Goal: Task Accomplishment & Management: Manage account settings

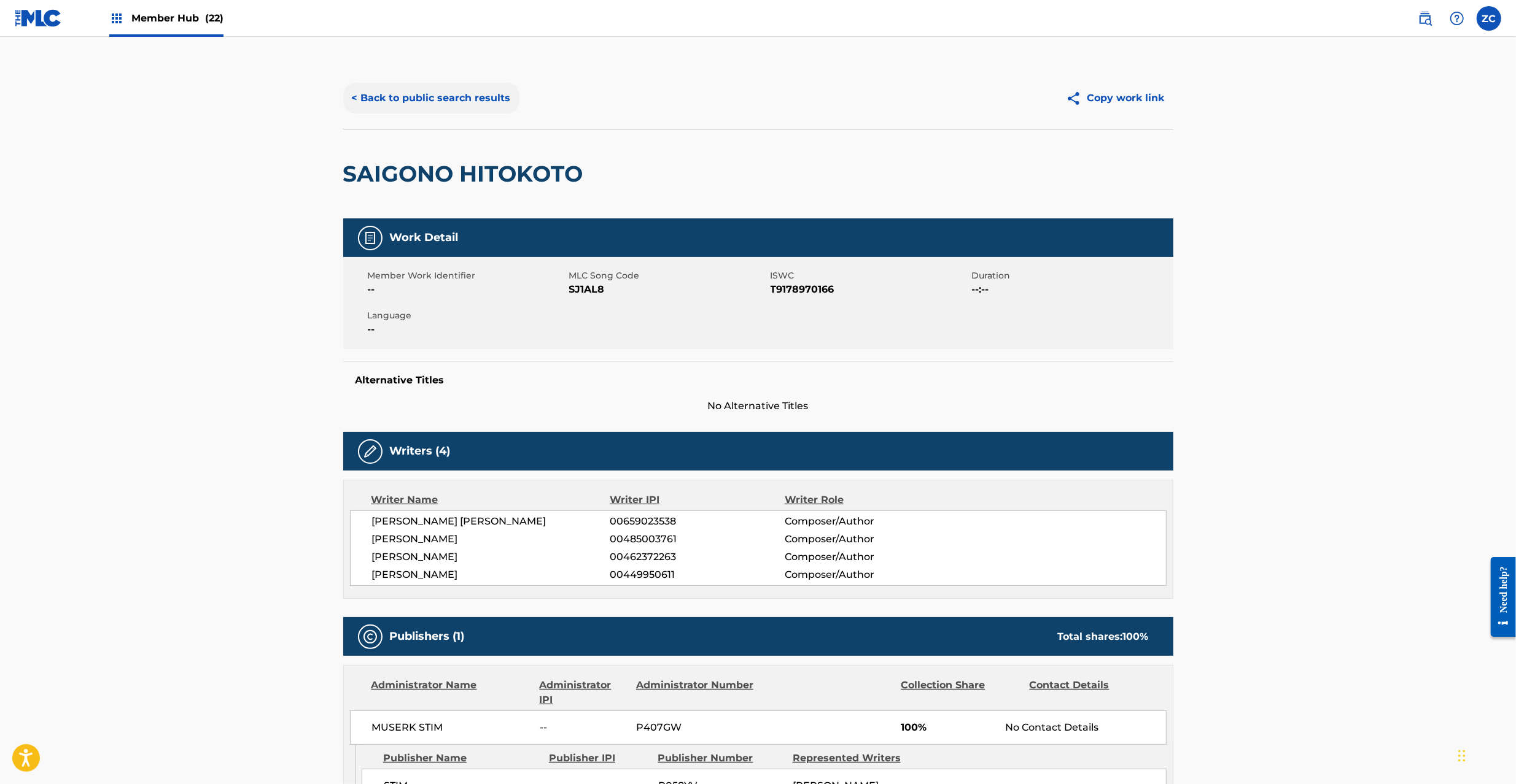
click at [482, 103] on button "< Back to public search results" at bounding box center [431, 98] width 176 height 31
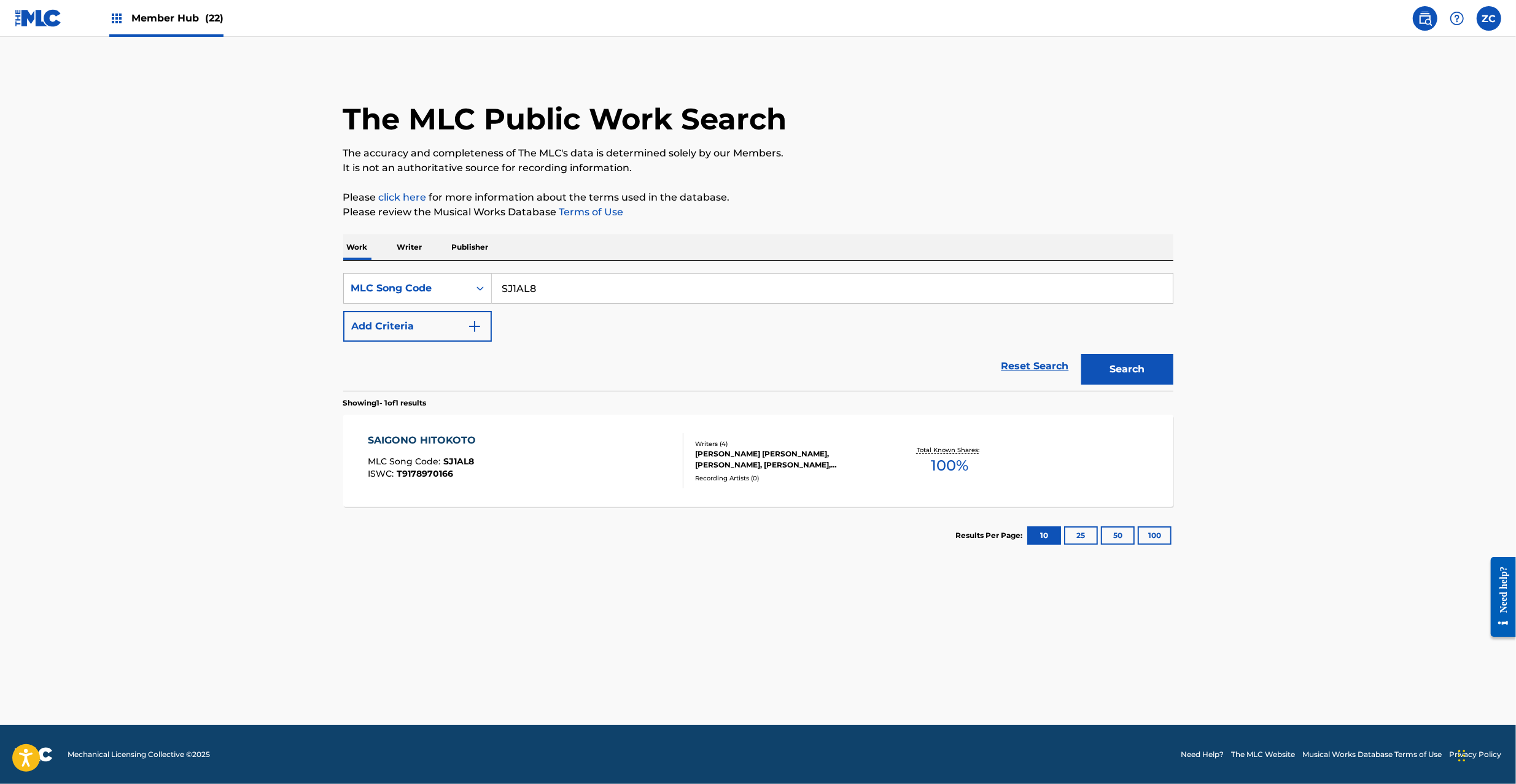
click at [572, 286] on input "SJ1AL8" at bounding box center [832, 288] width 681 height 29
paste input "HC0EXH"
type input "HC0EXH"
click at [1123, 359] on button "Search" at bounding box center [1127, 369] width 92 height 31
click at [723, 436] on div "HOSHOKU HI HOSHOKU MLC Song Code : HC0EXH ISWC : T3092346011 Writers ( 1 ) NANB…" at bounding box center [758, 461] width 830 height 92
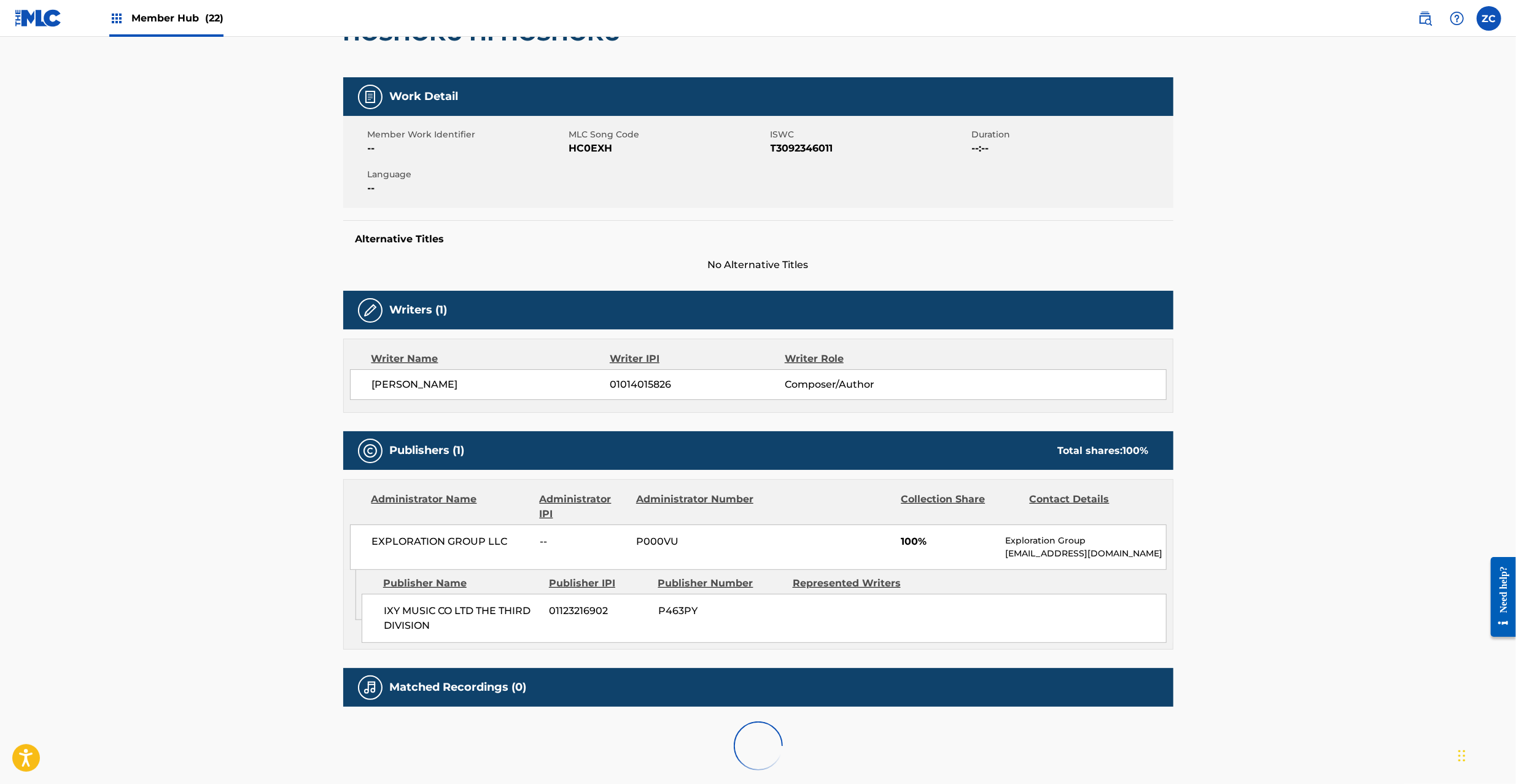
scroll to position [182, 0]
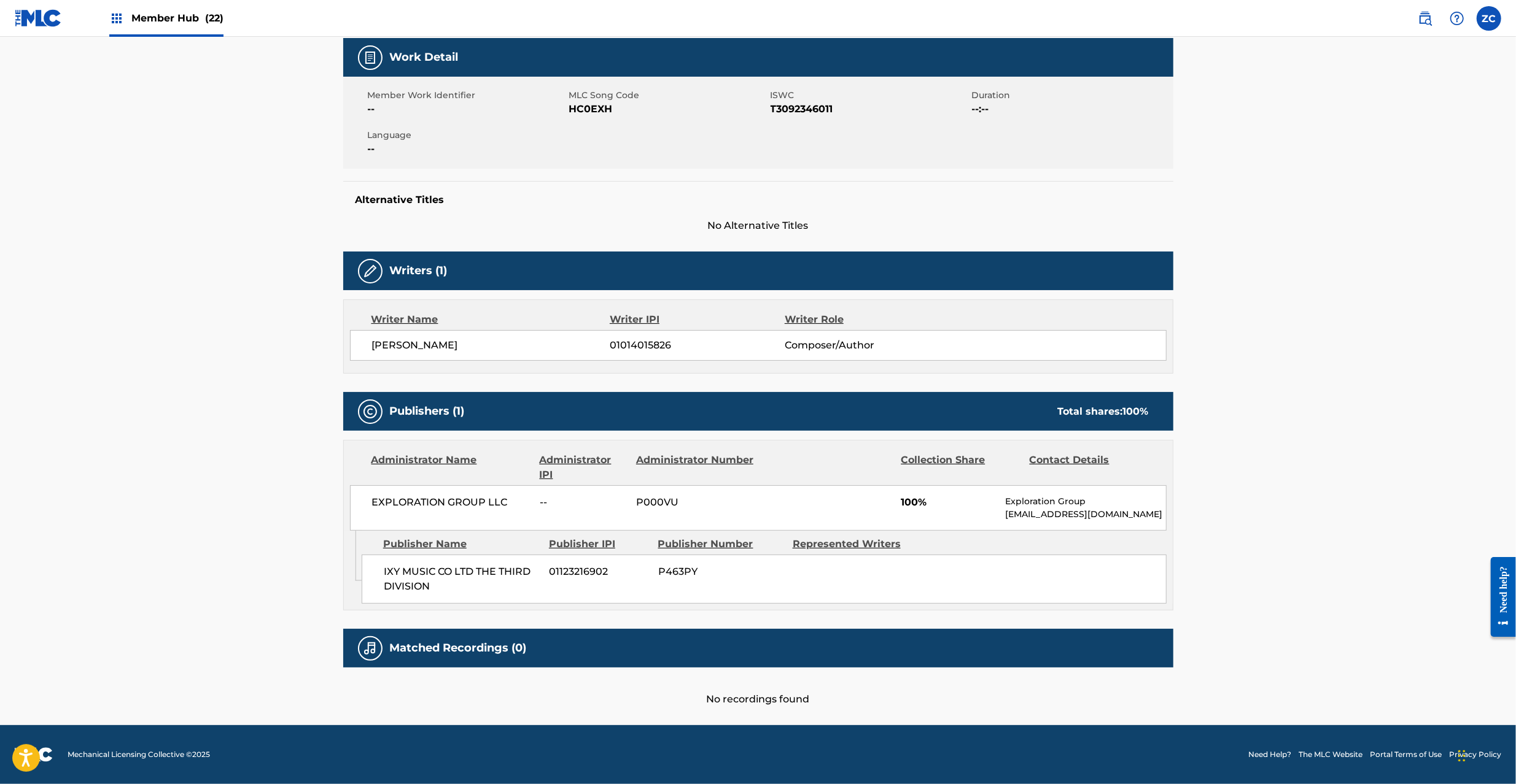
click at [48, 11] on img at bounding box center [39, 18] width 48 height 18
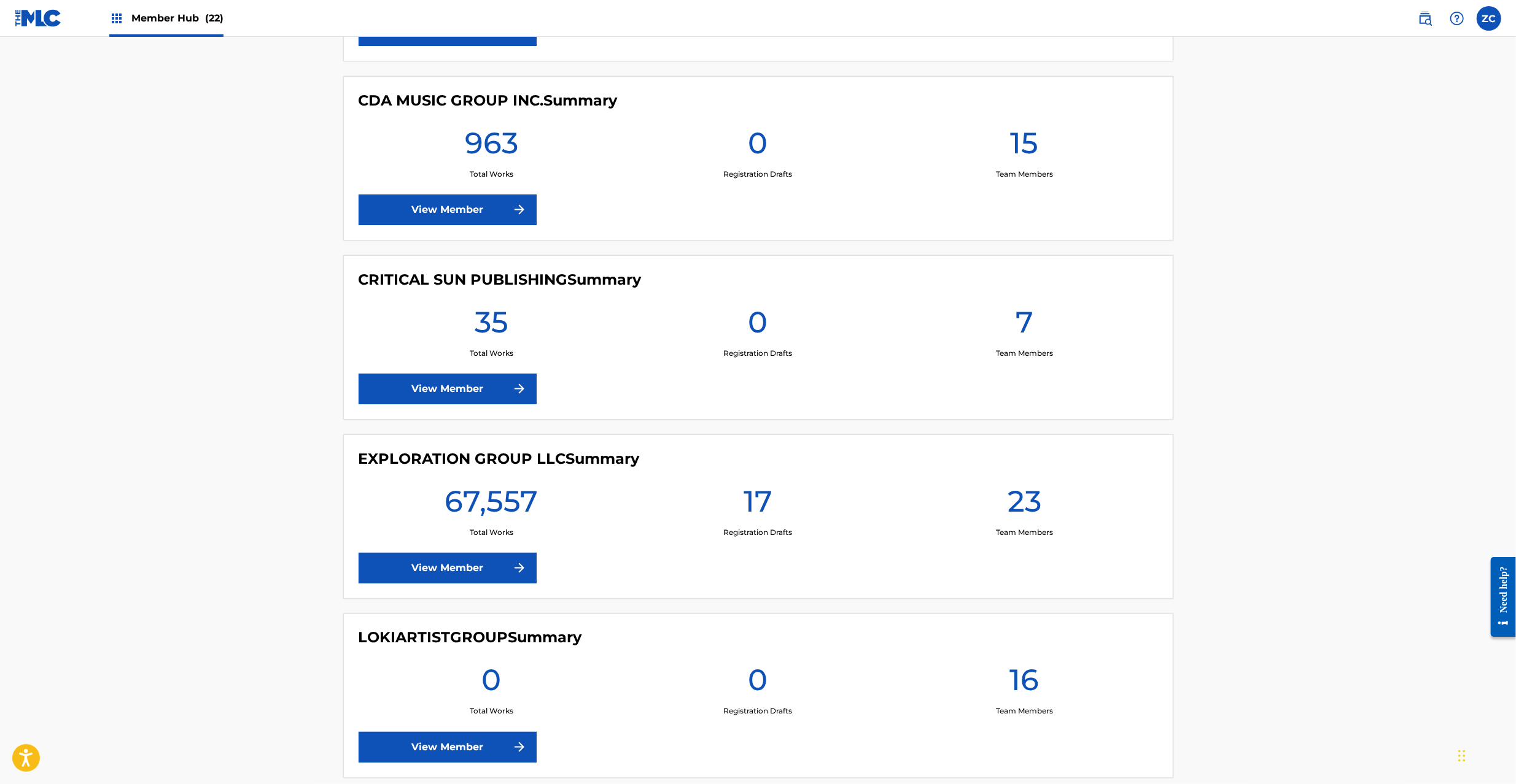
scroll to position [1745, 0]
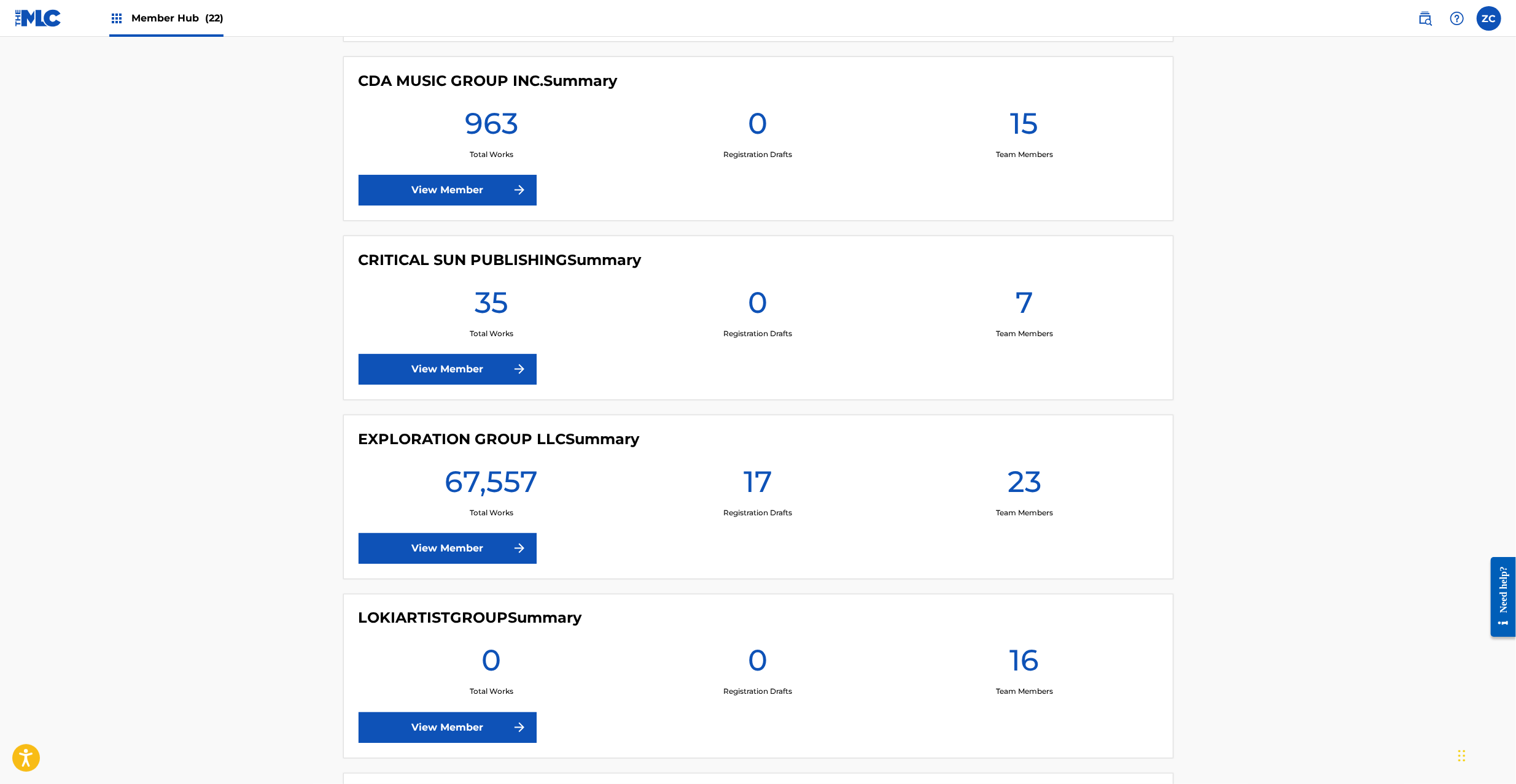
click at [209, 516] on main "Welcome to The Member Hub ANSTANDIG PUBLISHING Summary 50 Total Works 0 Registr…" at bounding box center [758, 428] width 1516 height 4272
click at [472, 543] on link "View Member" at bounding box center [448, 548] width 178 height 31
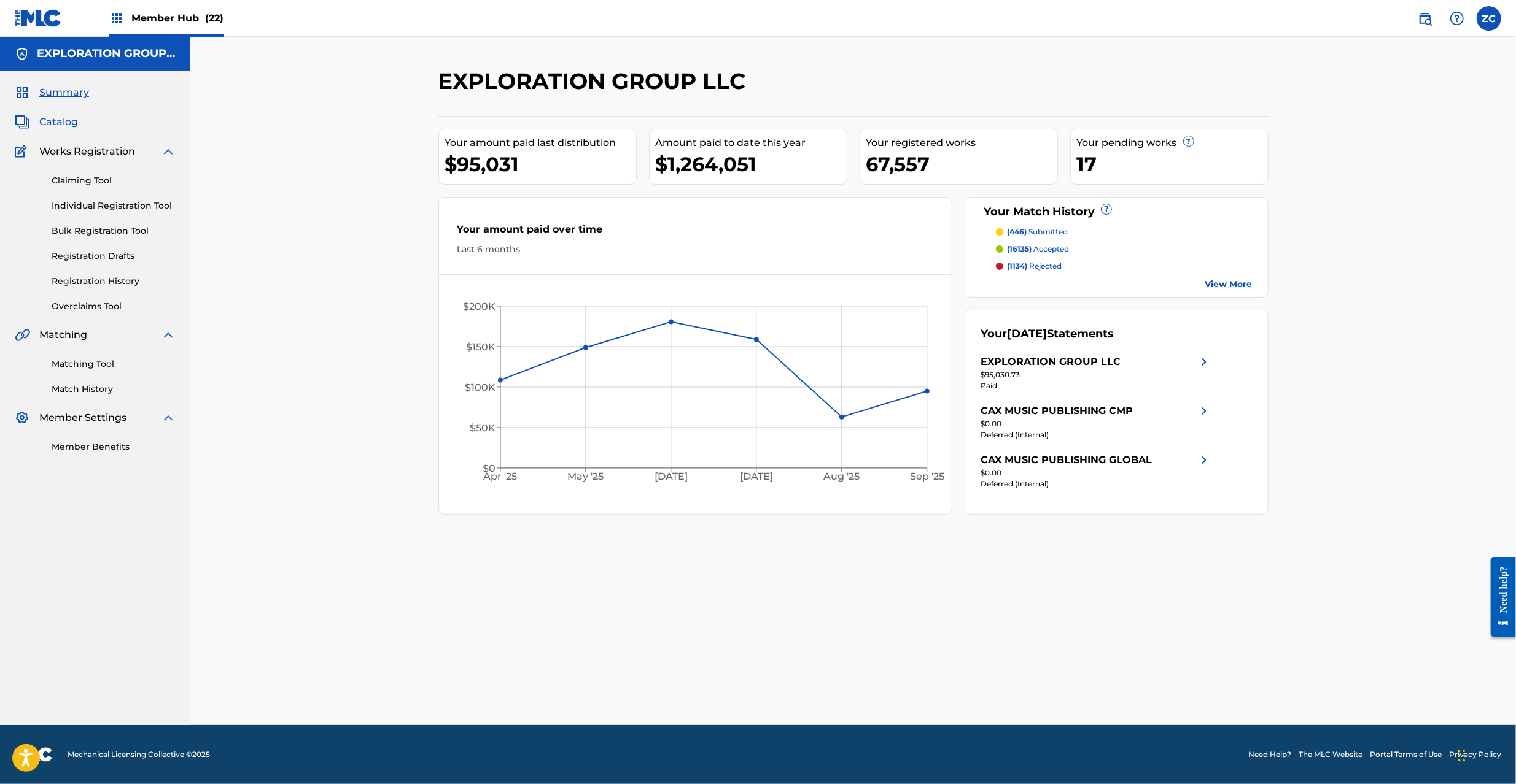
click at [55, 122] on span "Catalog" at bounding box center [58, 122] width 39 height 15
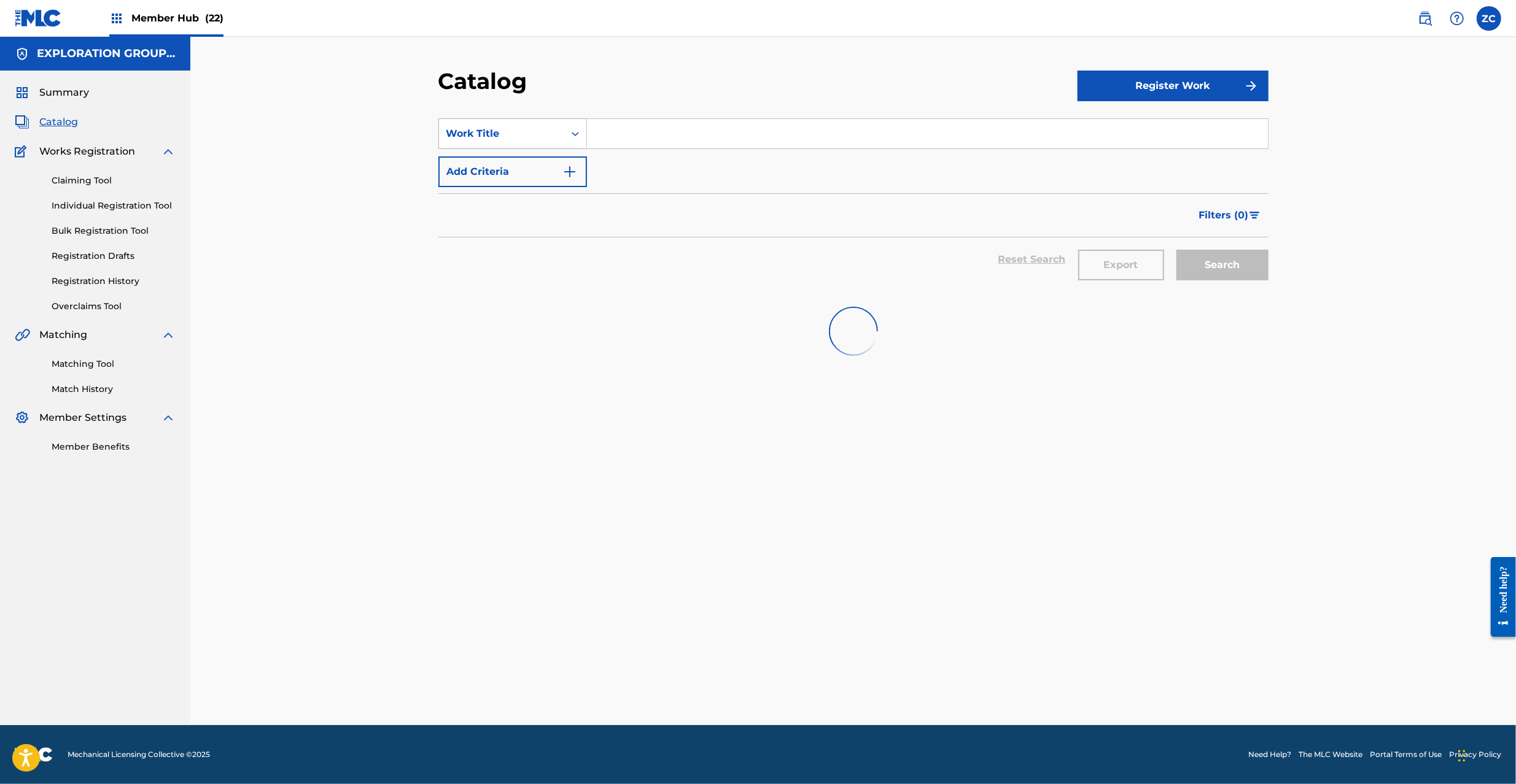
click at [537, 128] on div "Work Title" at bounding box center [501, 134] width 111 height 15
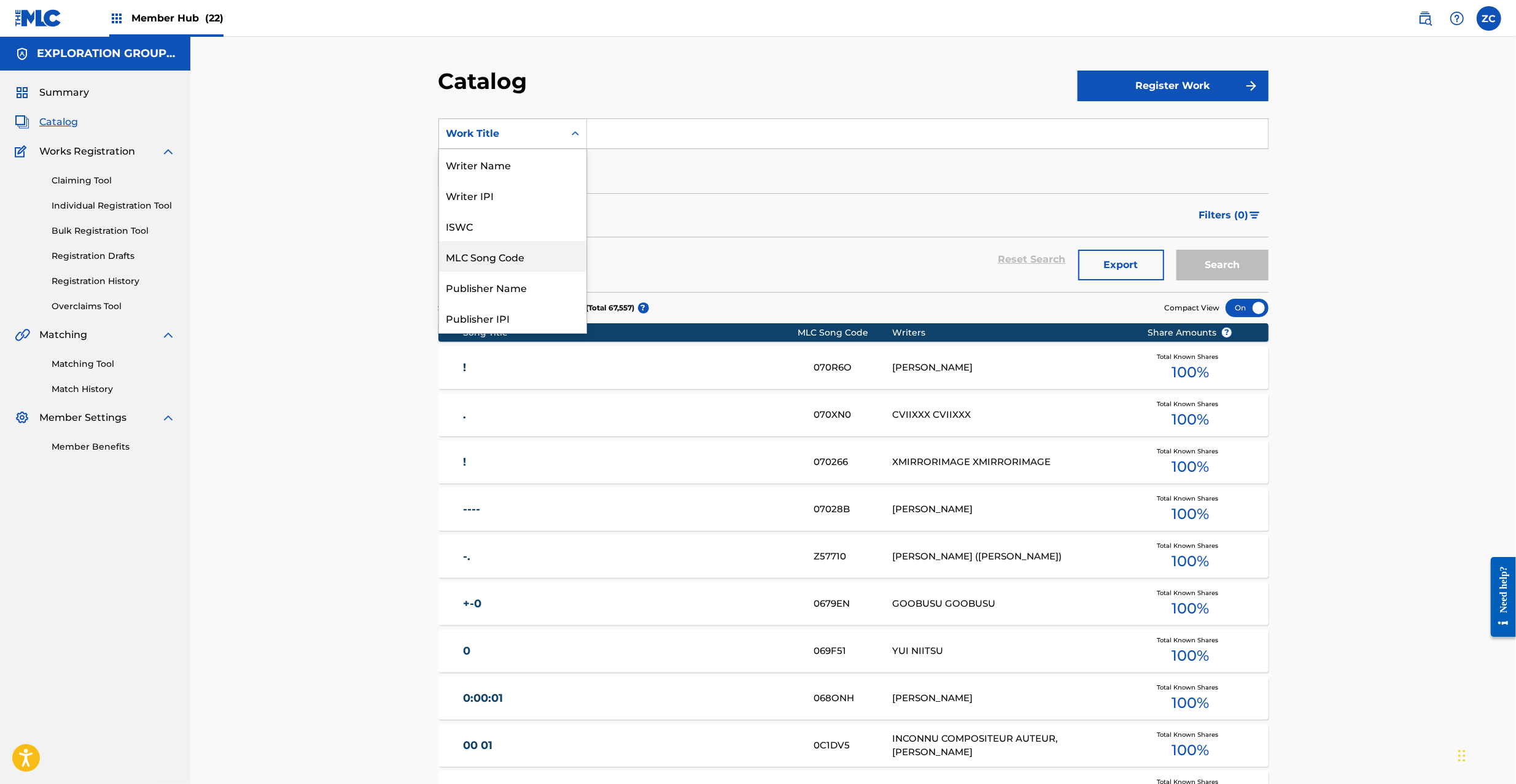
click at [491, 256] on div "MLC Song Code" at bounding box center [512, 256] width 147 height 31
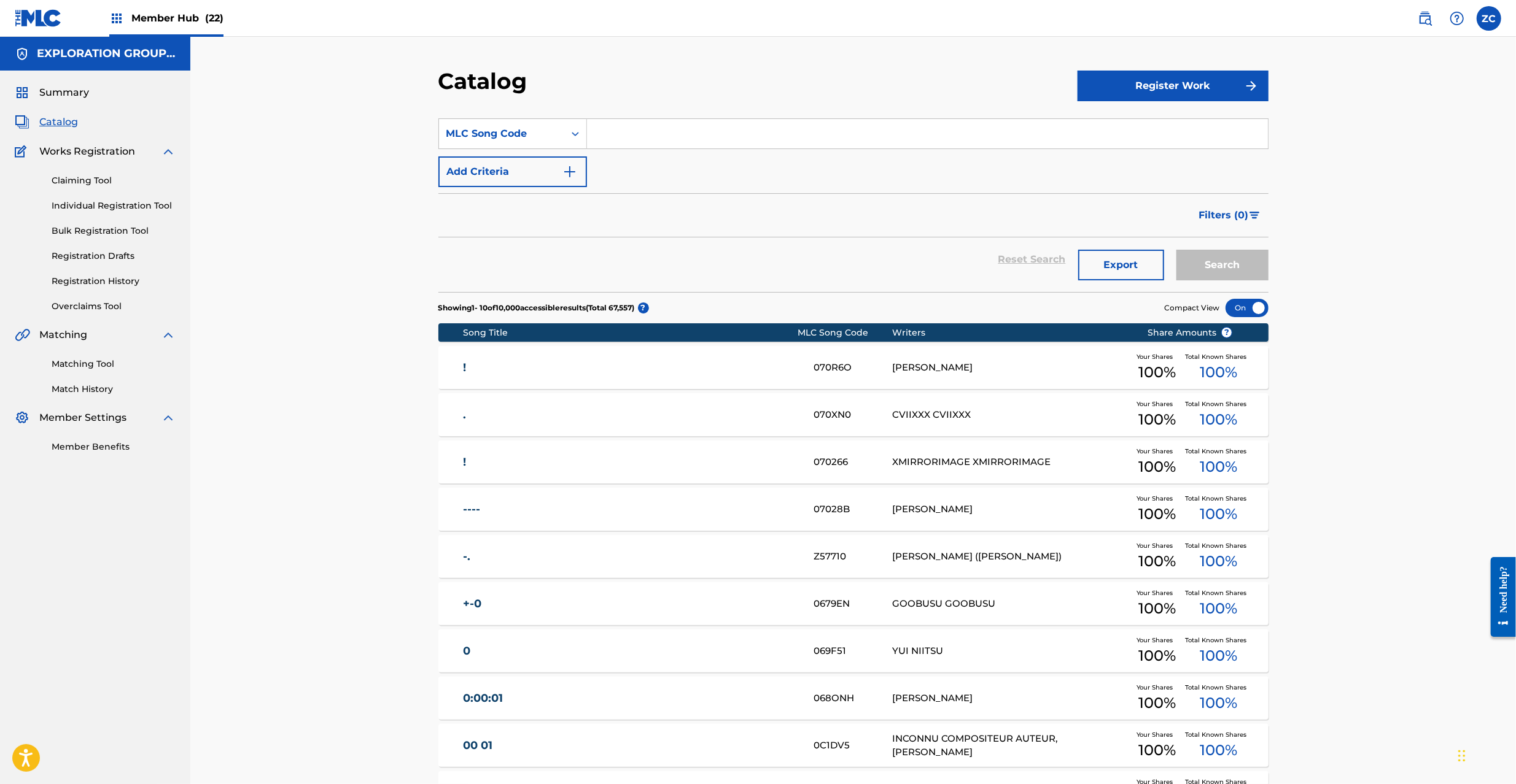
drag, startPoint x: 617, startPoint y: 160, endPoint x: 667, endPoint y: 131, distance: 57.8
click at [667, 131] on input "Search Form" at bounding box center [927, 133] width 681 height 29
paste input "SC3LPB"
click at [1176, 250] on button "Search" at bounding box center [1223, 265] width 92 height 31
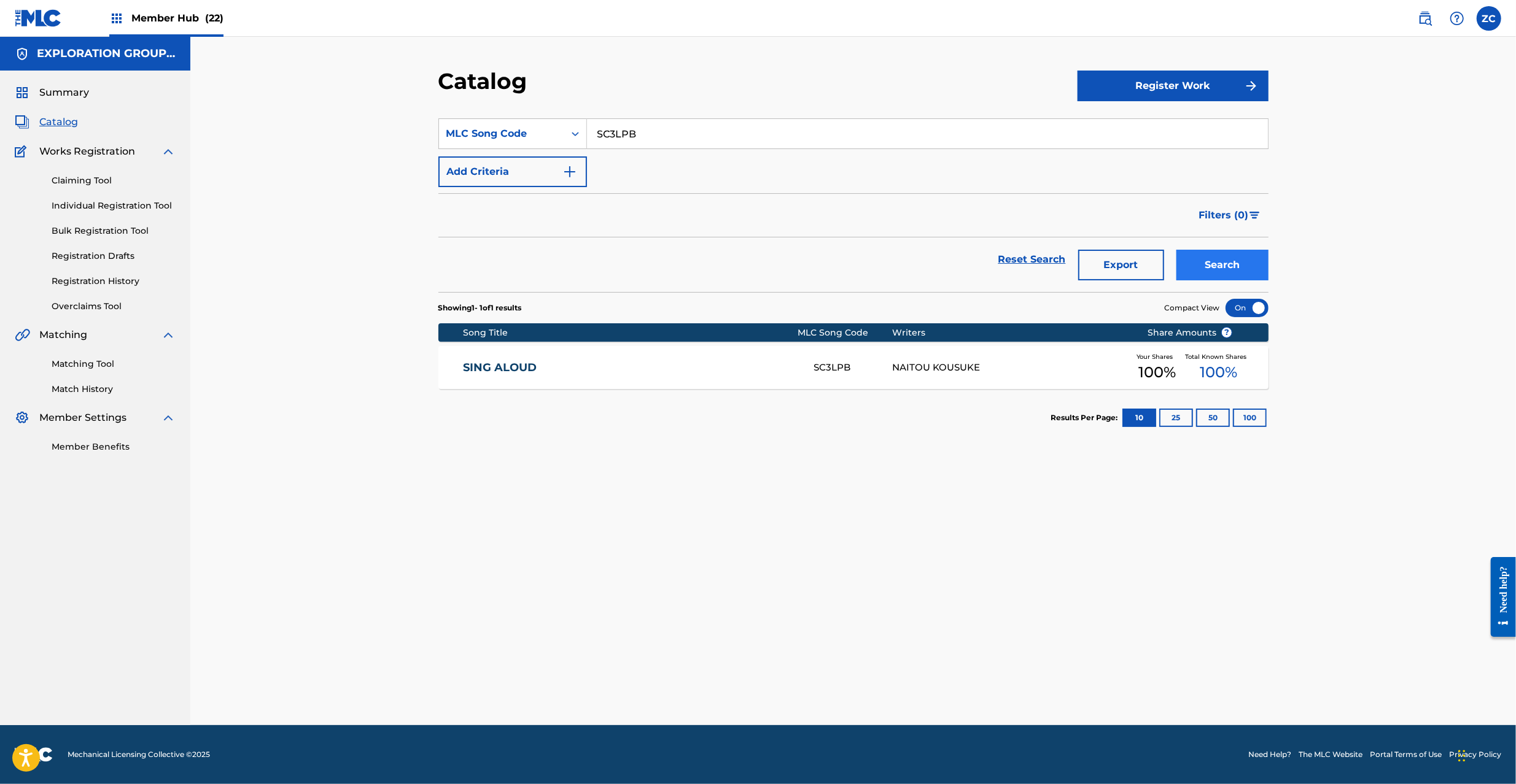
paste input "O5242U"
type input "O5242U"
click at [1216, 263] on button "Search" at bounding box center [1223, 265] width 92 height 31
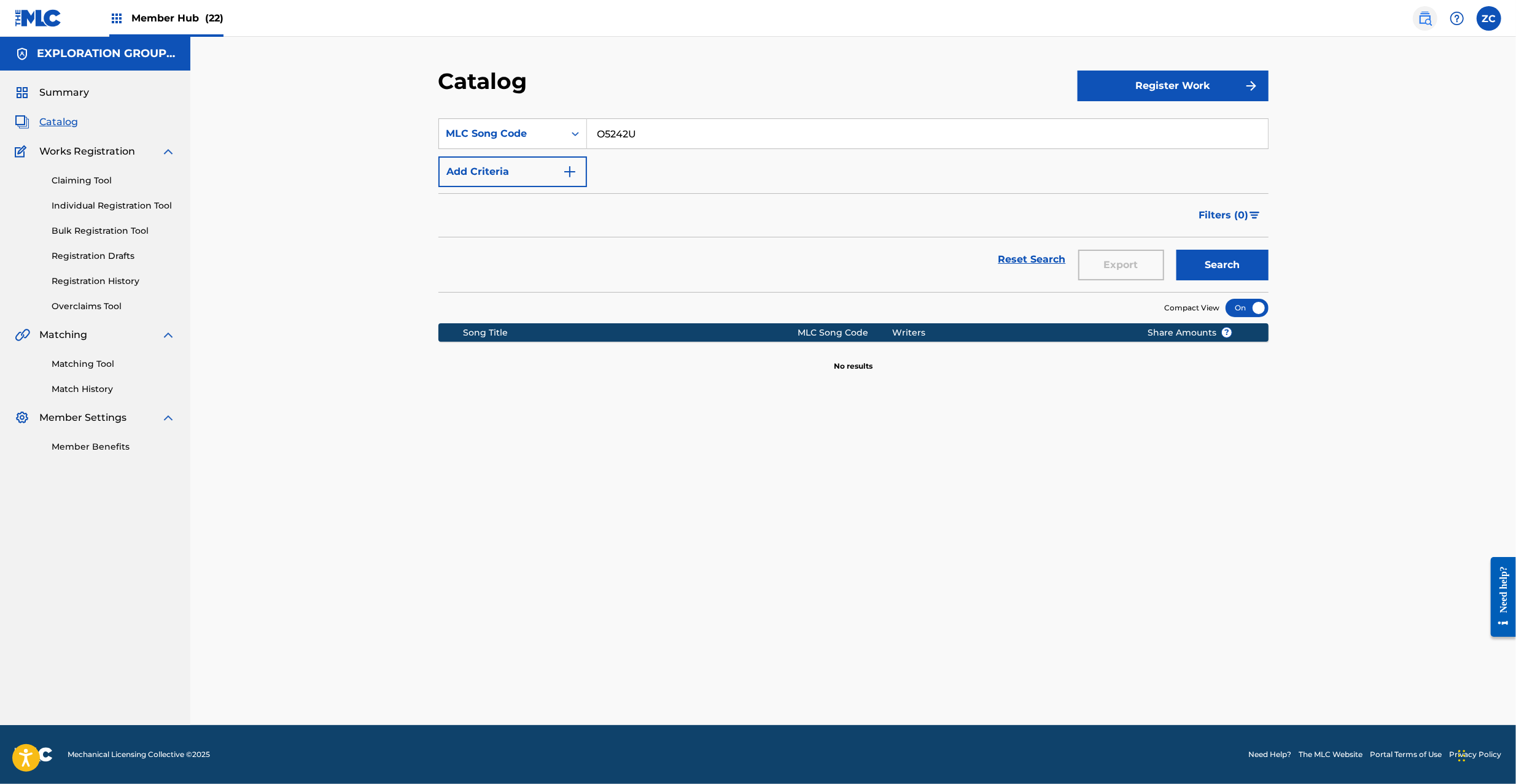
click at [1426, 20] on img at bounding box center [1425, 18] width 15 height 15
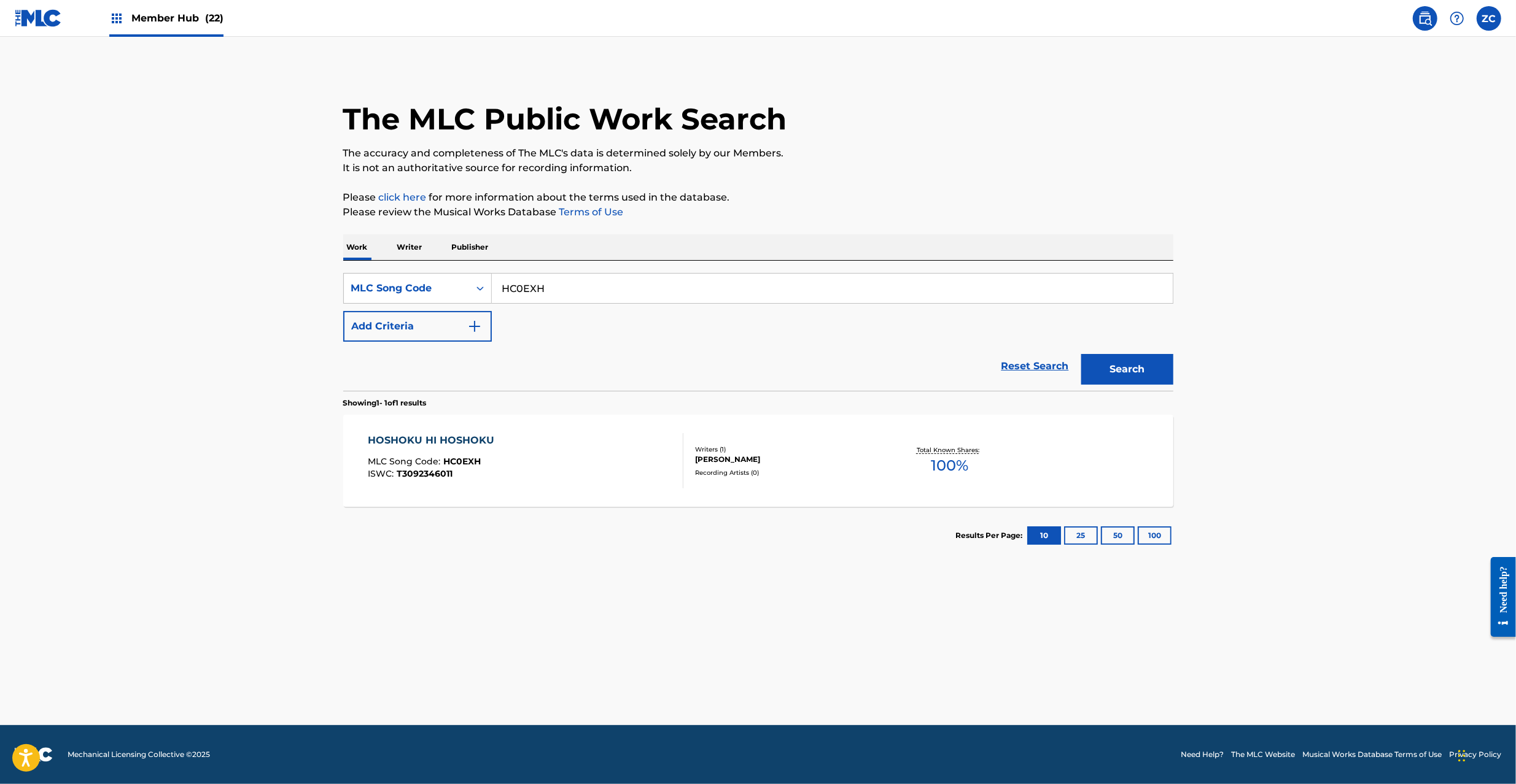
click at [572, 287] on input "HC0EXH" at bounding box center [832, 288] width 681 height 29
paste input "O5242U"
type input "O5242U"
click at [1121, 371] on button "Search" at bounding box center [1127, 369] width 92 height 31
click at [664, 450] on div "ONE MLC Song Code : O5242U ISWC :" at bounding box center [525, 460] width 316 height 55
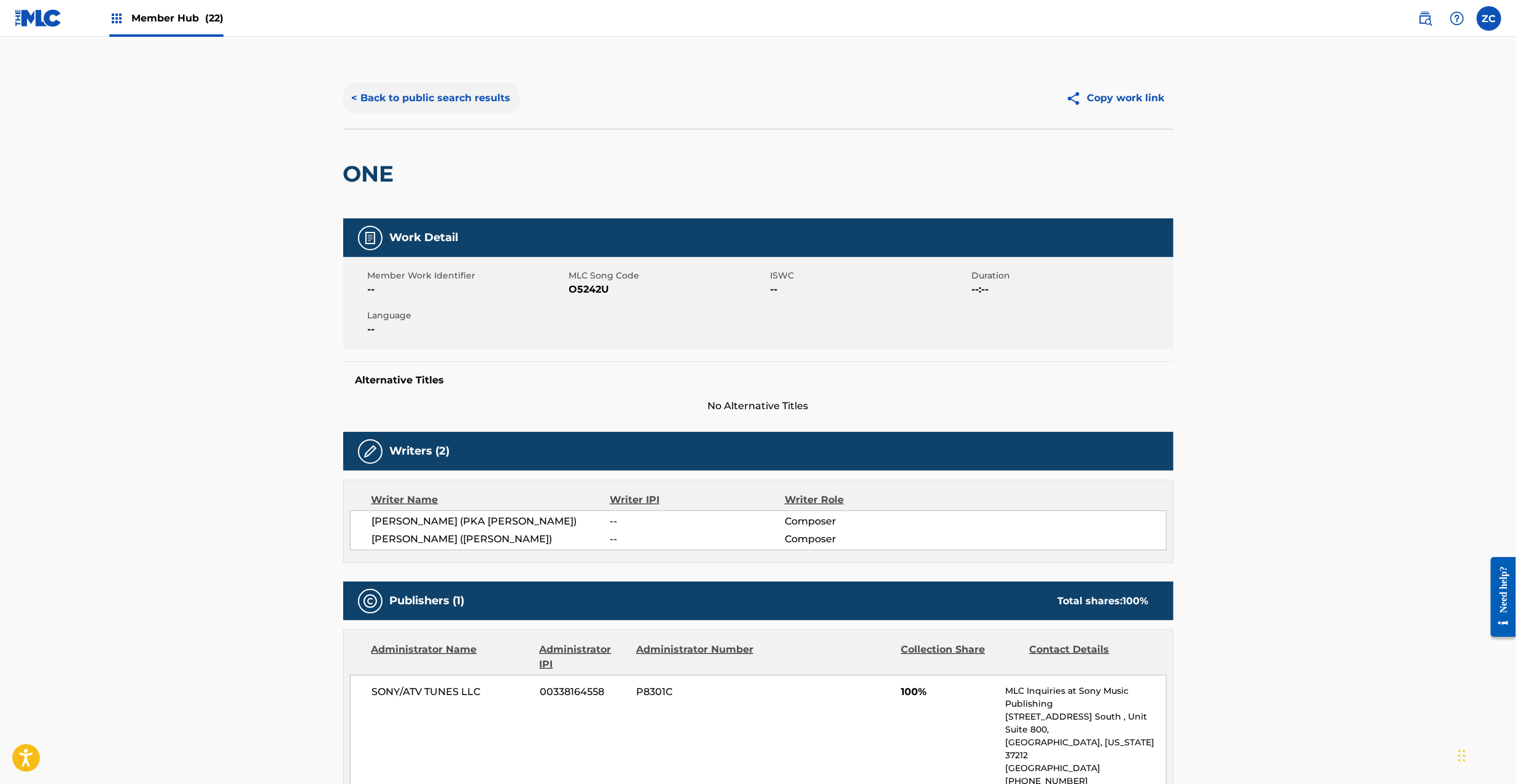
click at [465, 85] on button "< Back to public search results" at bounding box center [431, 98] width 176 height 31
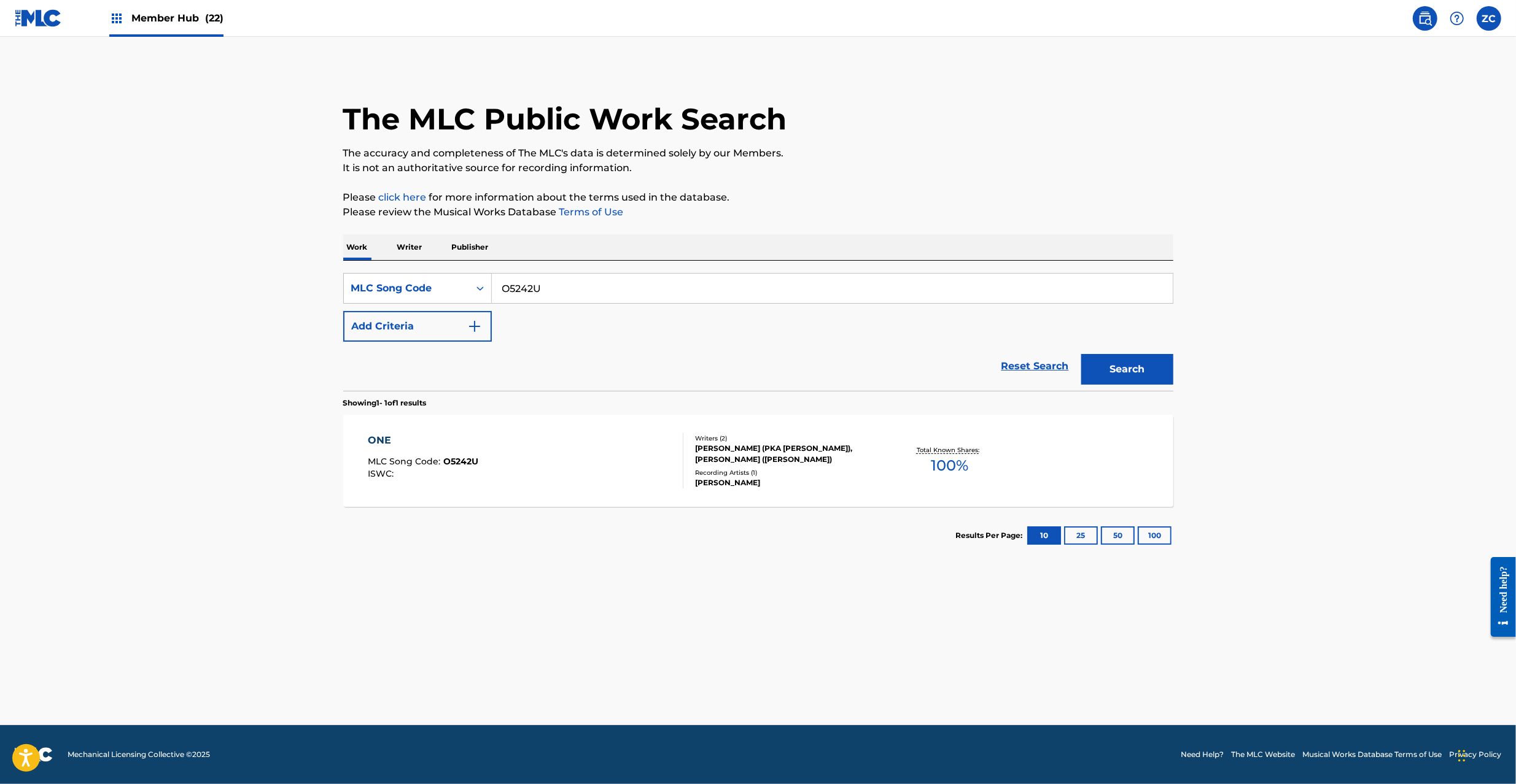
click at [583, 286] on input "O5242U" at bounding box center [832, 288] width 681 height 29
paste input "GE273B"
type input "GE273B"
click at [1081, 354] on button "Search" at bounding box center [1127, 369] width 92 height 31
click at [759, 459] on div "TAMURA YUUSUKE" at bounding box center [787, 460] width 185 height 11
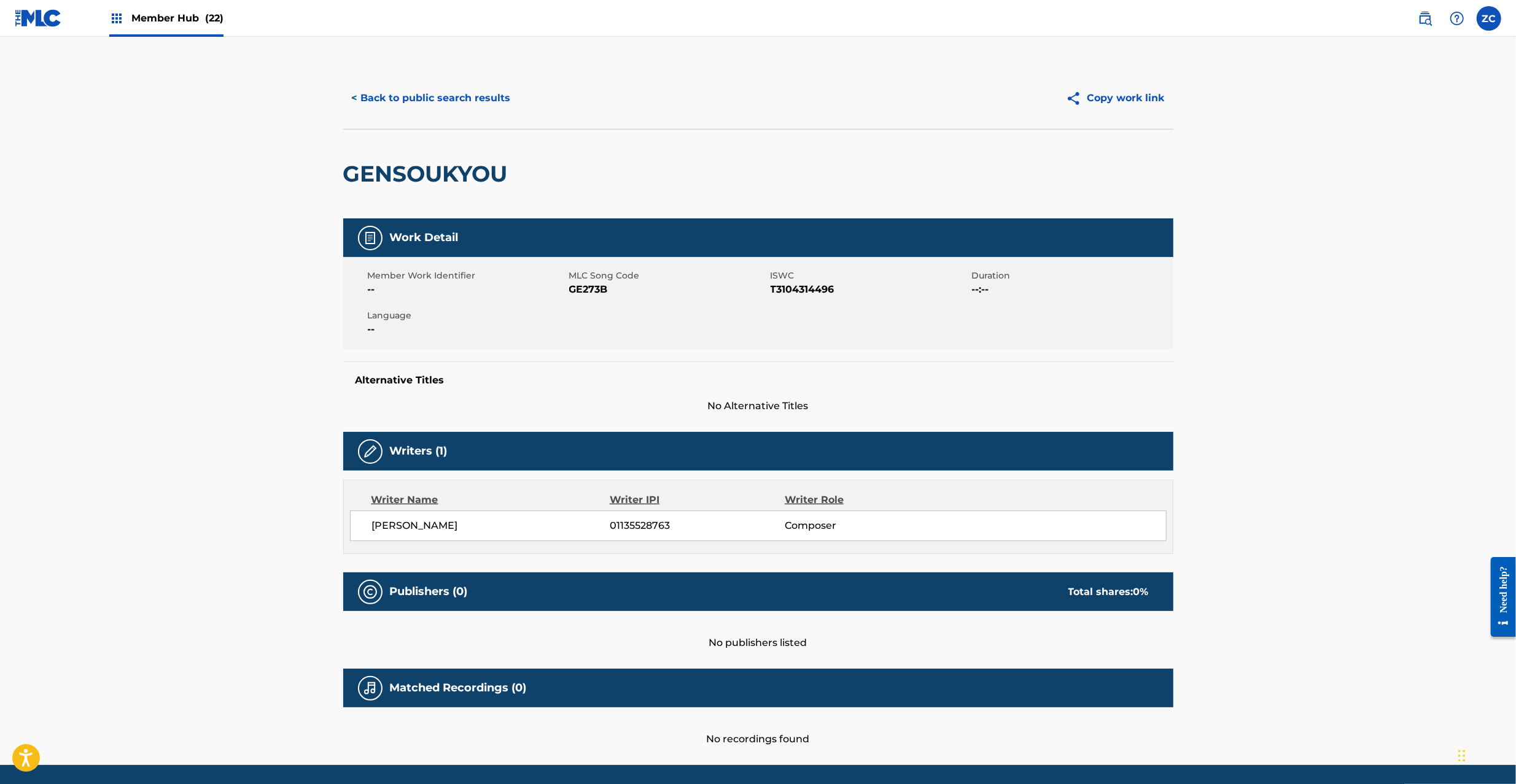
click at [672, 140] on div "GENSOUKYOU" at bounding box center [758, 174] width 830 height 90
click at [467, 102] on button "< Back to public search results" at bounding box center [431, 98] width 176 height 31
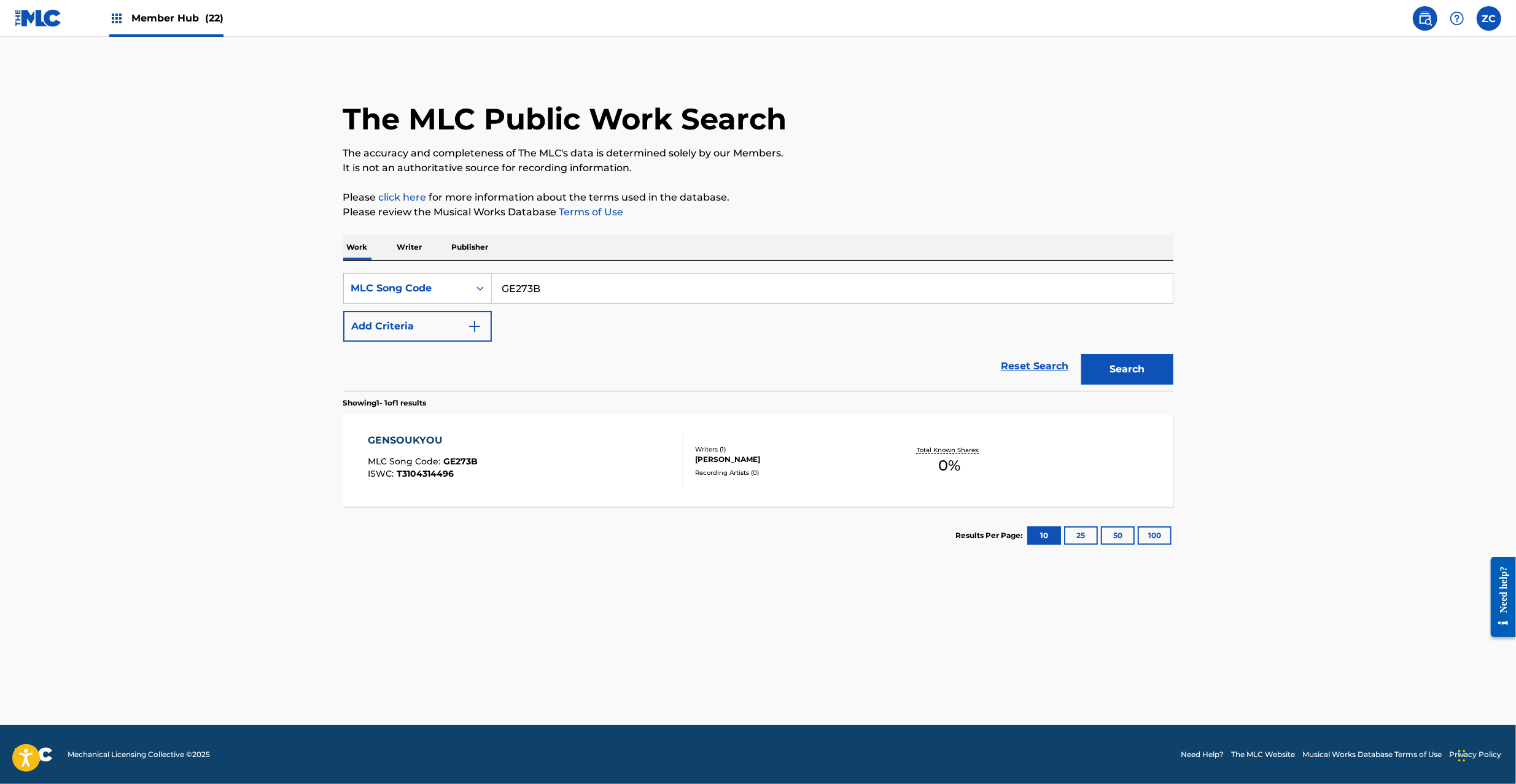
click at [541, 284] on input "GE273B" at bounding box center [832, 288] width 681 height 29
paste input "UA9VGP"
click at [1081, 354] on button "Search" at bounding box center [1127, 369] width 92 height 31
paste input "SC5W1V"
click at [1081, 354] on button "Search" at bounding box center [1127, 369] width 92 height 31
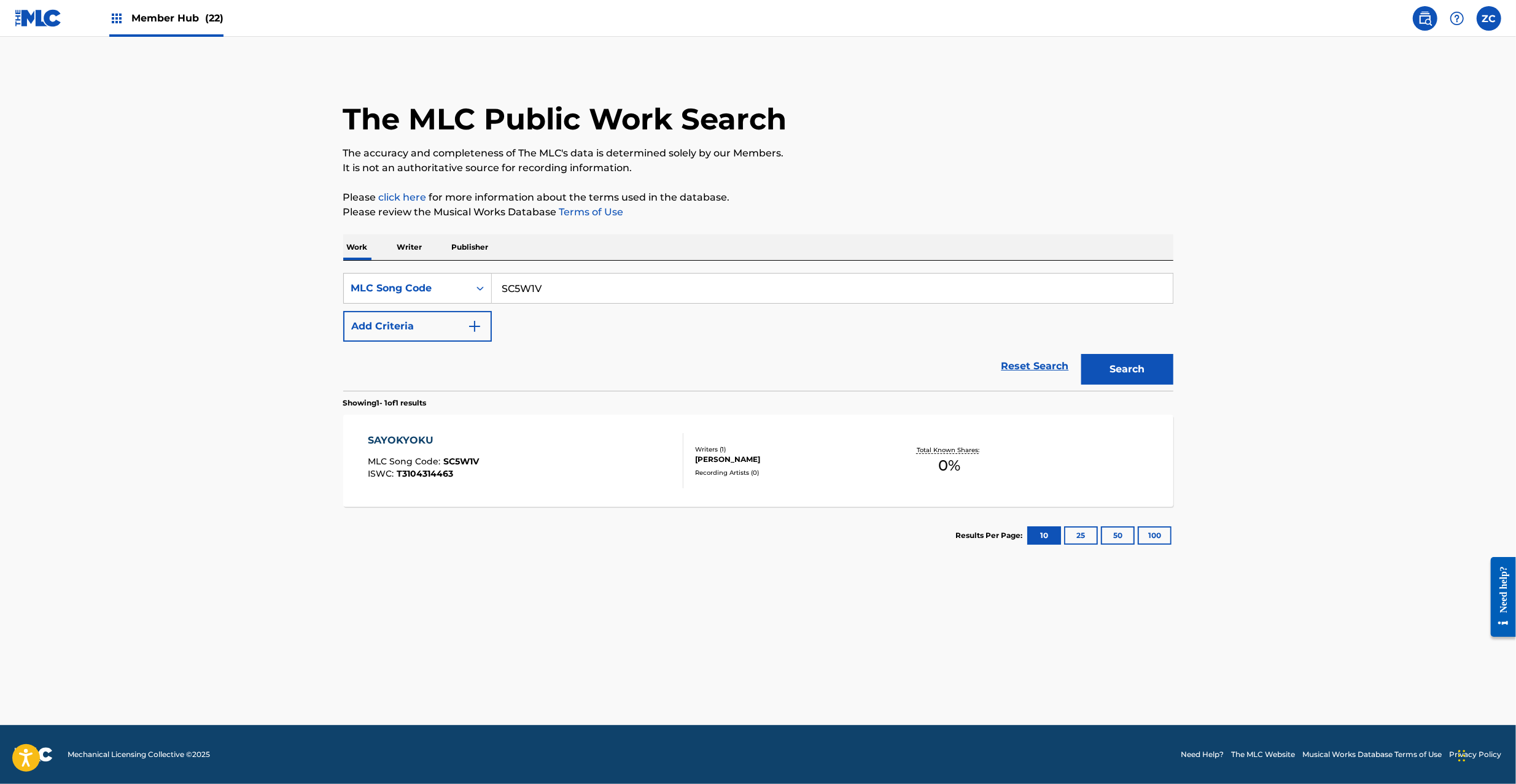
paste input "OD4F98"
click at [1081, 354] on button "Search" at bounding box center [1127, 369] width 92 height 31
paste input "GE2S4U"
click at [1081, 354] on button "Search" at bounding box center [1127, 369] width 92 height 31
paste input "TB0V19"
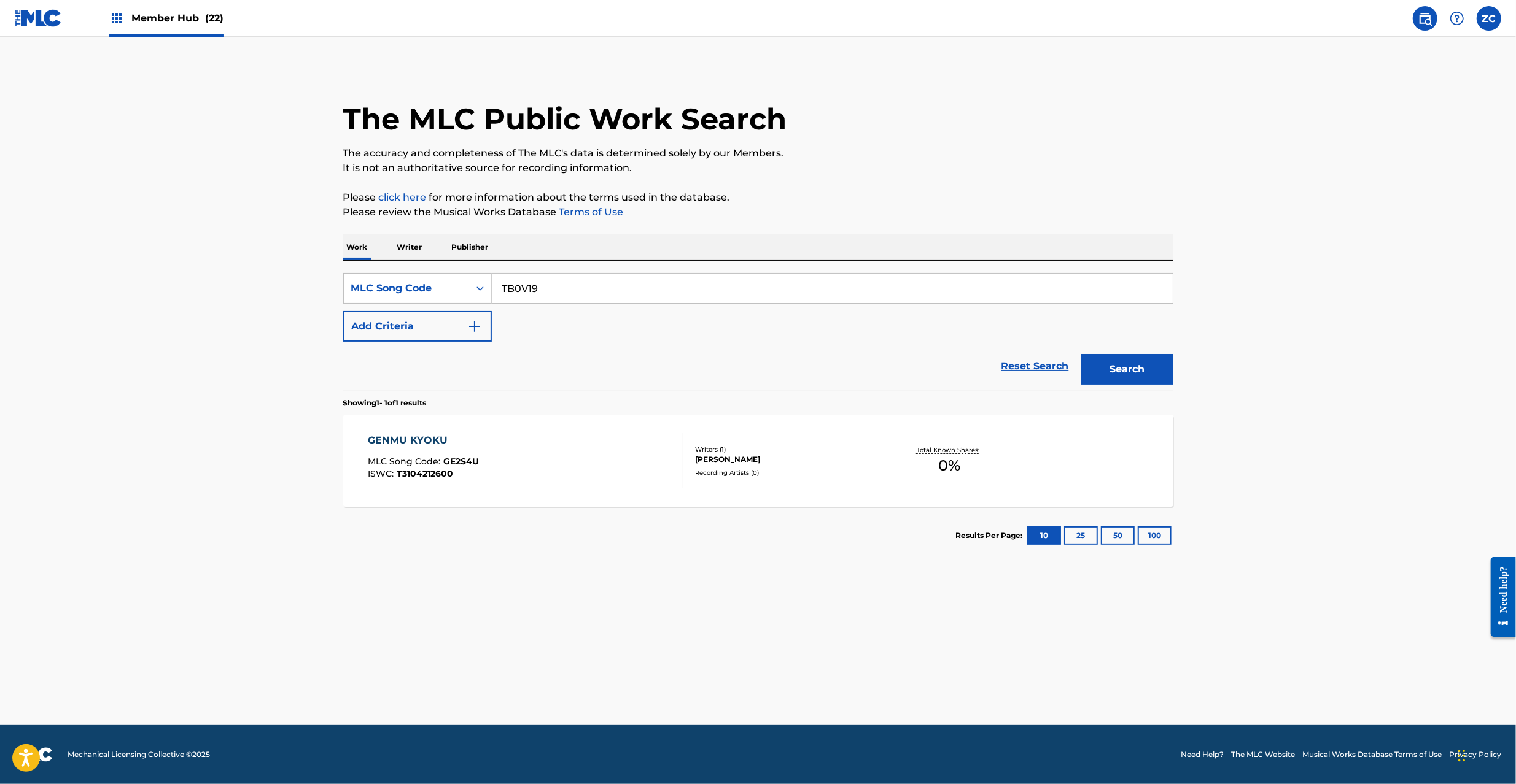
click at [1081, 354] on button "Search" at bounding box center [1127, 369] width 92 height 31
paste input "GE3FB6"
click at [1081, 354] on button "Search" at bounding box center [1127, 369] width 92 height 31
paste input "YD7YFM"
click at [1081, 354] on button "Search" at bounding box center [1127, 369] width 92 height 31
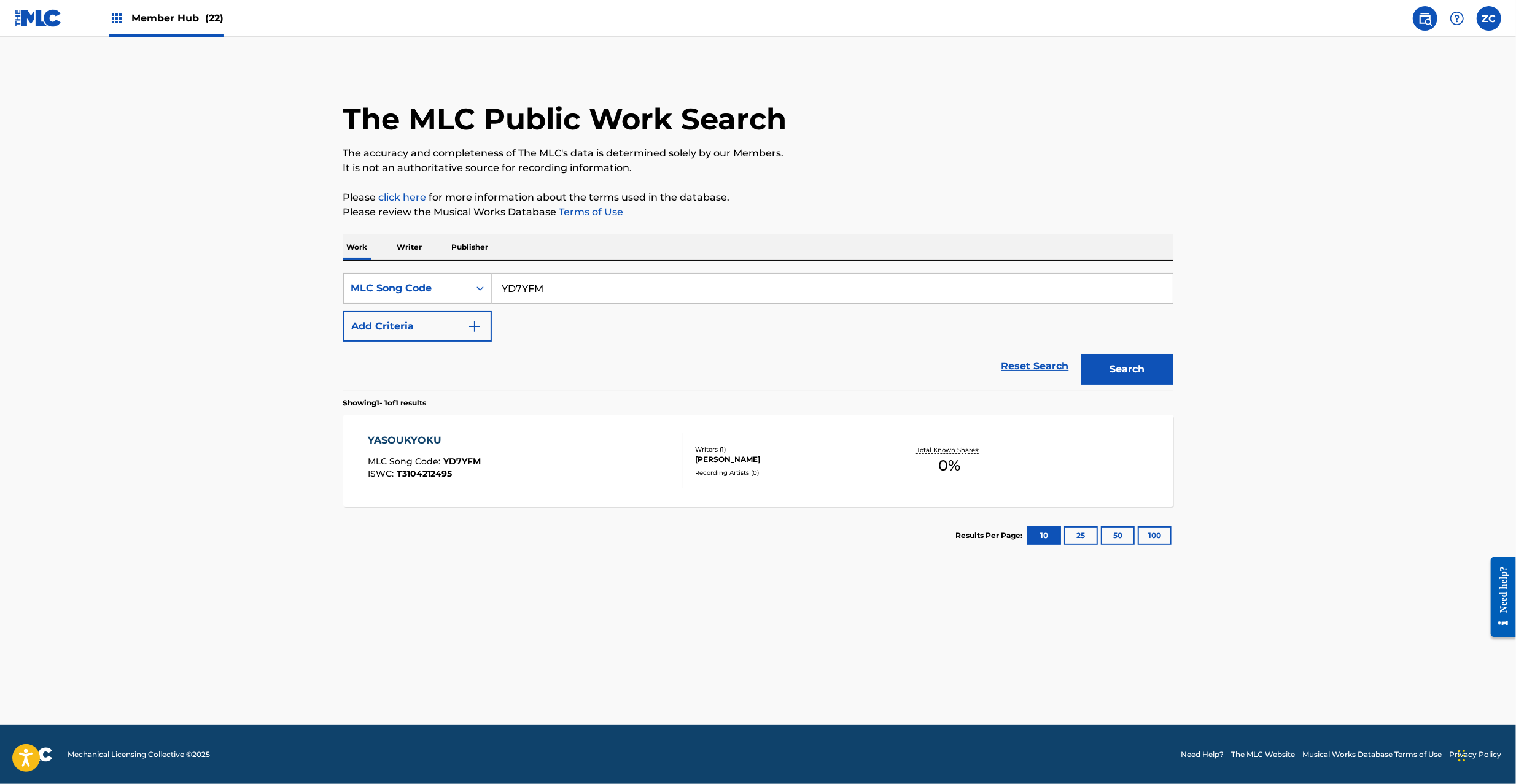
paste input "RC"
click at [1081, 354] on button "Search" at bounding box center [1127, 369] width 92 height 31
paste input "GE3UBE"
click at [1081, 354] on button "Search" at bounding box center [1127, 369] width 92 height 31
paste input "FI02GP"
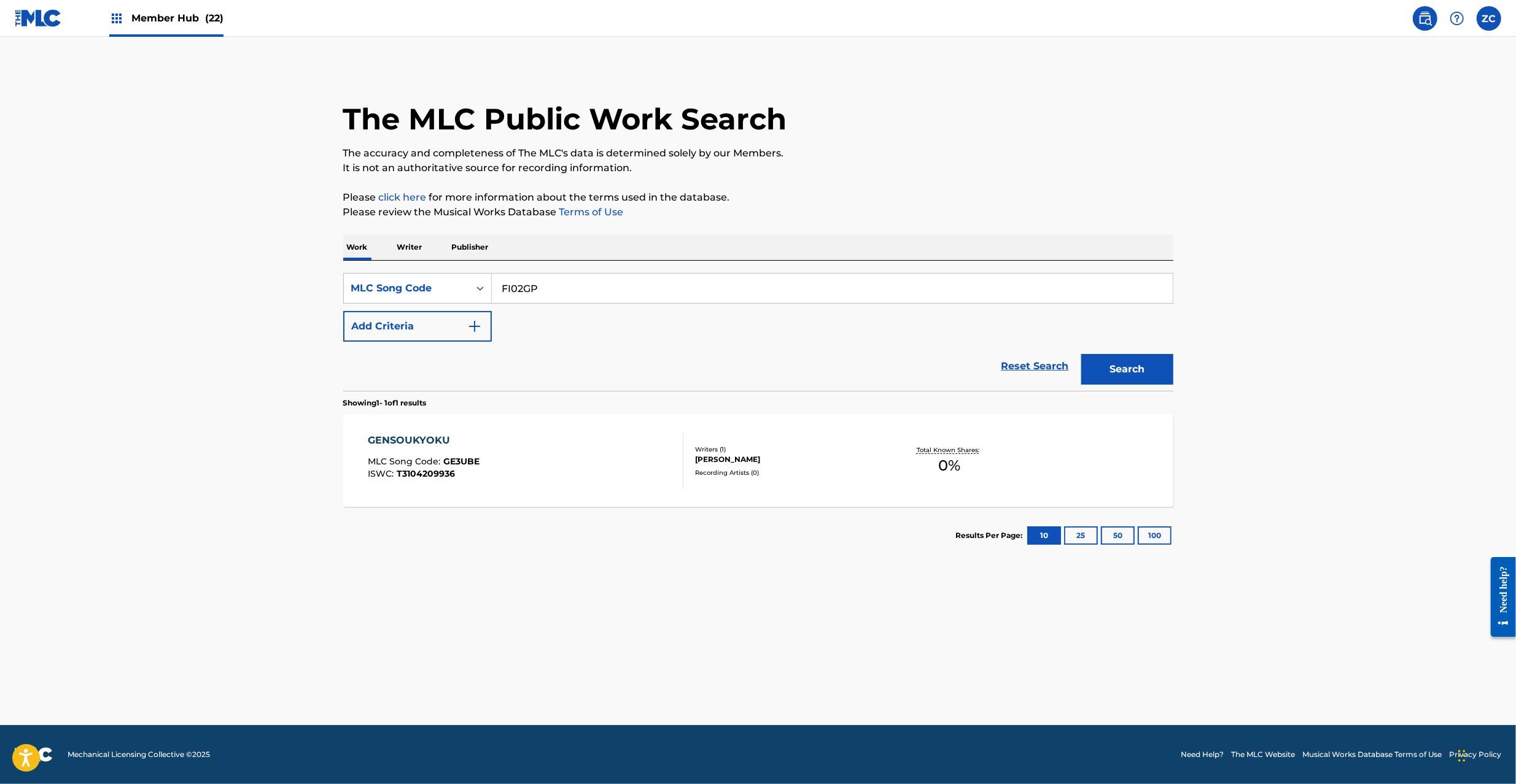
click at [1081, 354] on button "Search" at bounding box center [1127, 369] width 92 height 31
paste input "YD77B8"
click at [1081, 354] on button "Search" at bounding box center [1127, 369] width 92 height 31
paste input "GE27XC"
click at [1081, 354] on button "Search" at bounding box center [1127, 369] width 92 height 31
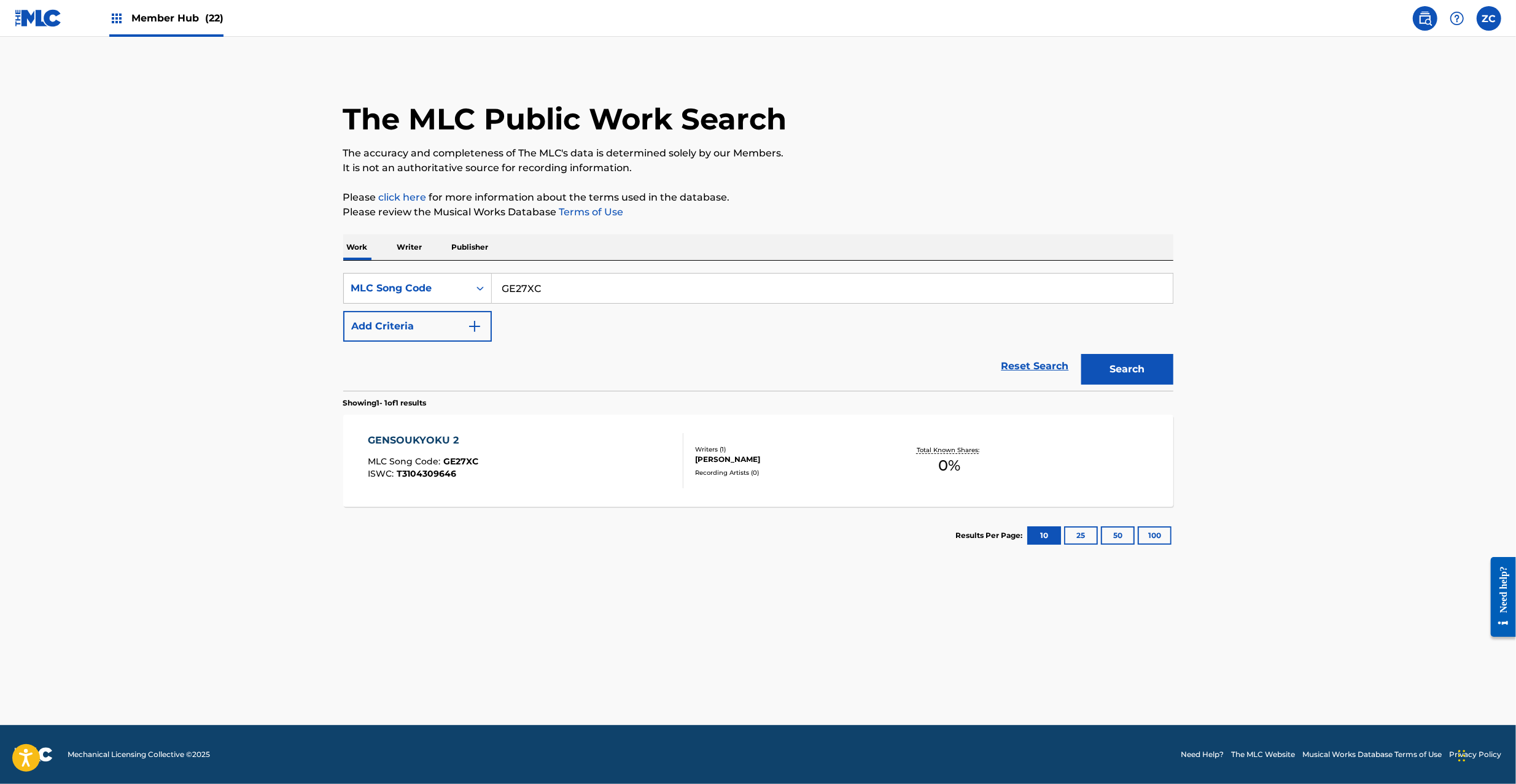
paste input "MG9HX8"
click at [1081, 354] on button "Search" at bounding box center [1127, 369] width 92 height 31
paste input "GE31RM"
click at [1081, 354] on button "Search" at bounding box center [1127, 369] width 92 height 31
paste input "SC6ZIP"
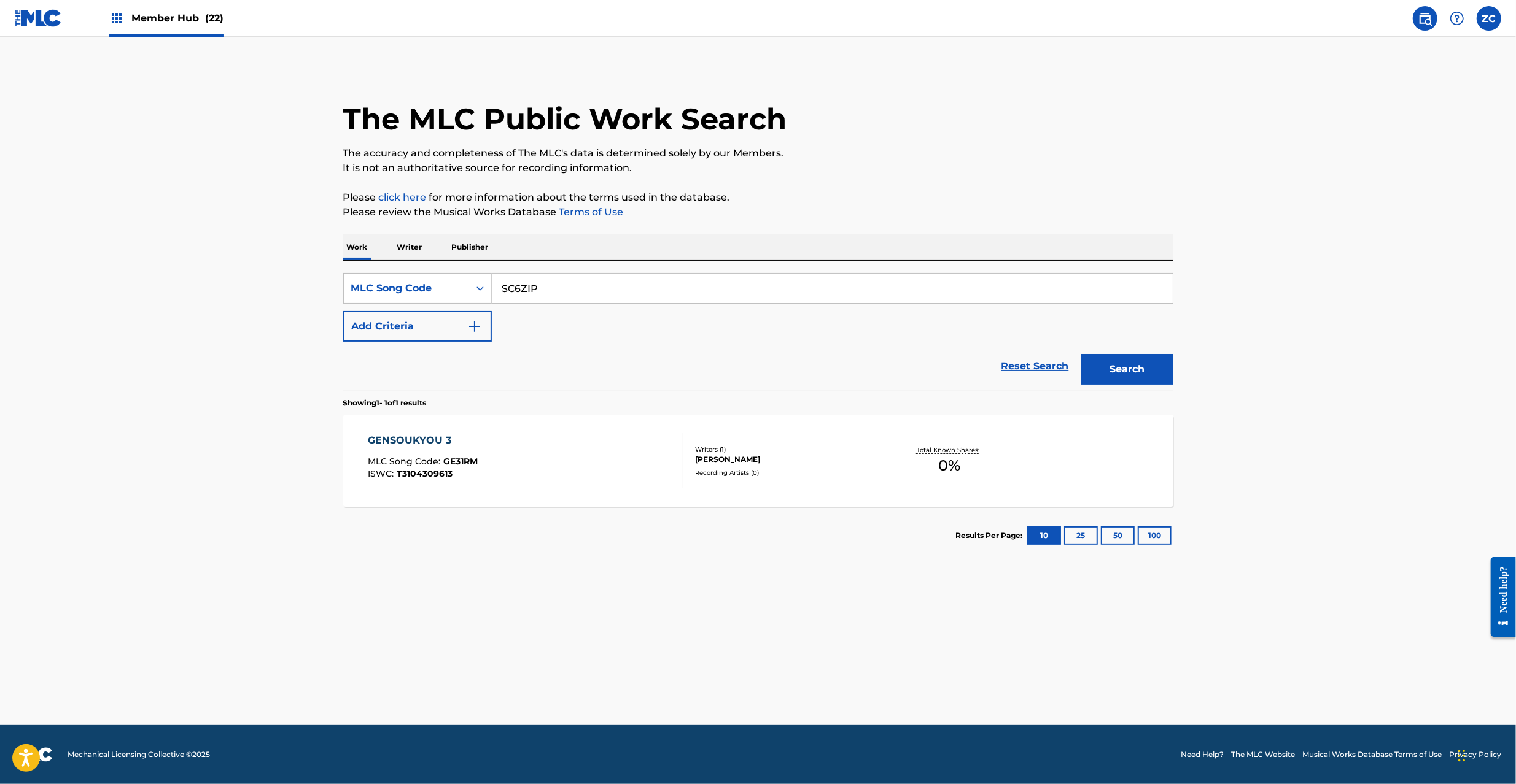
click at [1081, 354] on button "Search" at bounding box center [1127, 369] width 92 height 31
paste input "AE1N56"
click at [1081, 354] on button "Search" at bounding box center [1127, 369] width 92 height 31
paste input "WC1O29"
click at [1081, 354] on button "Search" at bounding box center [1127, 369] width 92 height 31
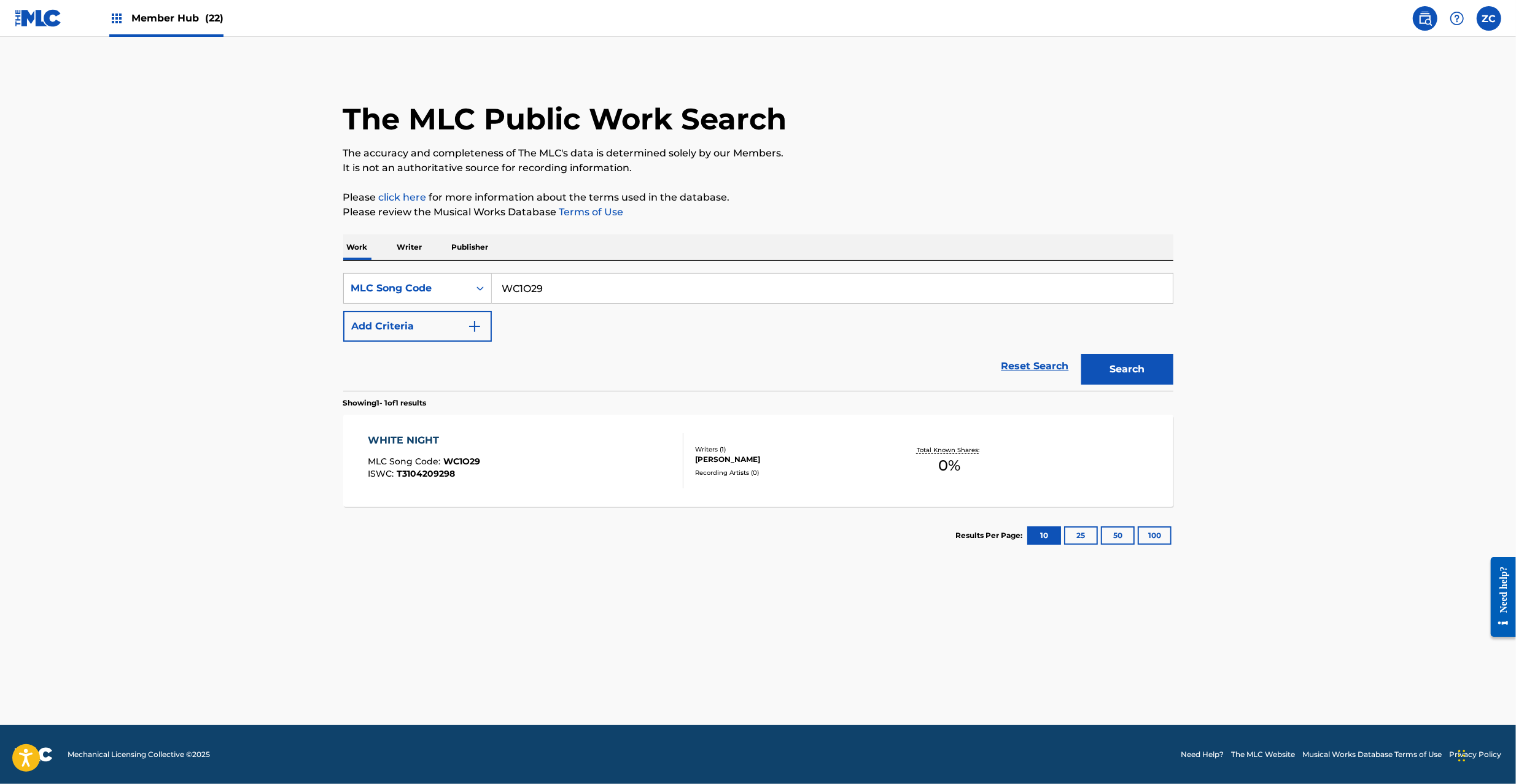
paste input "GE31V3"
click at [1081, 354] on button "Search" at bounding box center [1127, 369] width 92 height 31
paste input "TA913L"
click at [1081, 354] on button "Search" at bounding box center [1127, 369] width 92 height 31
paste input "SC4G2"
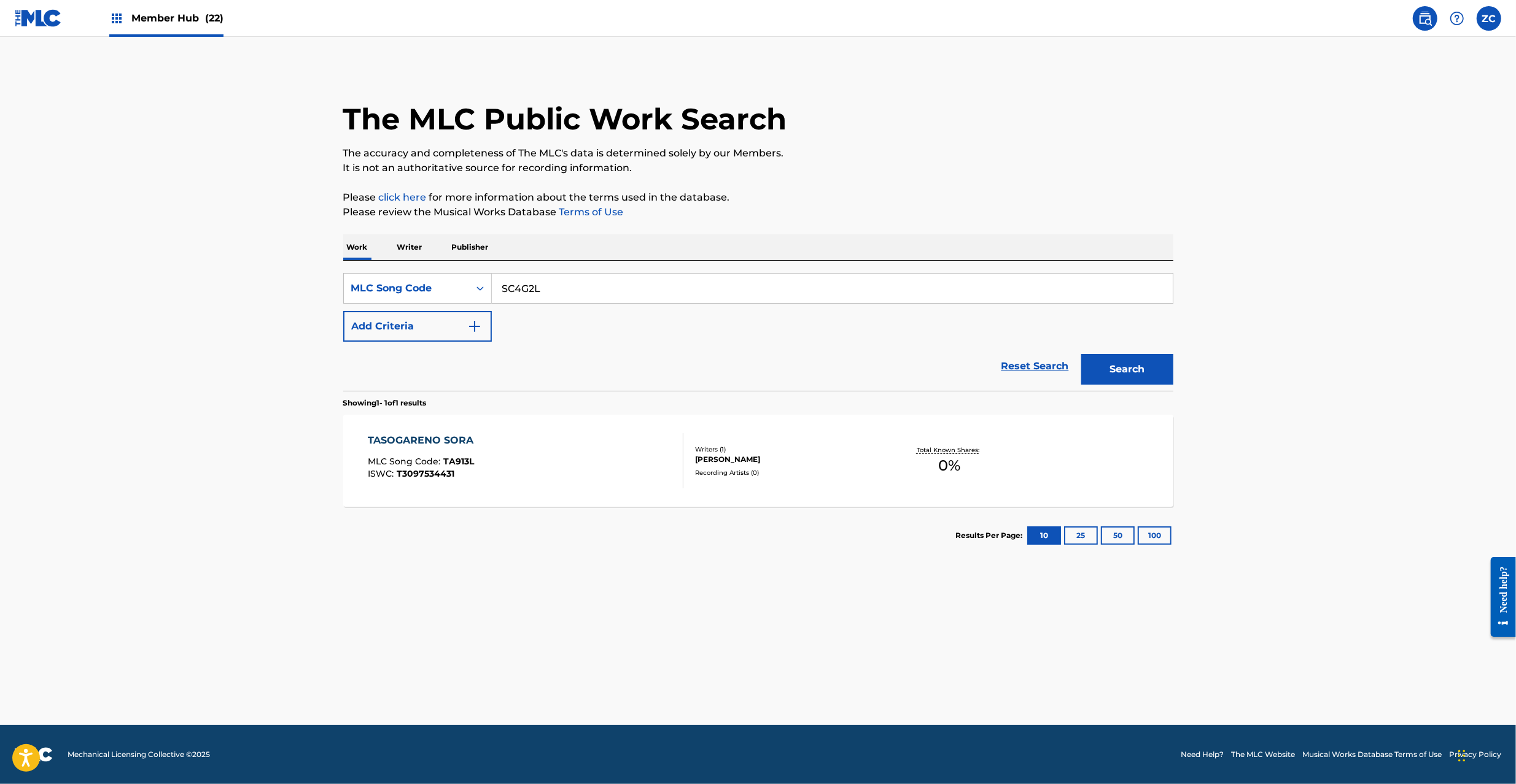
click at [1081, 354] on button "Search" at bounding box center [1127, 369] width 92 height 31
paste input "YD72M5"
click at [1081, 354] on button "Search" at bounding box center [1127, 369] width 92 height 31
paste input "IG9DSL"
click at [1081, 354] on button "Search" at bounding box center [1127, 369] width 92 height 31
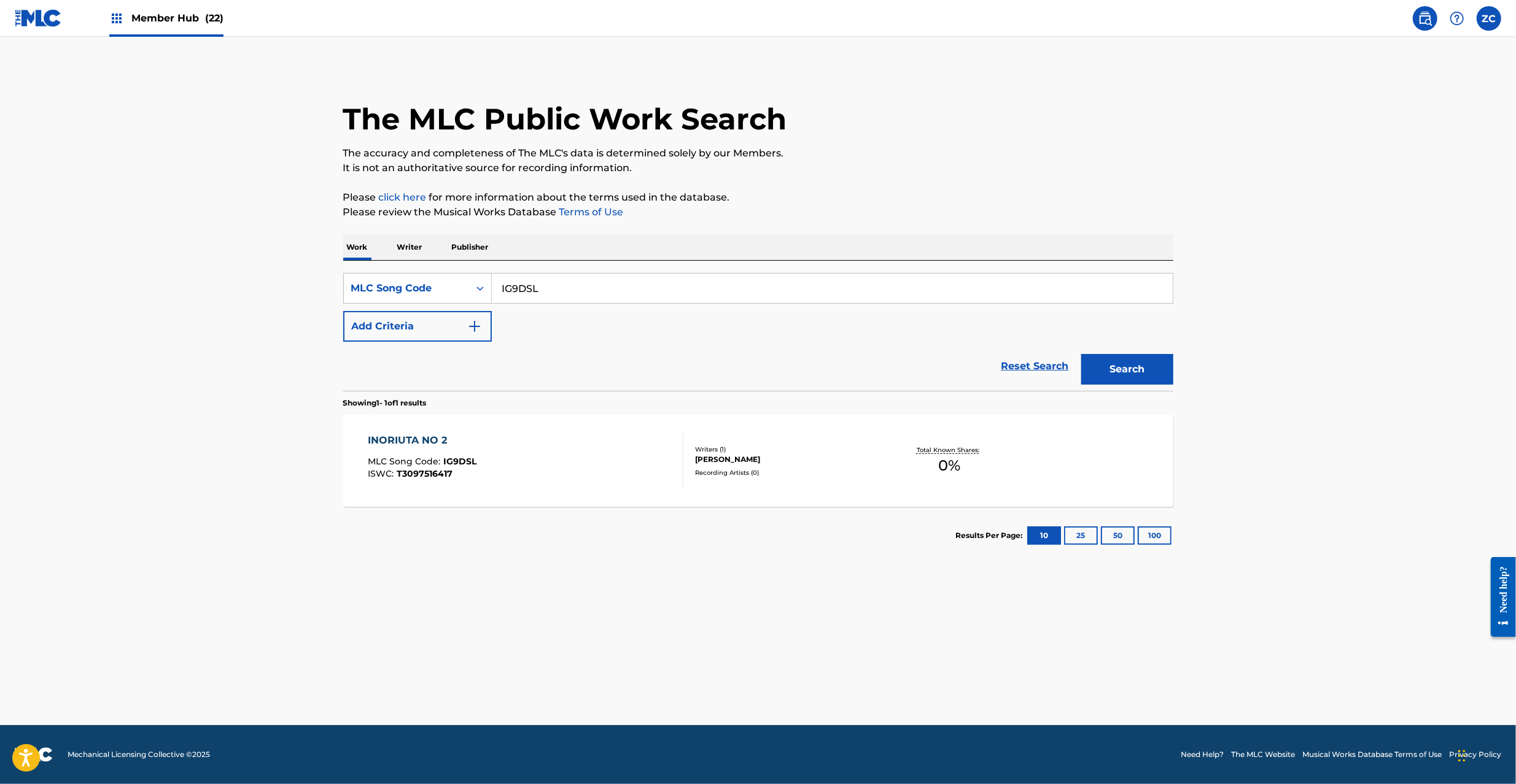
paste input "RC0XYA"
click at [1081, 354] on button "Search" at bounding box center [1127, 369] width 92 height 31
paste input "SB4GAM"
click at [1081, 354] on button "Search" at bounding box center [1127, 369] width 92 height 31
paste input "YD72ZF"
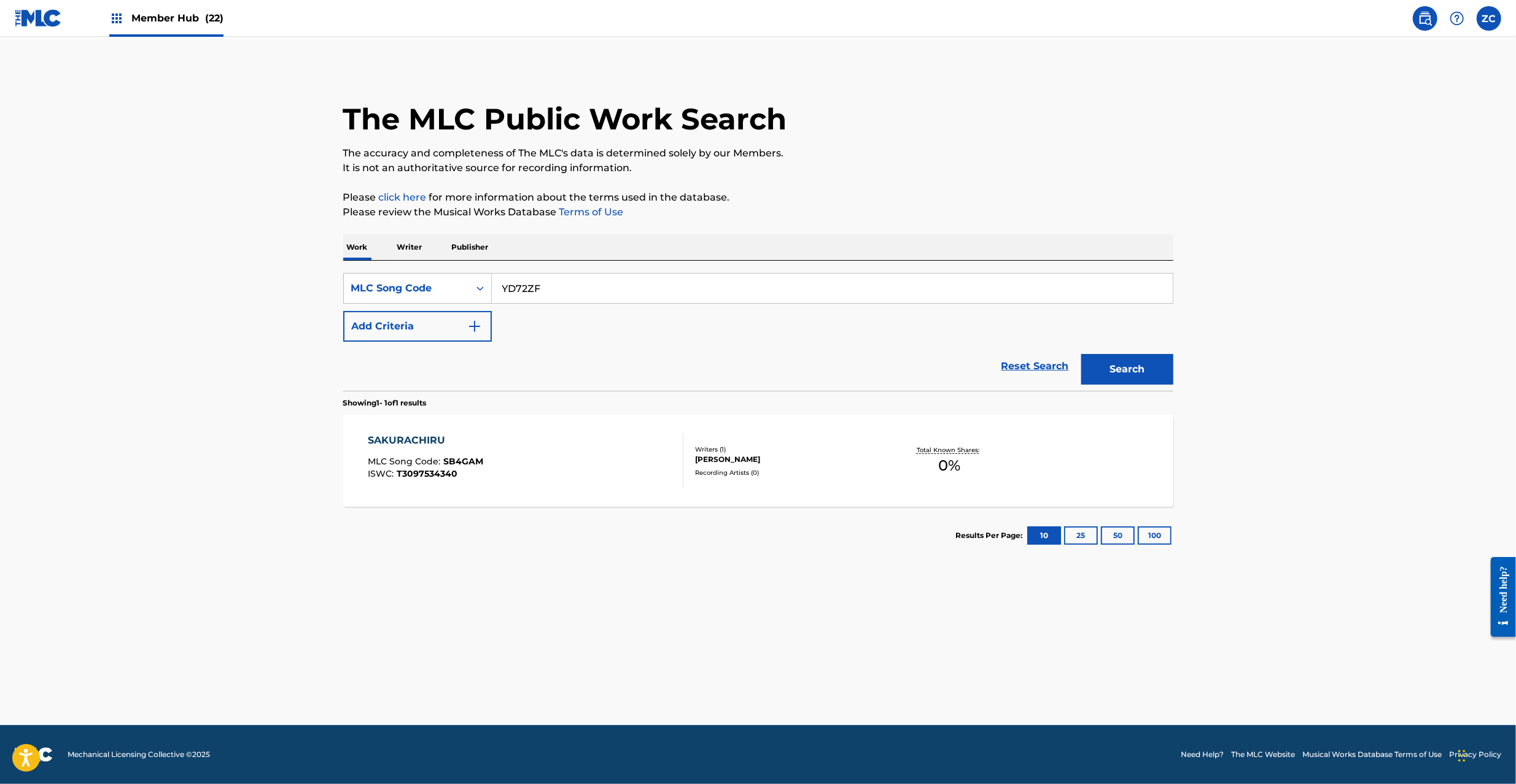
click at [1081, 354] on button "Search" at bounding box center [1127, 369] width 92 height 31
paste input "CC2JG5"
click at [1081, 354] on button "Search" at bounding box center [1127, 369] width 92 height 31
paste input "SC4GZ1"
click at [1081, 354] on button "Search" at bounding box center [1127, 369] width 92 height 31
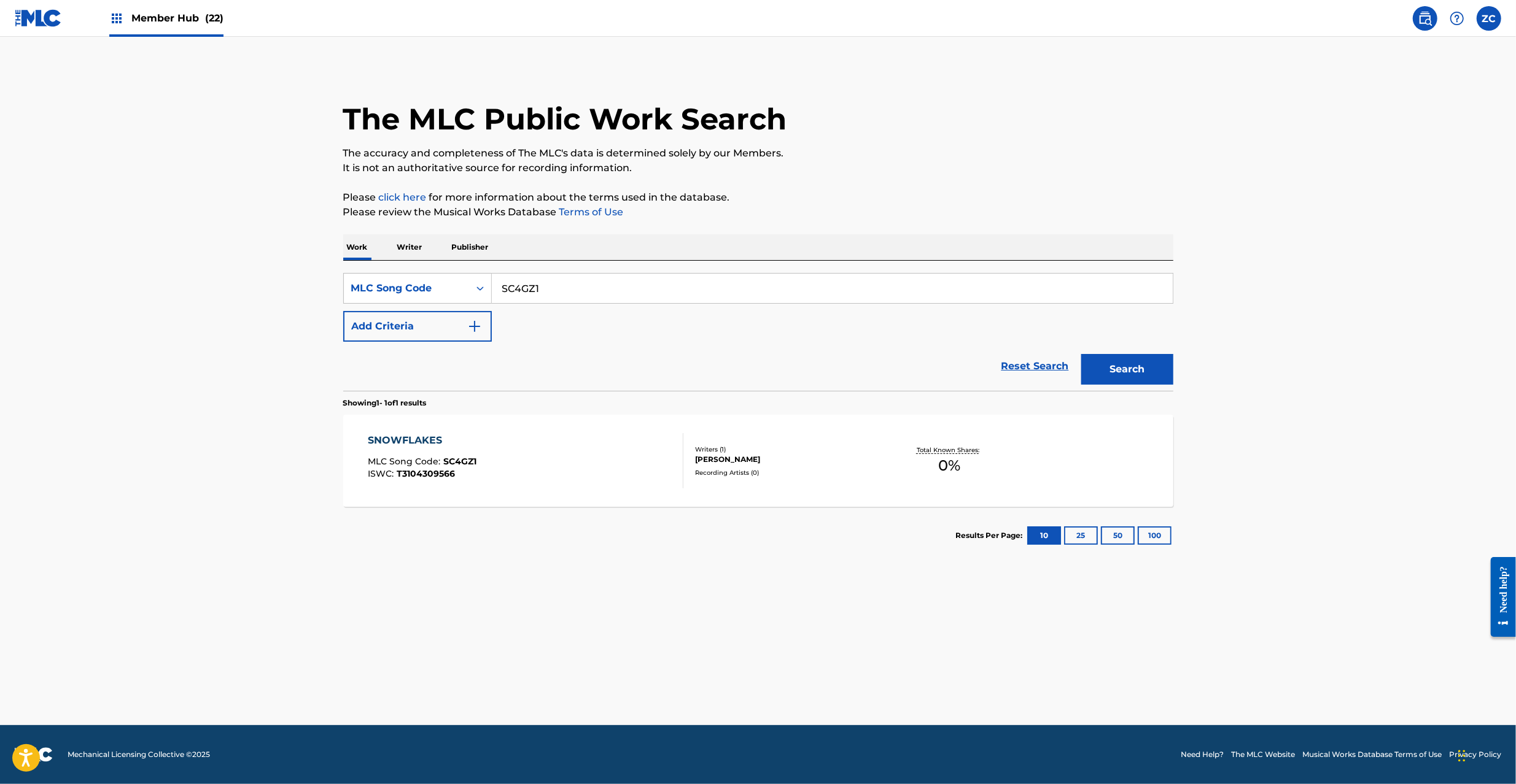
paste input "WC2BMO"
click at [1081, 354] on button "Search" at bounding box center [1127, 369] width 92 height 31
paste input "KE3860"
click at [1081, 354] on button "Search" at bounding box center [1127, 369] width 92 height 31
paste input "SC5XEN"
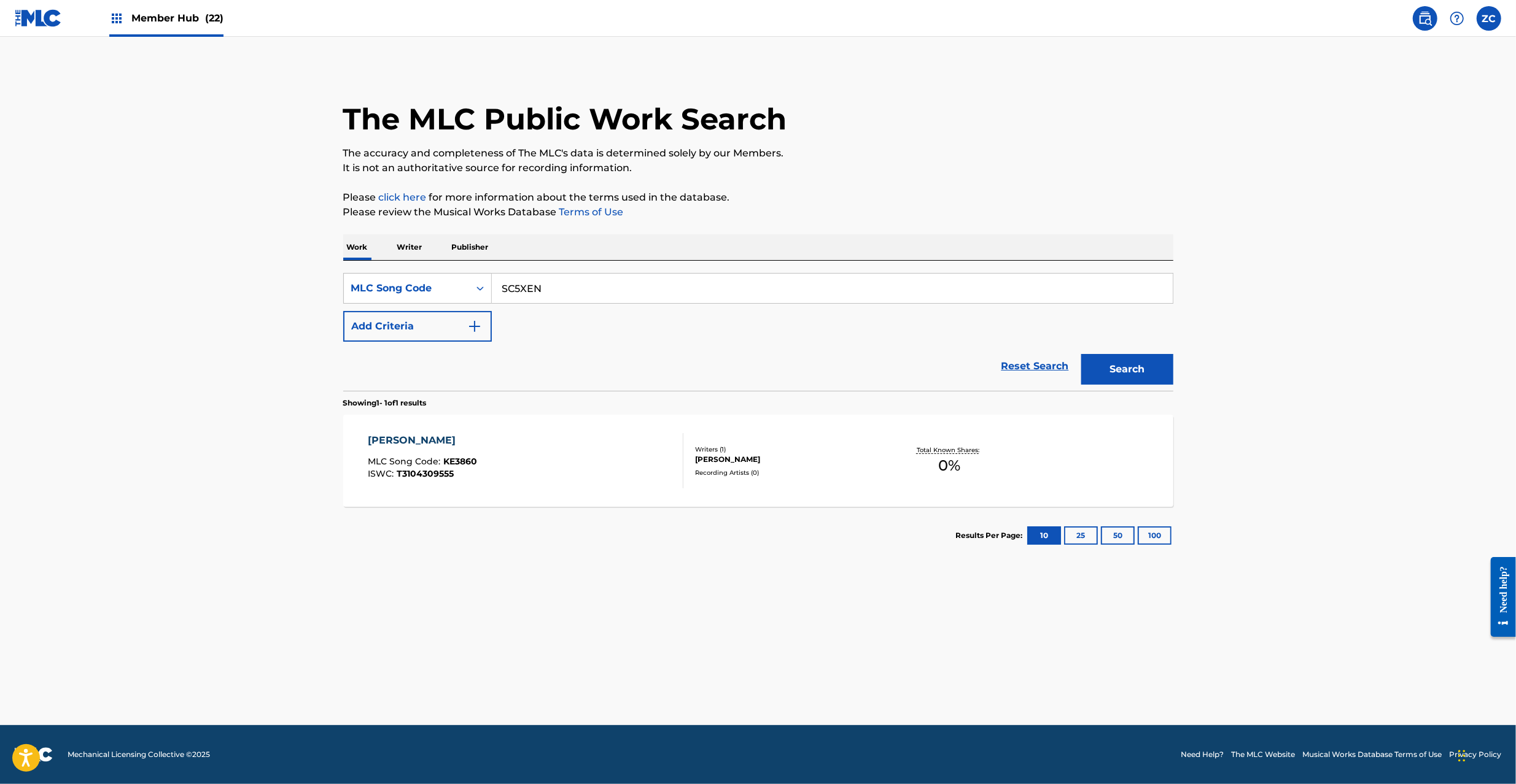
click at [1081, 354] on button "Search" at bounding box center [1127, 369] width 92 height 31
paste input "MG9A4F"
click at [1081, 354] on button "Search" at bounding box center [1127, 369] width 92 height 31
paste input "YD7YNL"
click at [1081, 354] on button "Search" at bounding box center [1127, 369] width 92 height 31
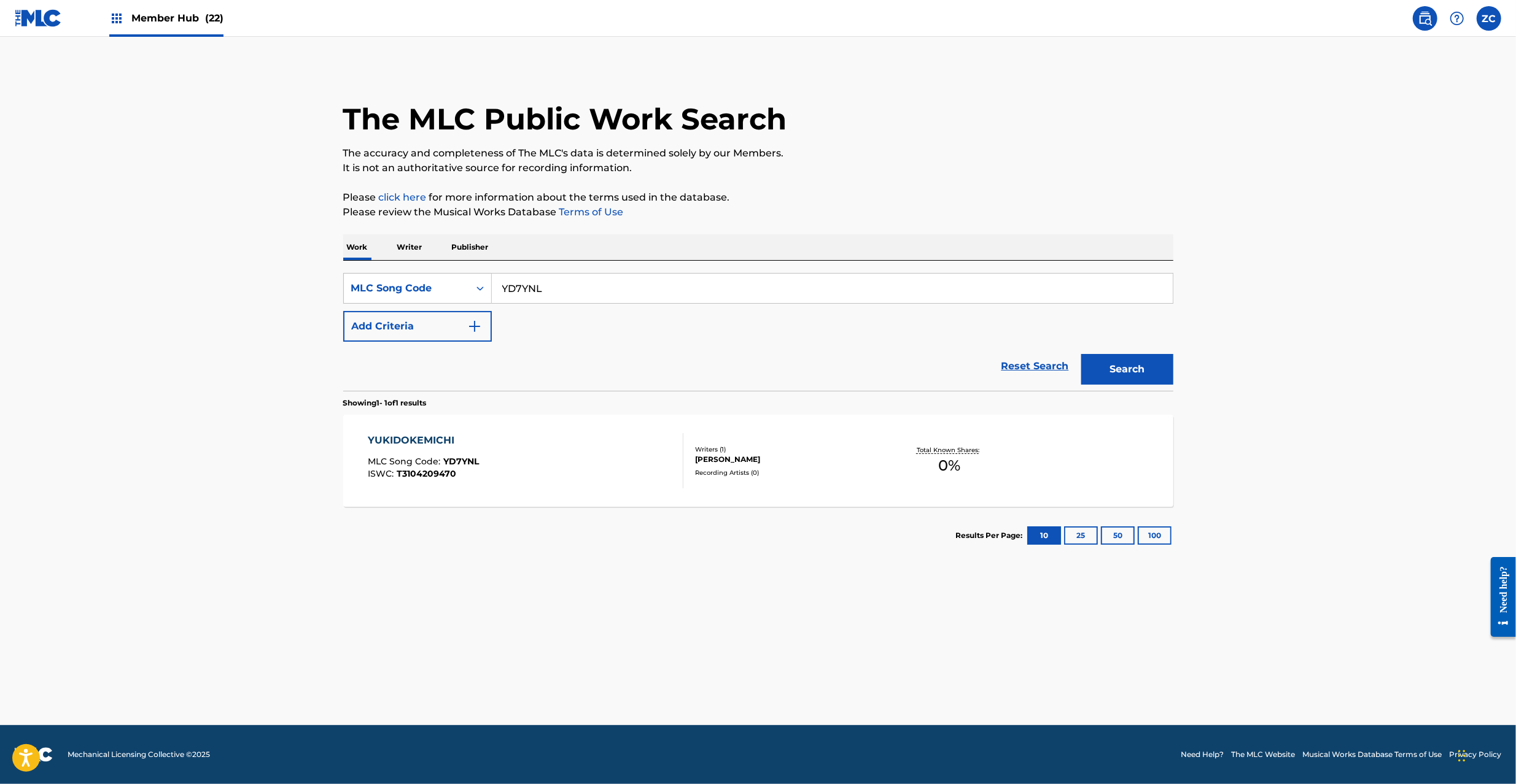
paste input "2OZ"
click at [1081, 354] on button "Search" at bounding box center [1127, 369] width 92 height 31
paste input "2I"
click at [1081, 354] on button "Search" at bounding box center [1127, 369] width 92 height 31
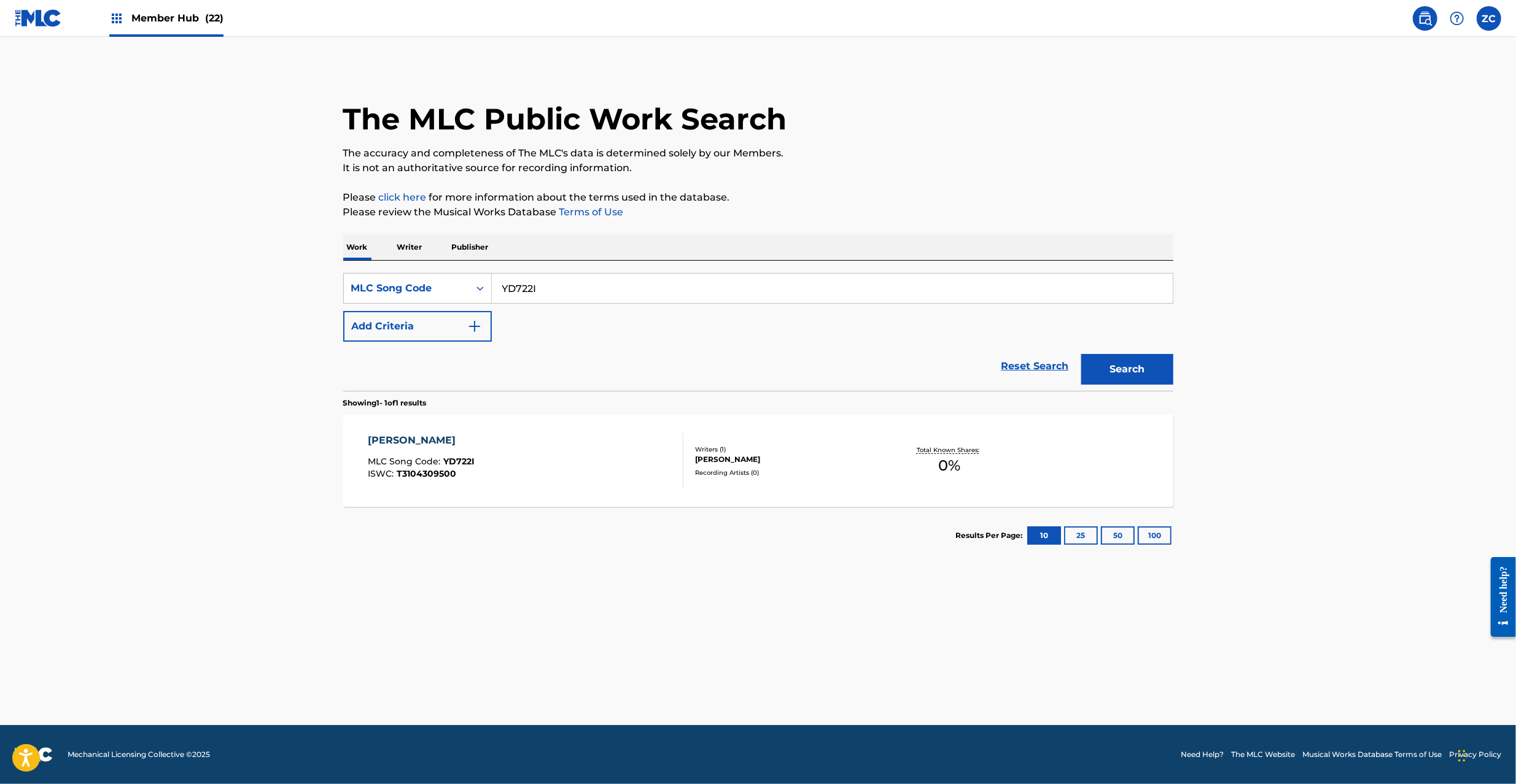
paste input "FI0NAF"
click at [1081, 354] on button "Search" at bounding box center [1127, 369] width 92 height 31
paste input "SC5AXY"
click at [1081, 354] on button "Search" at bounding box center [1127, 369] width 92 height 31
paste input "YD7U3D"
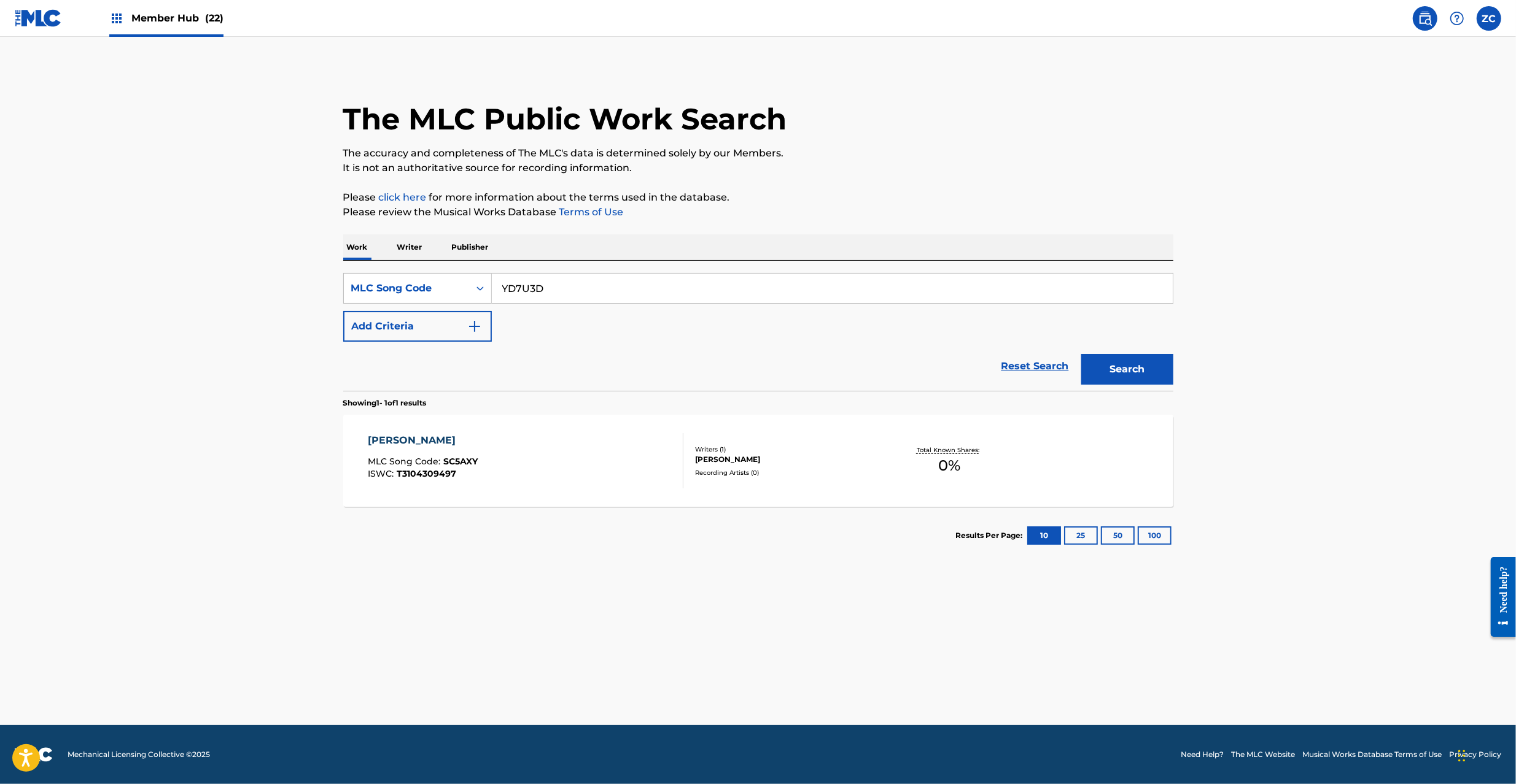
click at [1081, 354] on button "Search" at bounding box center [1127, 369] width 92 height 31
paste input "KE3MNI"
click at [1081, 354] on button "Search" at bounding box center [1127, 369] width 92 height 31
paste input "YD77GH"
click at [1081, 354] on button "Search" at bounding box center [1127, 369] width 92 height 31
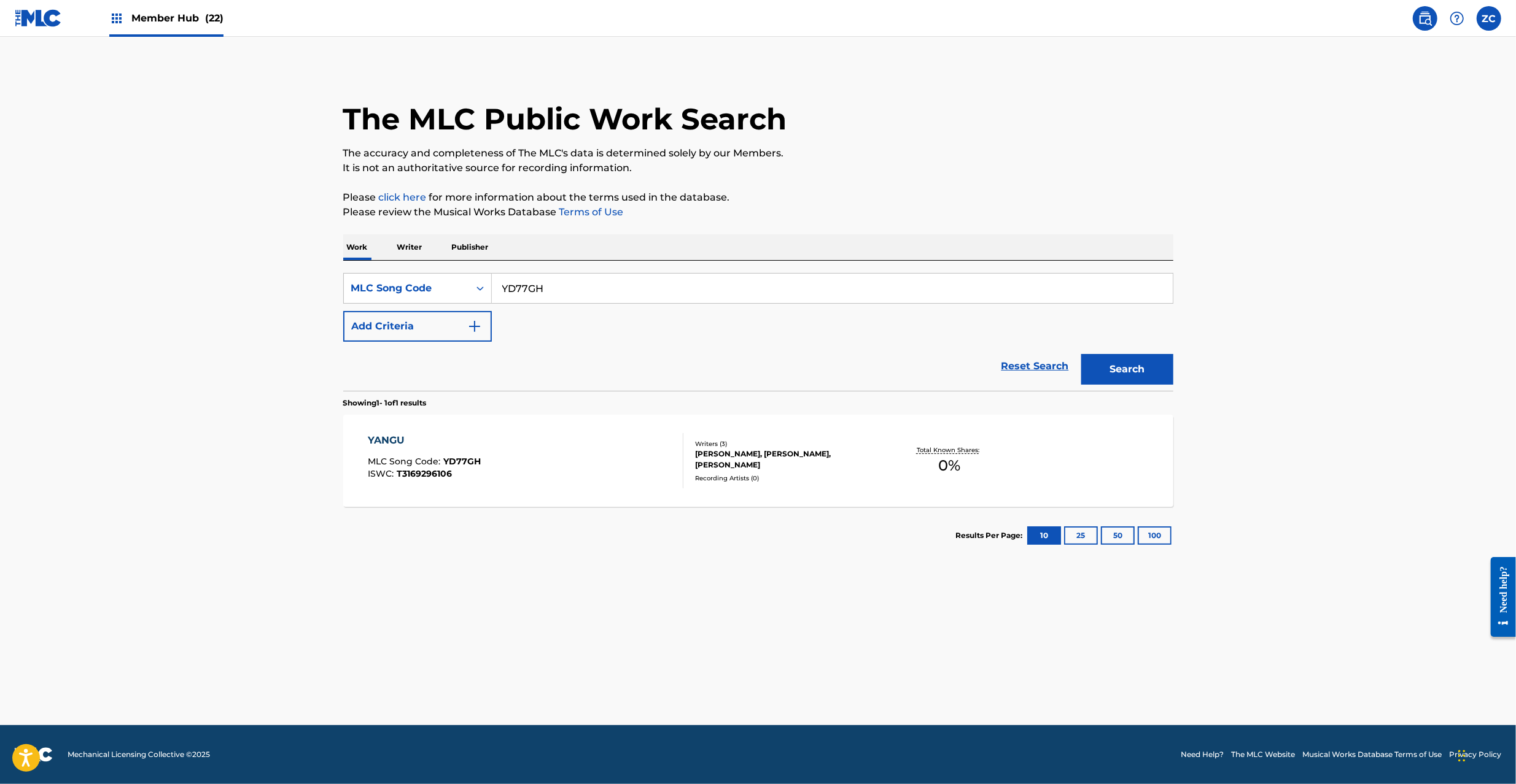
paste input "SC5XAE"
click at [1081, 354] on button "Search" at bounding box center [1127, 369] width 92 height 31
paste input "TB118I"
click at [1081, 354] on button "Search" at bounding box center [1127, 369] width 92 height 31
paste input "5O9"
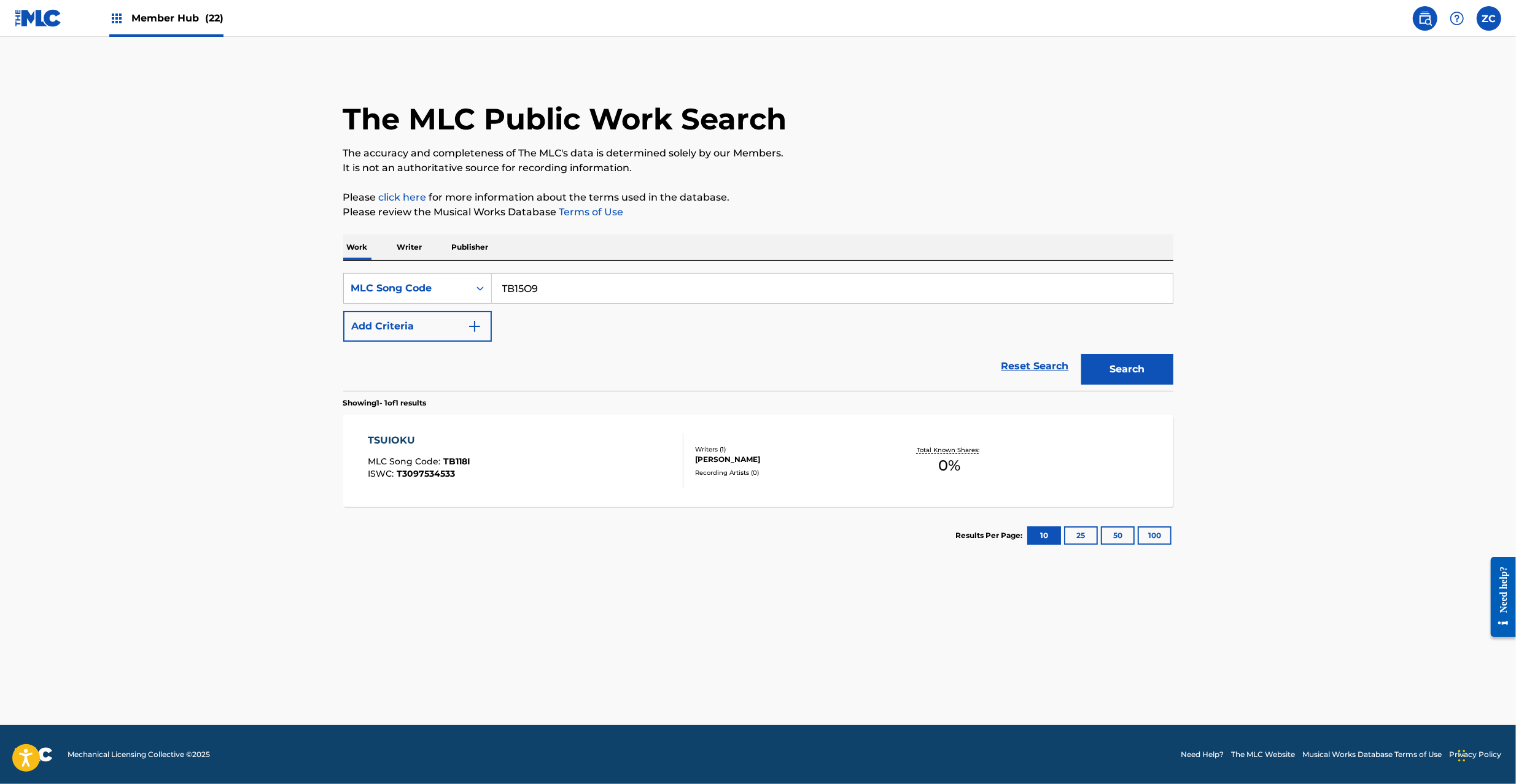
click at [1081, 354] on button "Search" at bounding box center [1127, 369] width 92 height 31
paste input "HA9JG5"
click at [1081, 354] on button "Search" at bounding box center [1127, 369] width 92 height 31
paste input "SC7D6Z"
click at [1081, 354] on button "Search" at bounding box center [1127, 369] width 92 height 31
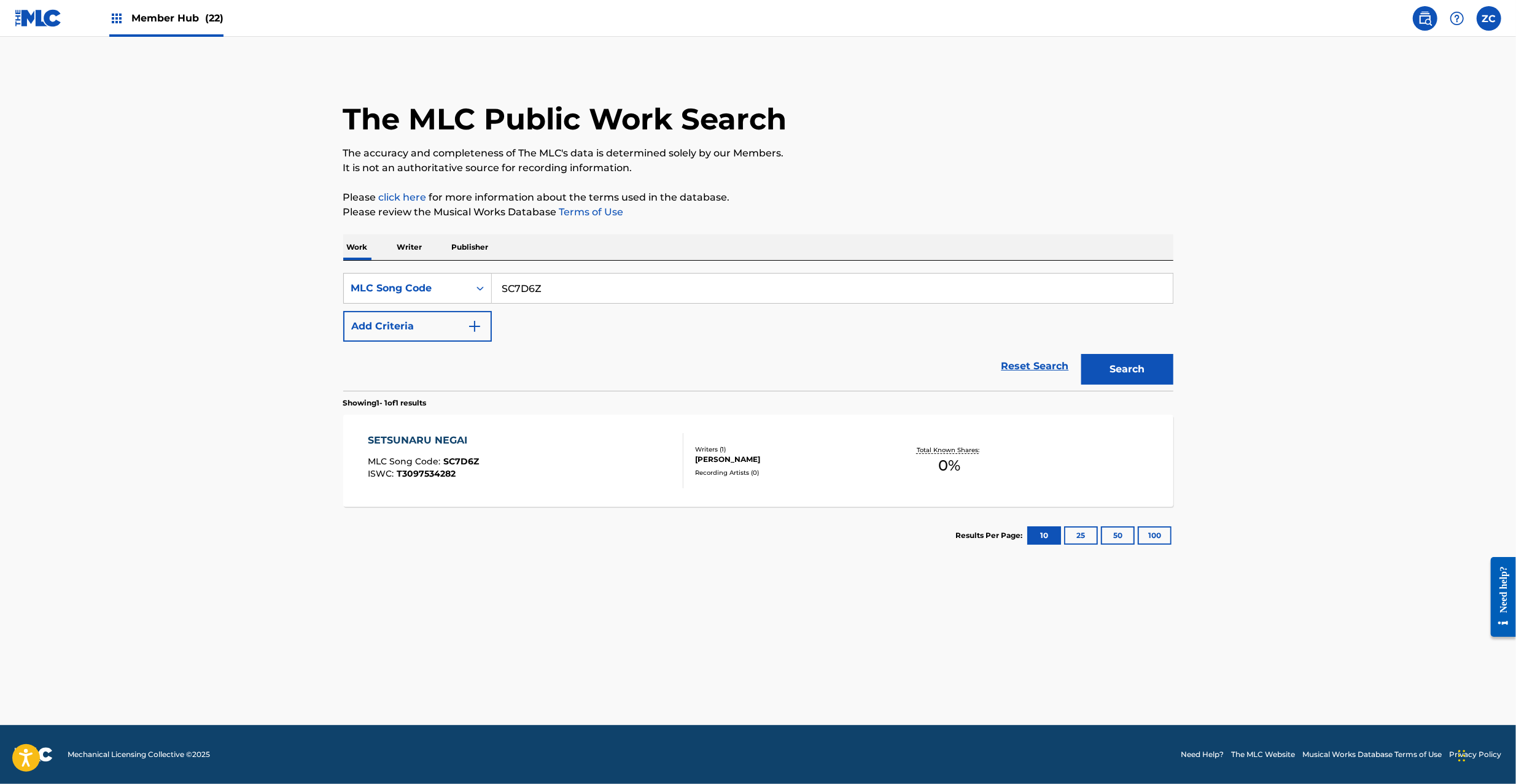
paste input "KE31TU"
click at [1081, 354] on button "Search" at bounding box center [1127, 369] width 92 height 31
paste input "NG4B1Q"
click at [1081, 354] on button "Search" at bounding box center [1127, 369] width 92 height 31
paste input "TA99MS"
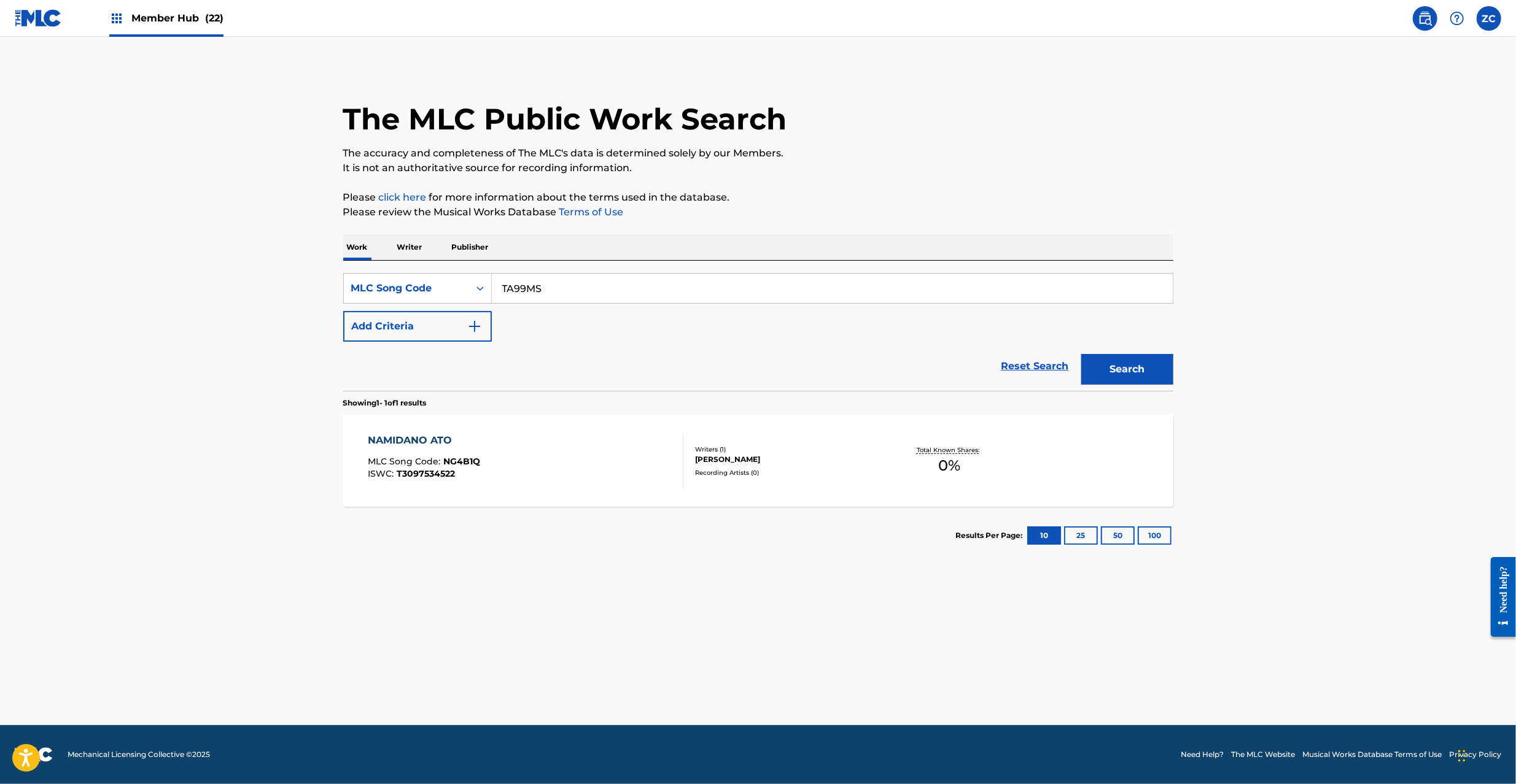
type input "TA99MS"
click at [1081, 354] on button "Search" at bounding box center [1127, 369] width 92 height 31
click at [552, 452] on div "TSUUJOU SENTOU MLC Song Code : TA99MS ISWC : T3149169648" at bounding box center [525, 460] width 316 height 55
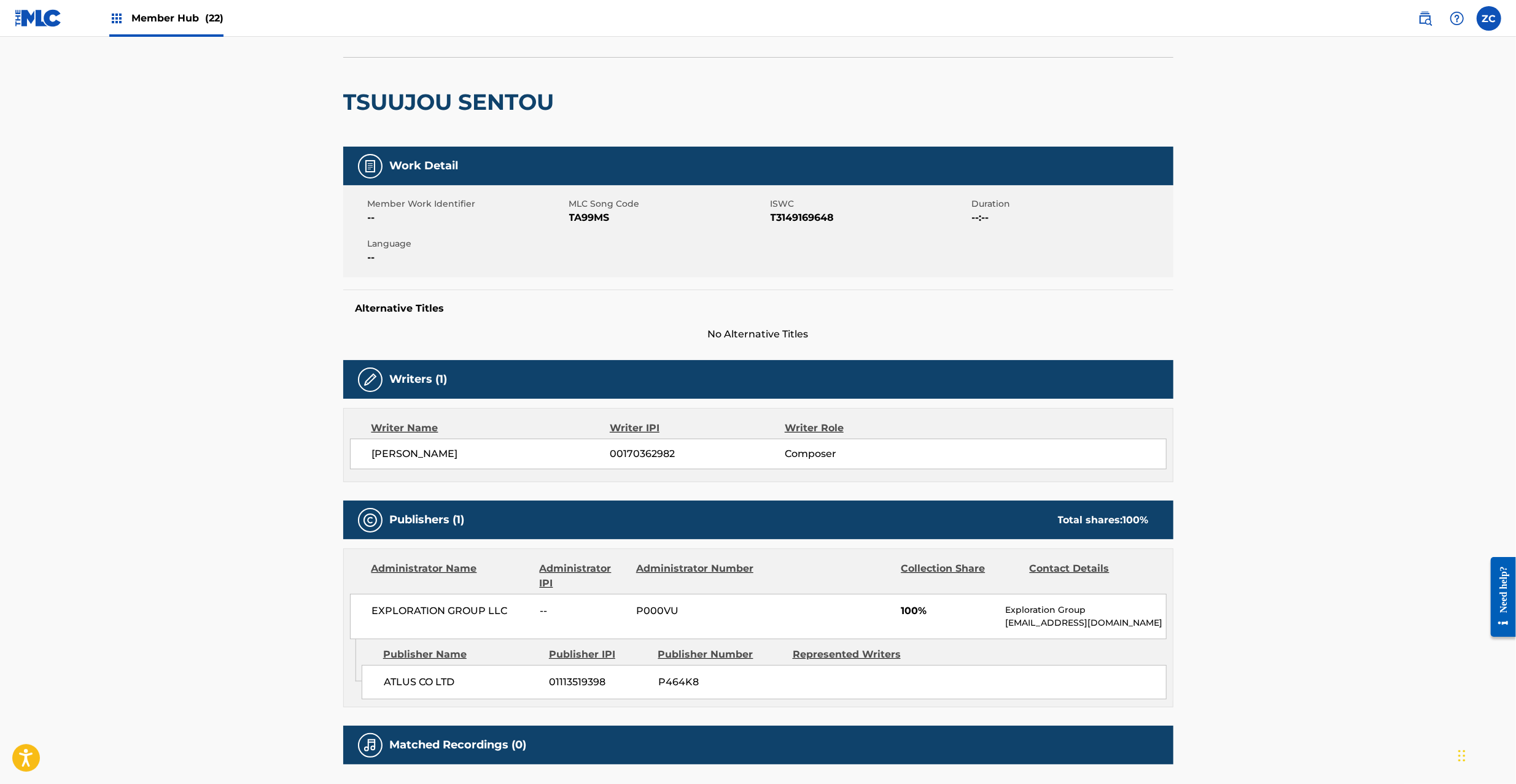
scroll to position [109, 0]
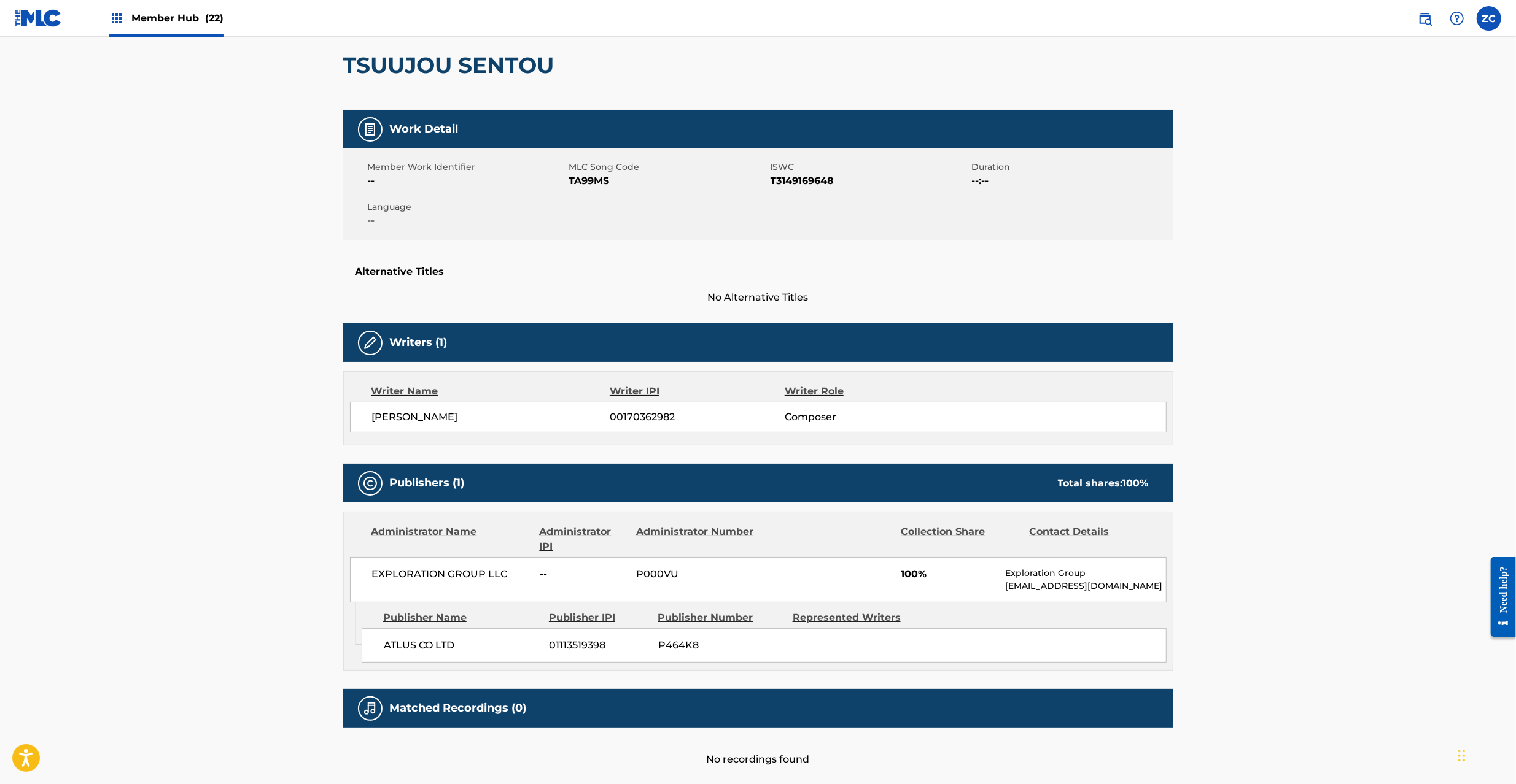
click at [585, 641] on span "01113519398" at bounding box center [599, 646] width 99 height 15
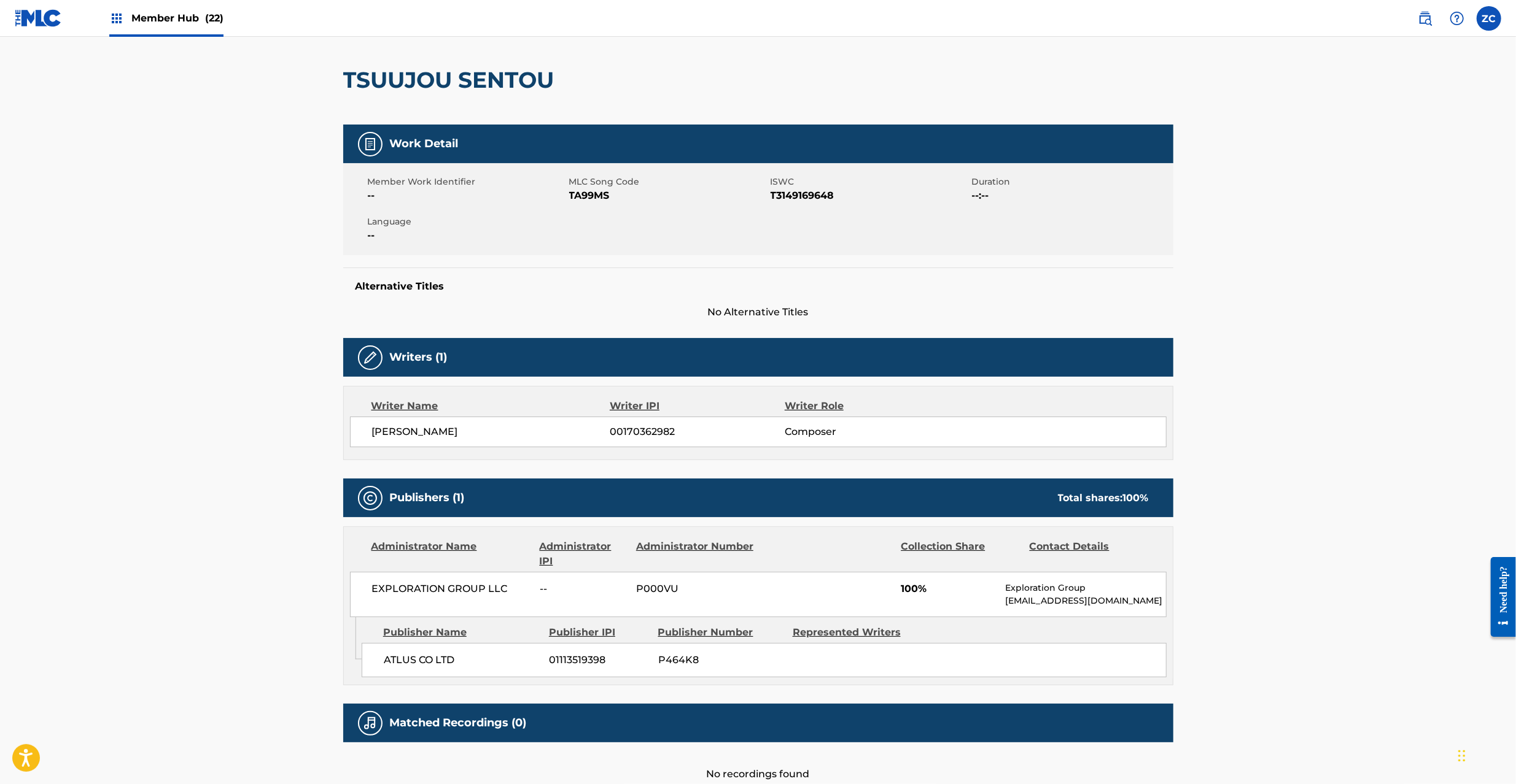
scroll to position [0, 0]
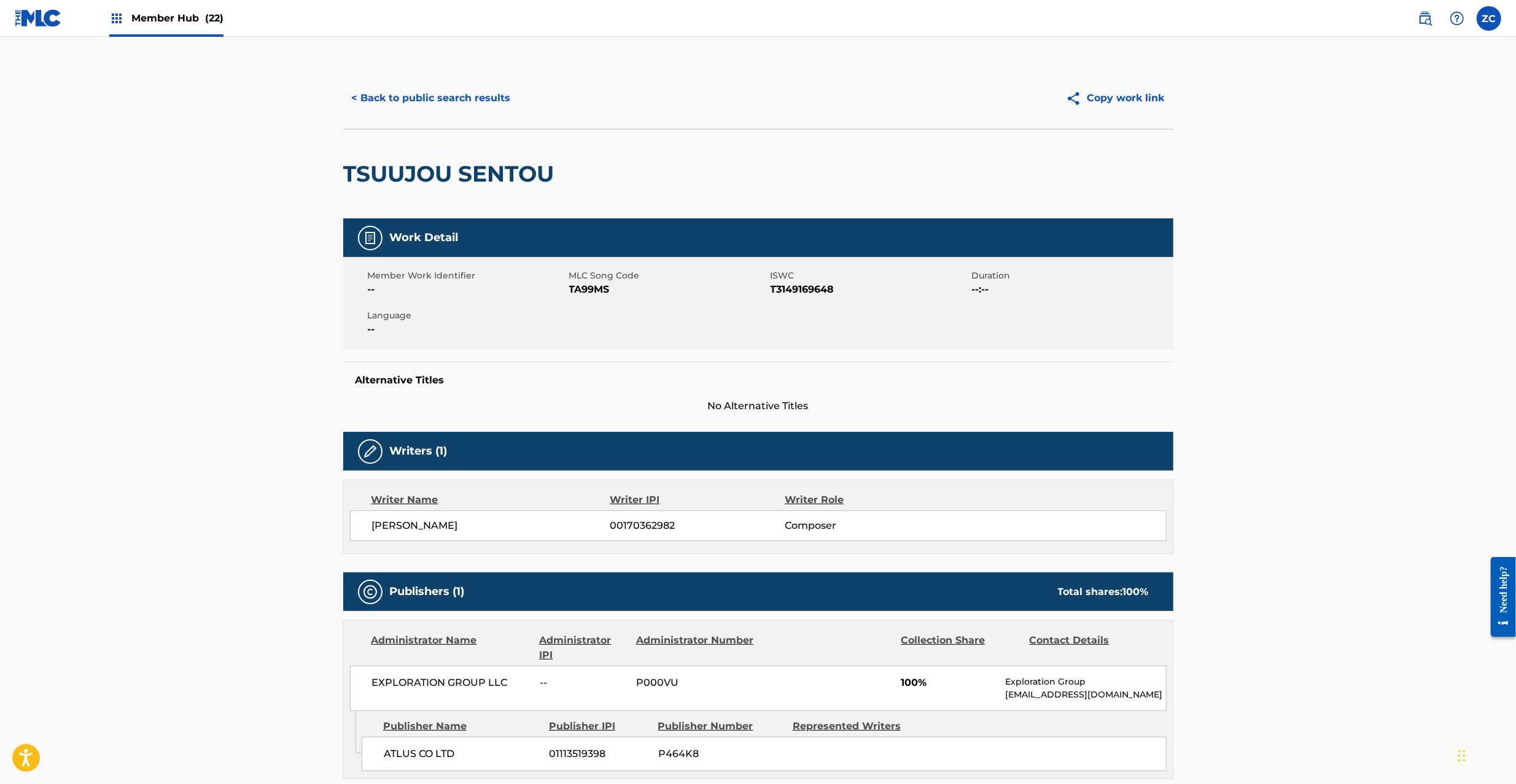
click at [597, 288] on span "TA99MS" at bounding box center [668, 290] width 198 height 15
copy span "TA99MS"
click at [44, 17] on img at bounding box center [39, 18] width 48 height 18
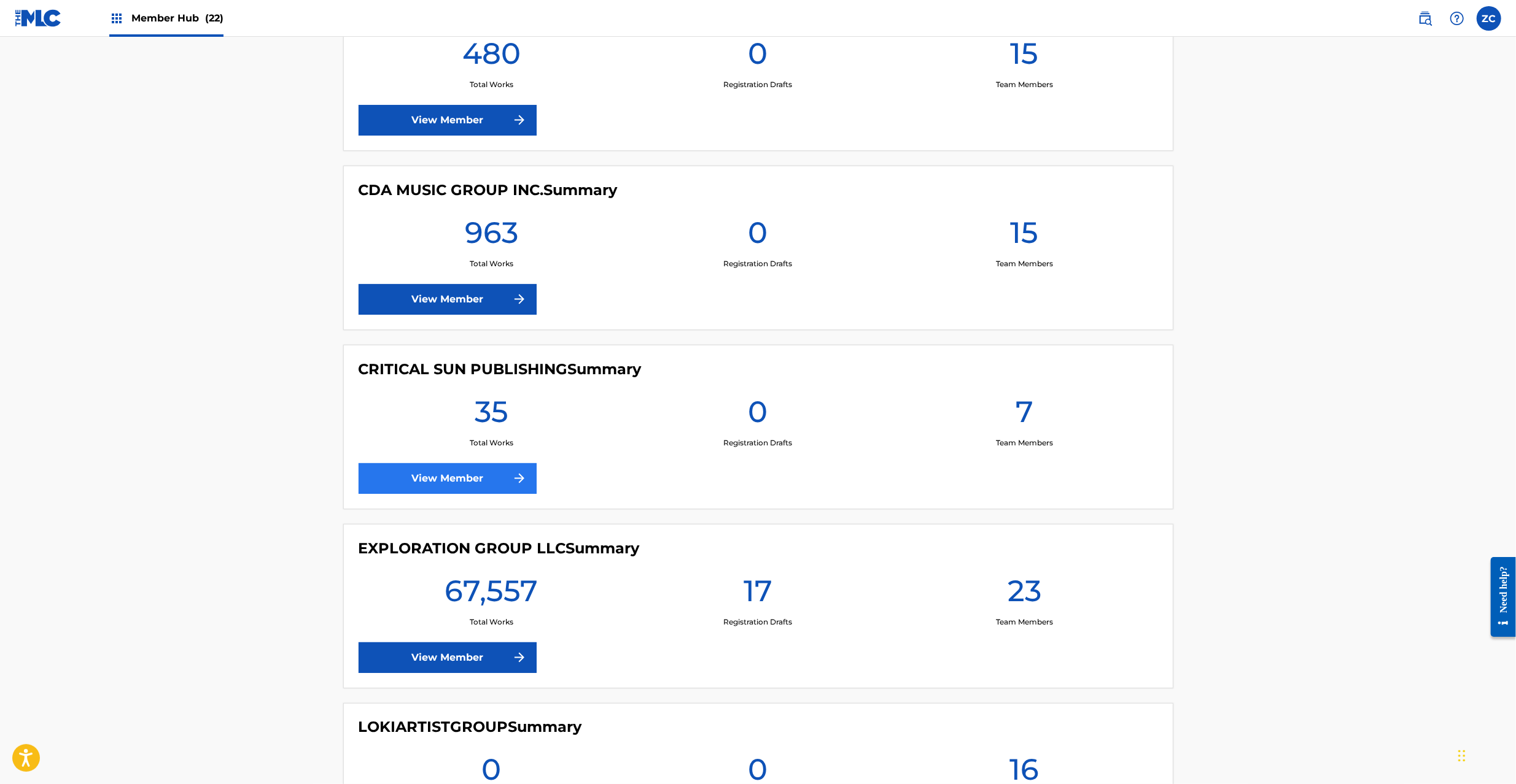
scroll to position [1745, 0]
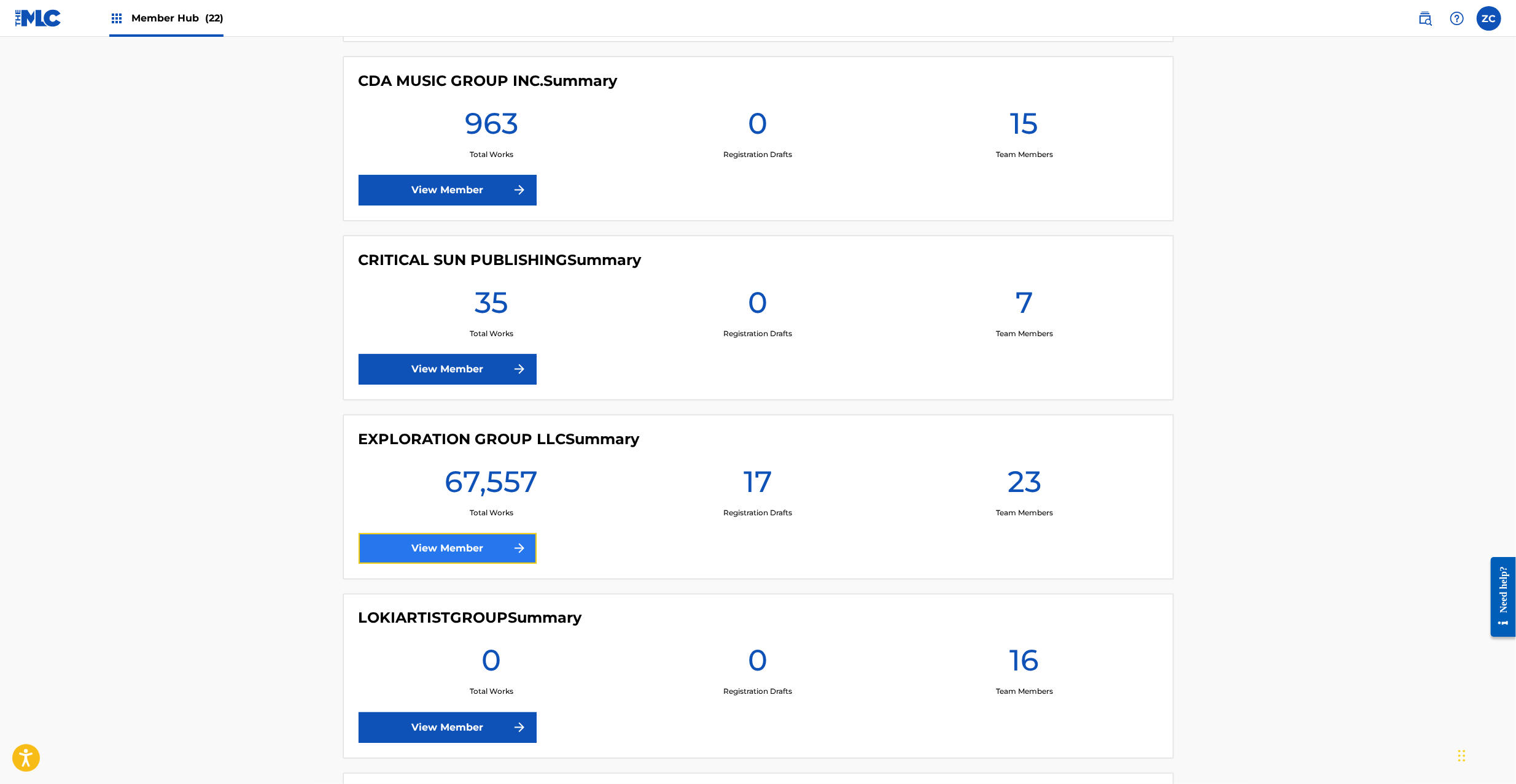
click at [445, 550] on link "View Member" at bounding box center [448, 548] width 178 height 31
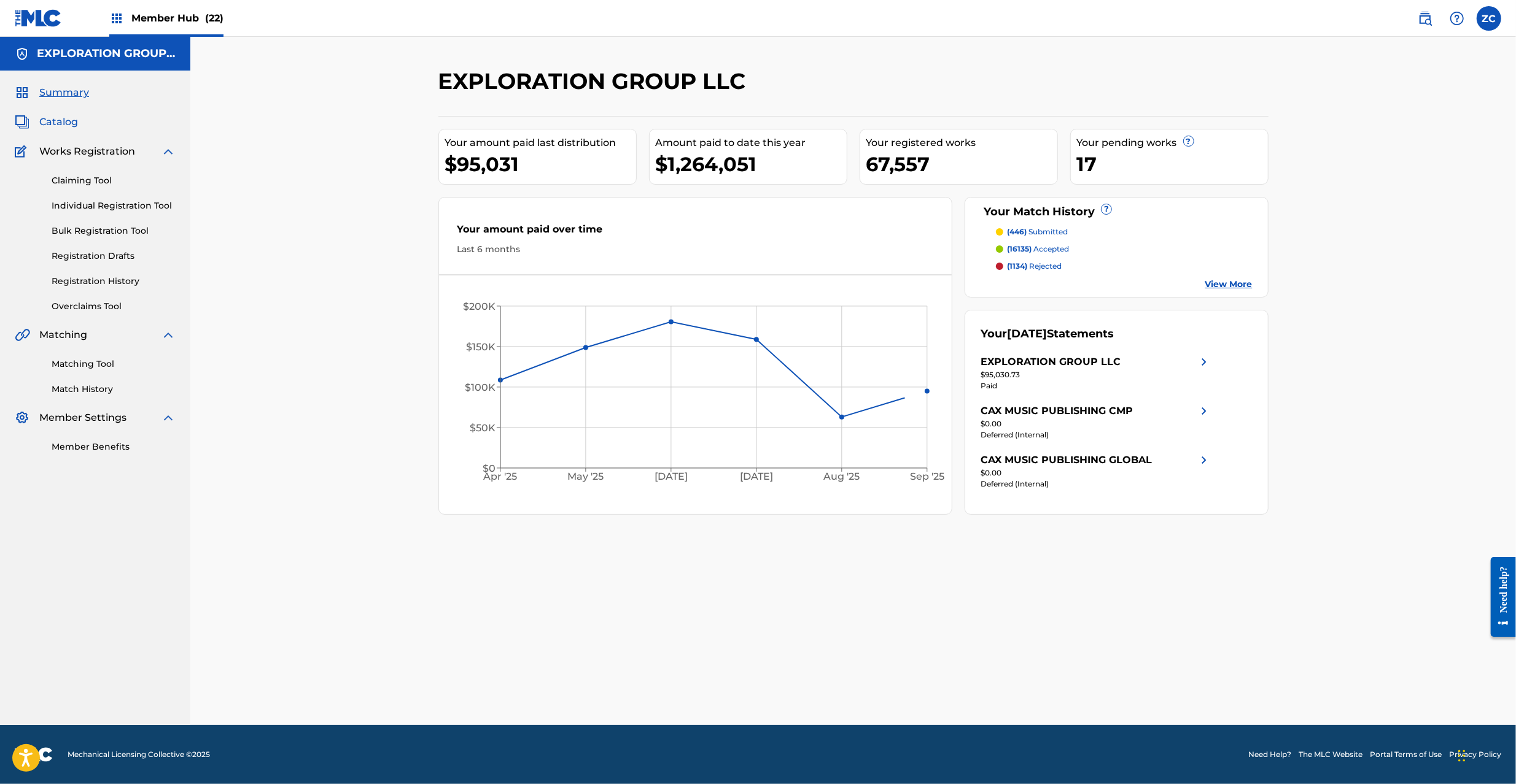
click at [69, 118] on span "Catalog" at bounding box center [58, 122] width 39 height 15
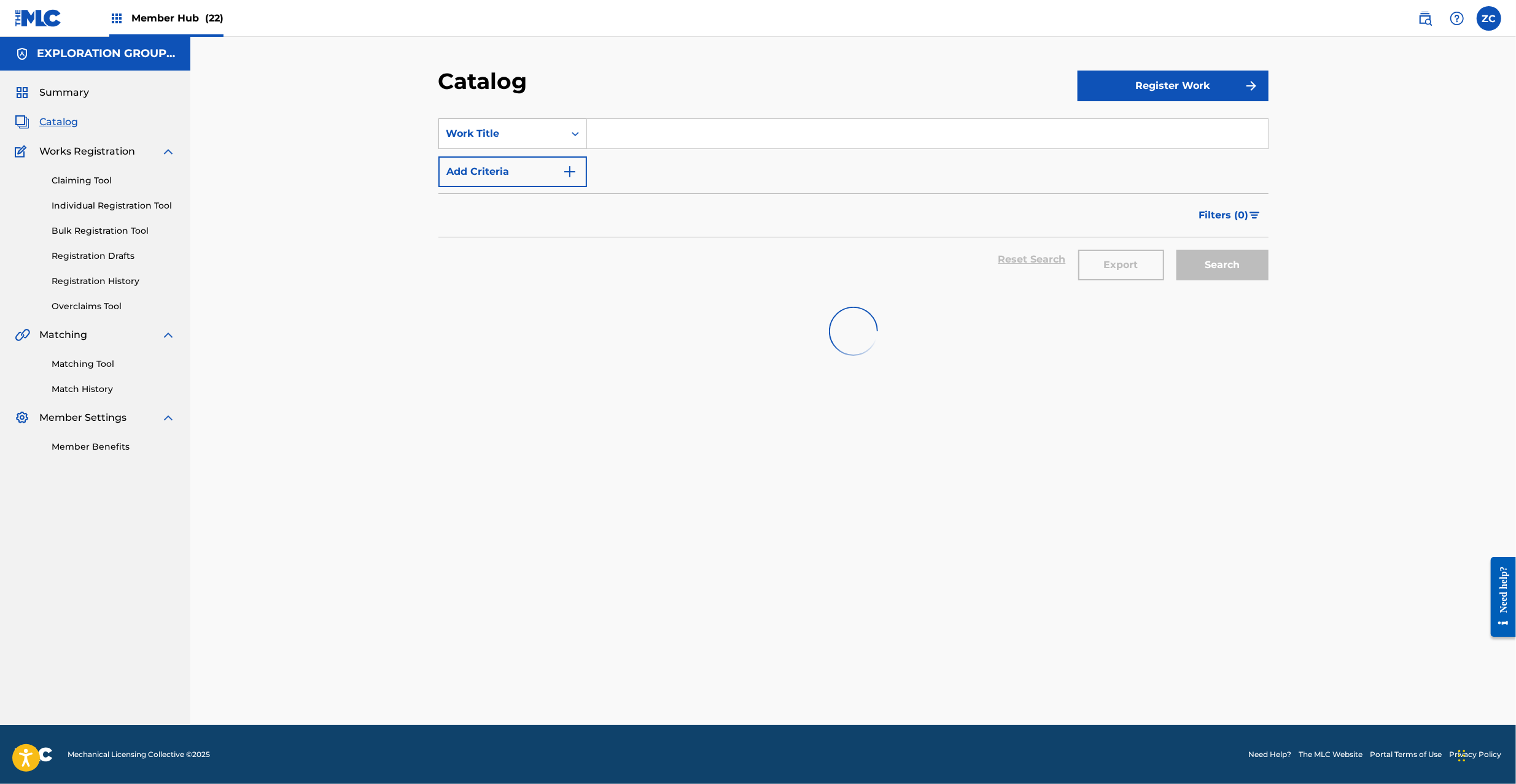
drag, startPoint x: 543, startPoint y: 124, endPoint x: 538, endPoint y: 137, distance: 13.9
click at [543, 124] on div "Work Title" at bounding box center [501, 134] width 125 height 23
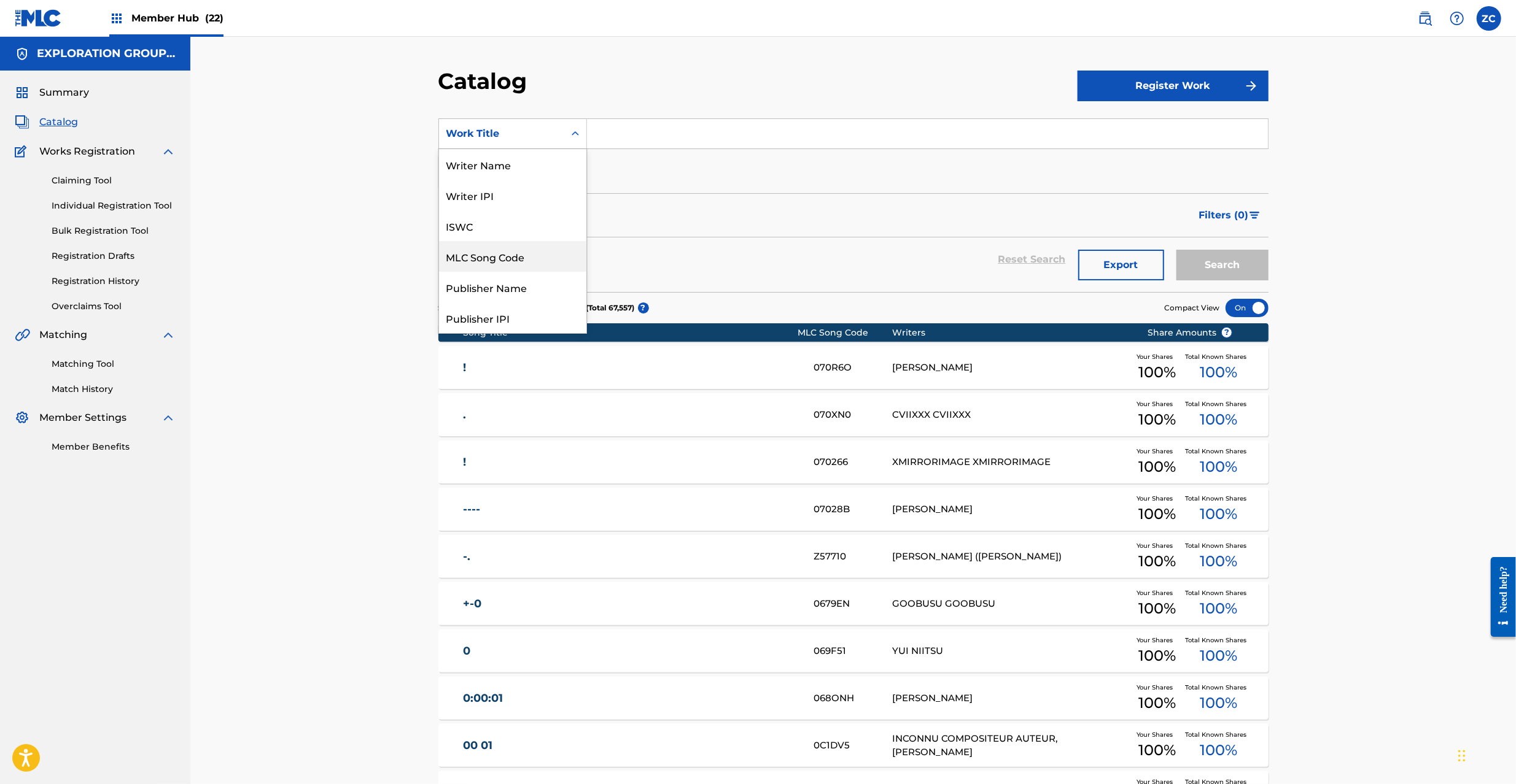
click at [471, 256] on div "MLC Song Code" at bounding box center [512, 256] width 147 height 31
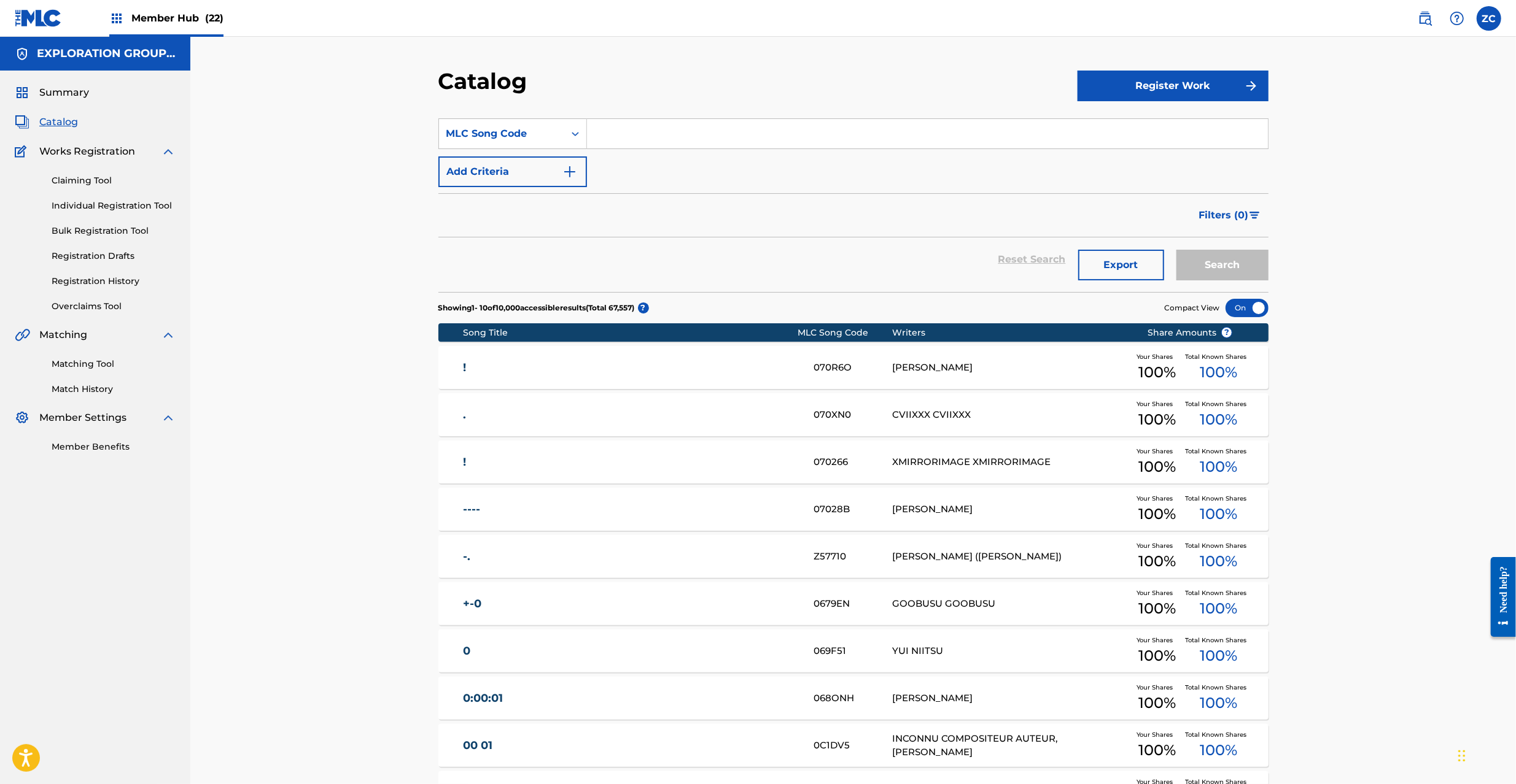
click at [634, 128] on input "Search Form" at bounding box center [927, 133] width 681 height 29
paste input "TA99MS"
type input "TA99MS"
click at [1176, 250] on button "Search" at bounding box center [1223, 265] width 92 height 31
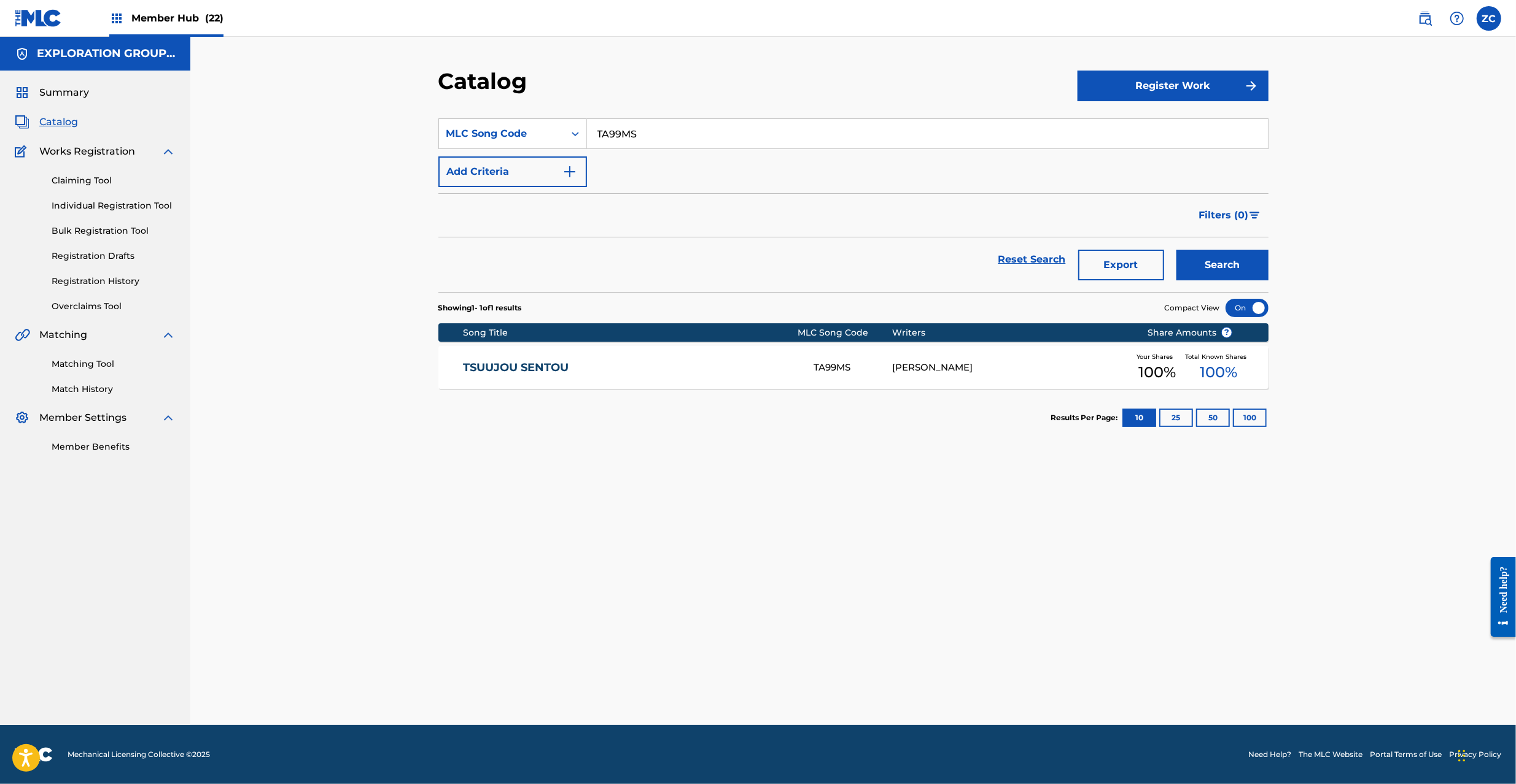
click at [971, 373] on div "TSUCHIYA KENICHI" at bounding box center [1010, 367] width 236 height 14
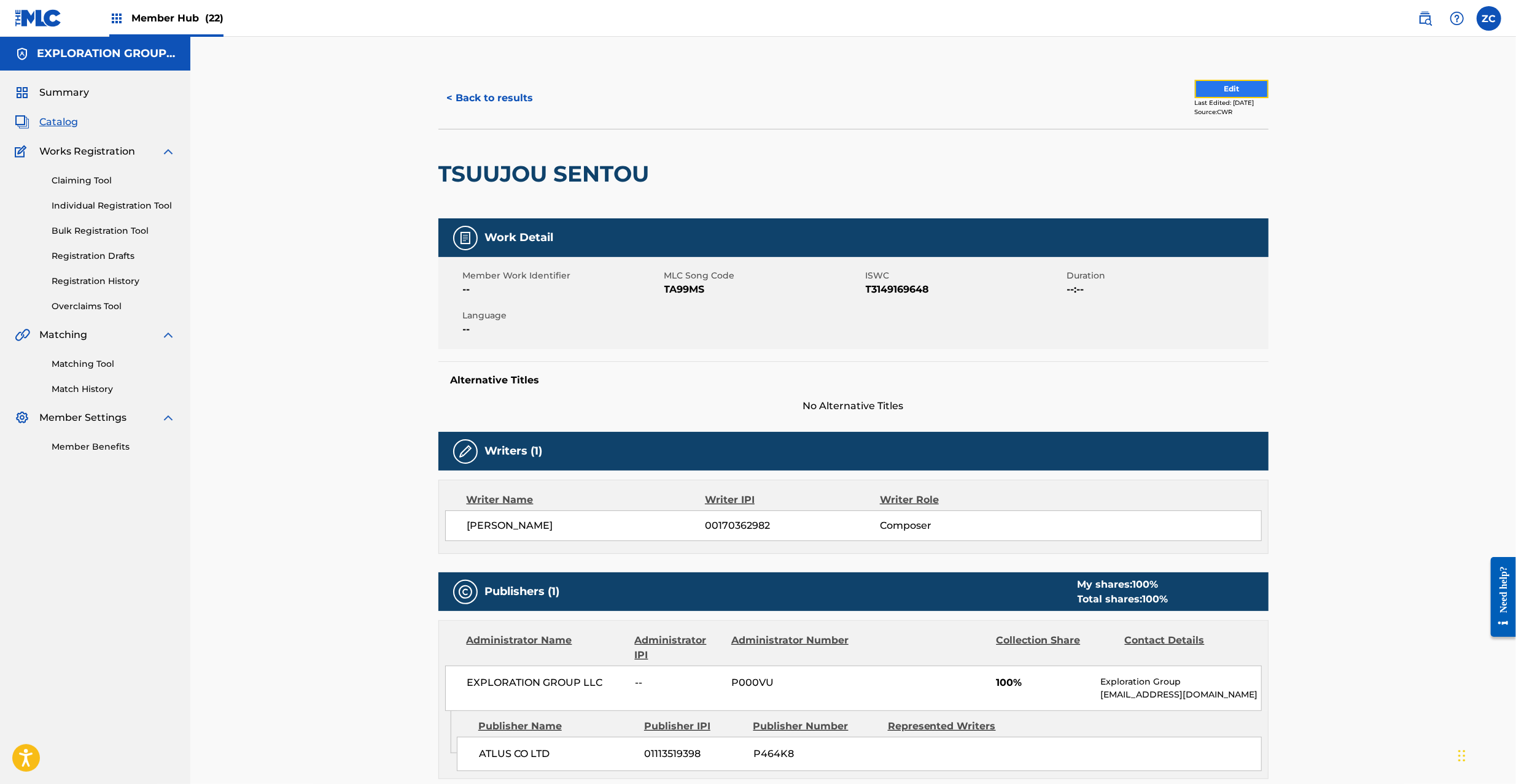
click at [1246, 88] on button "Edit" at bounding box center [1231, 88] width 73 height 18
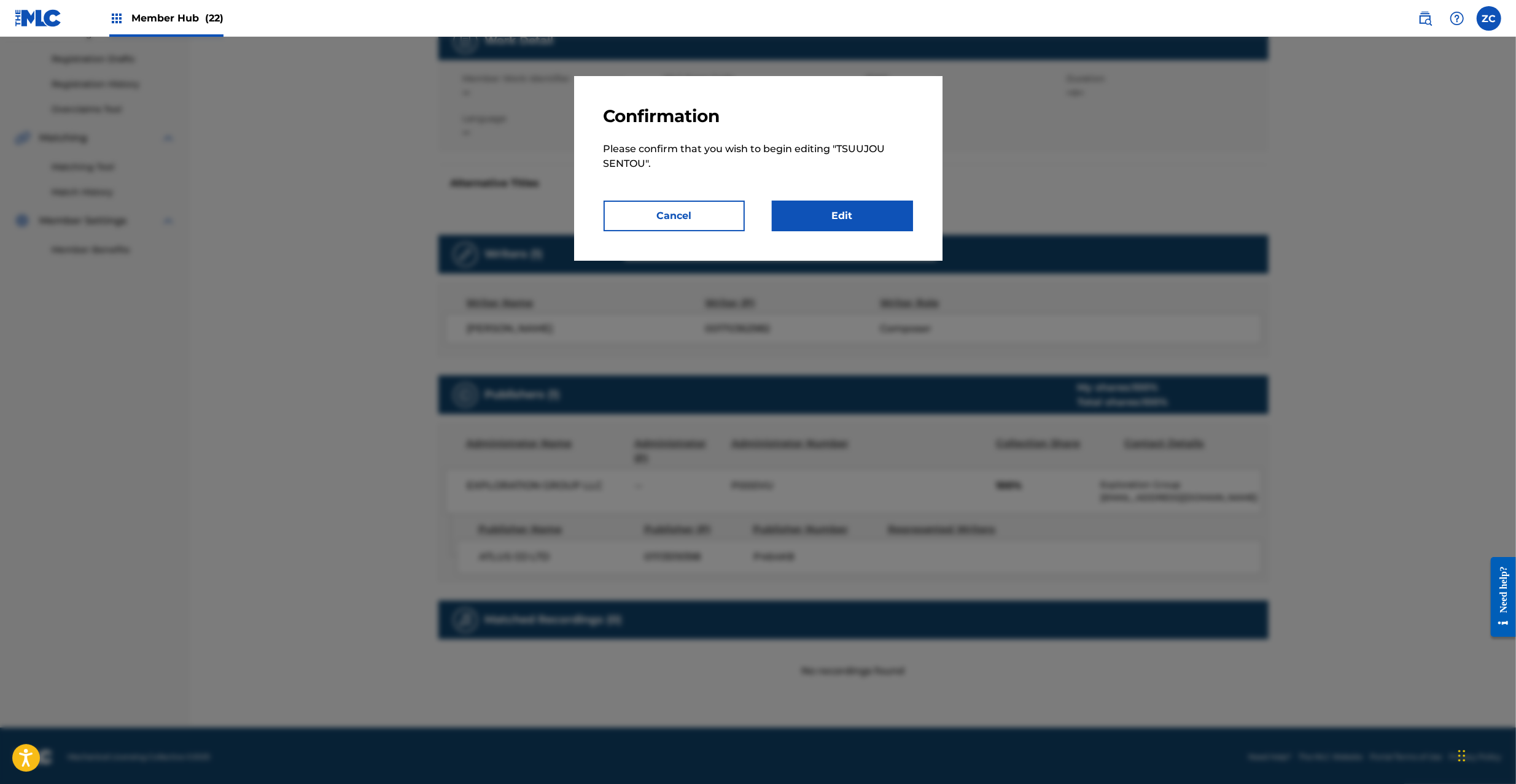
scroll to position [200, 0]
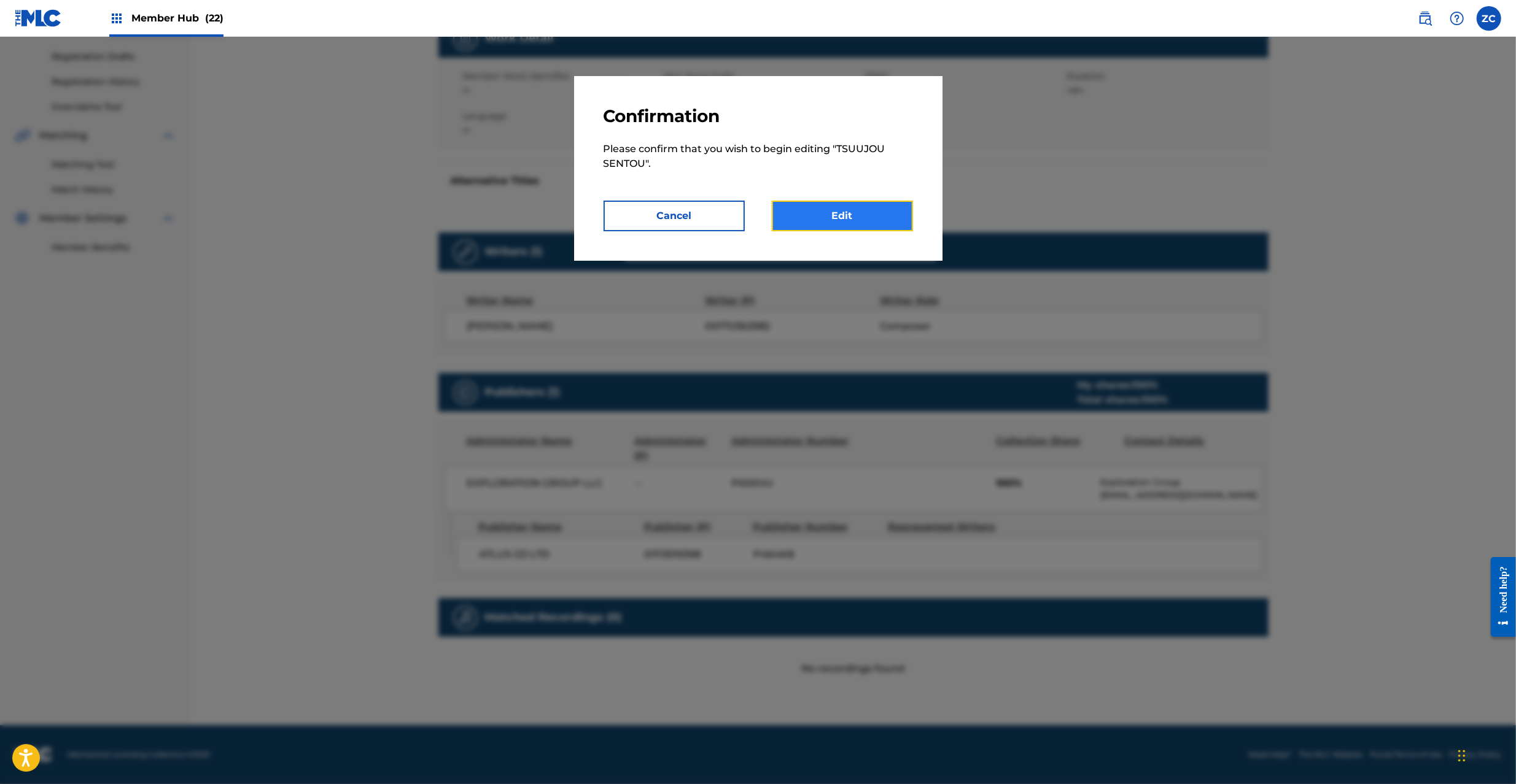
click at [855, 216] on link "Edit" at bounding box center [842, 216] width 141 height 31
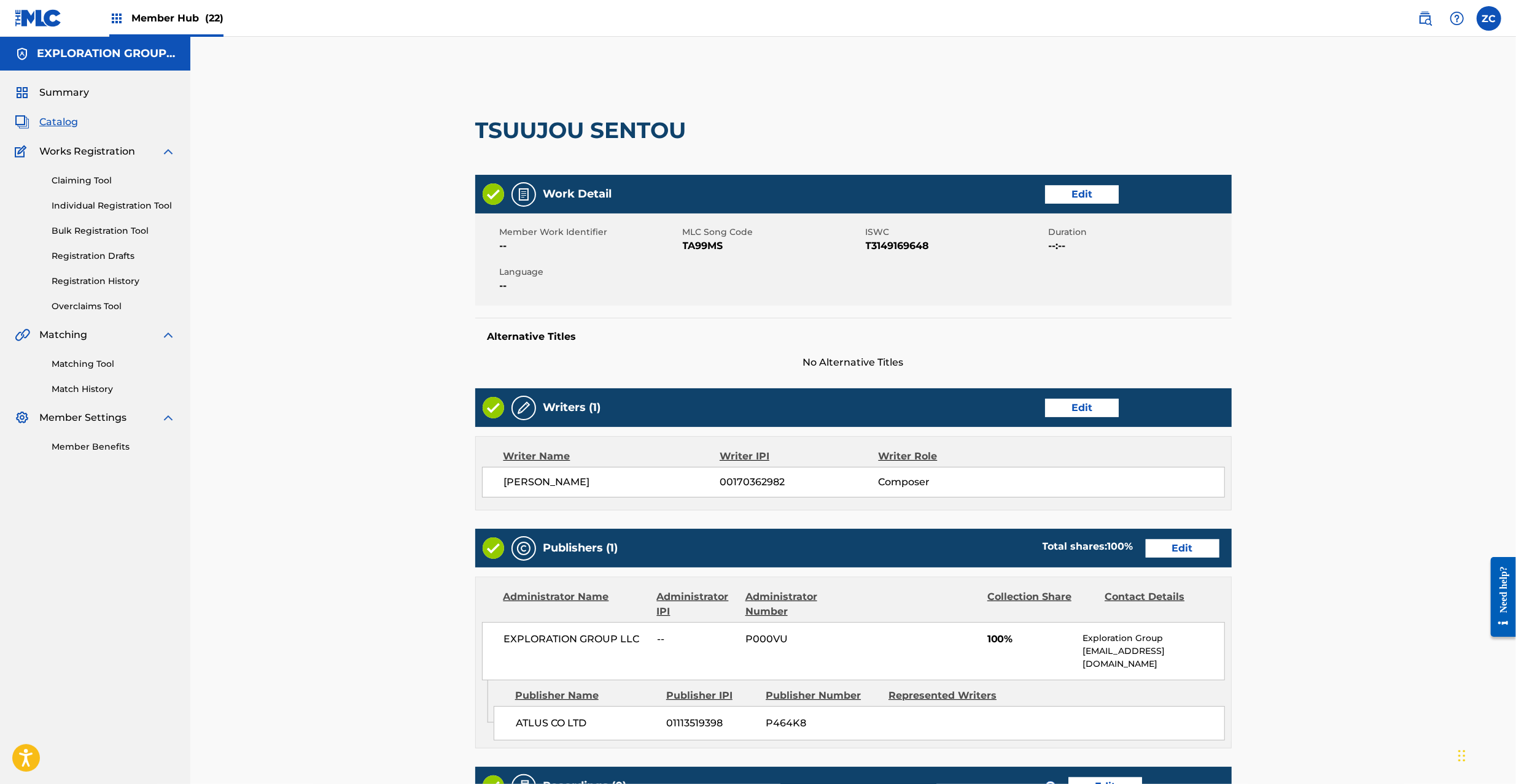
scroll to position [187, 0]
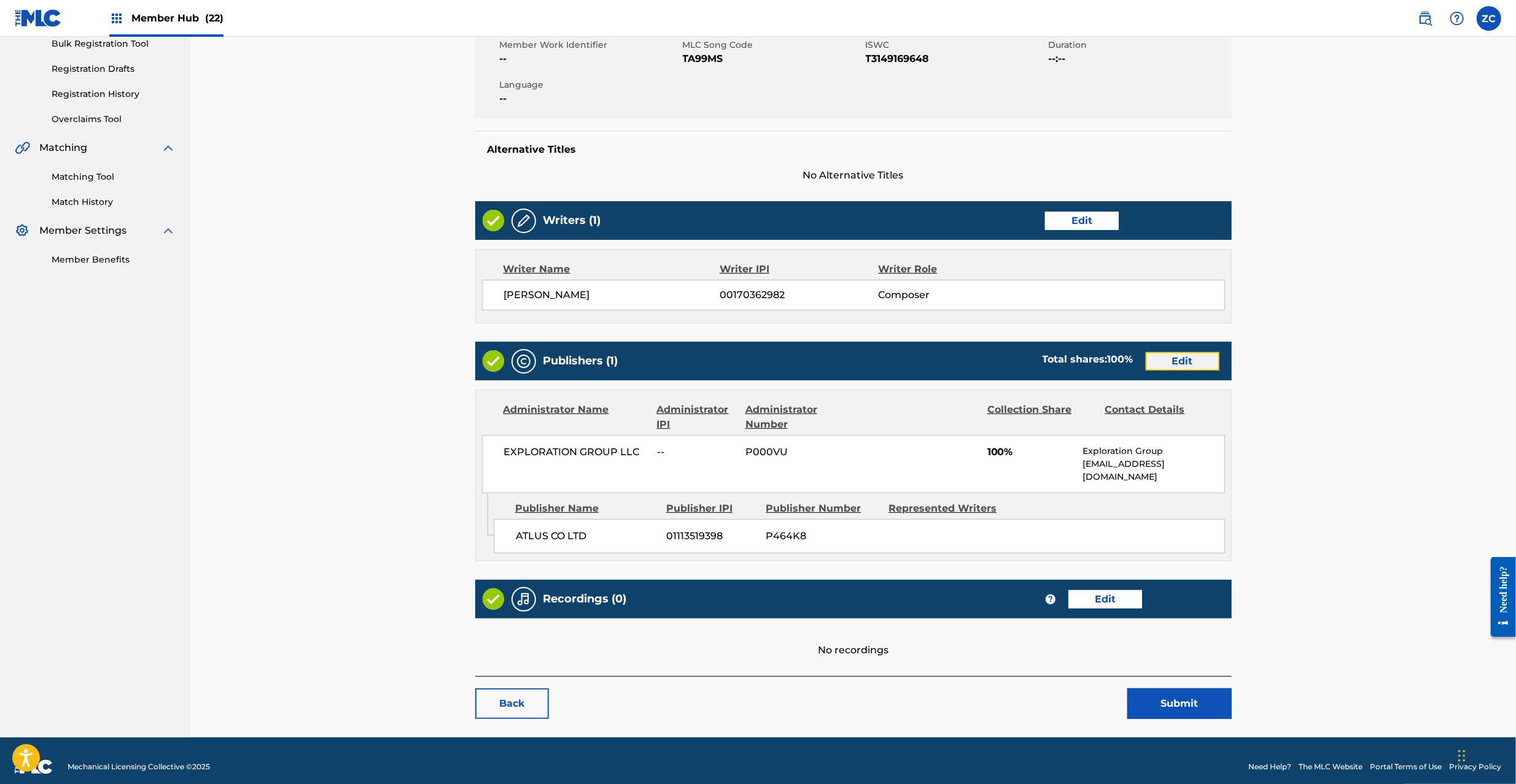
click at [1187, 367] on link "Edit" at bounding box center [1183, 361] width 73 height 18
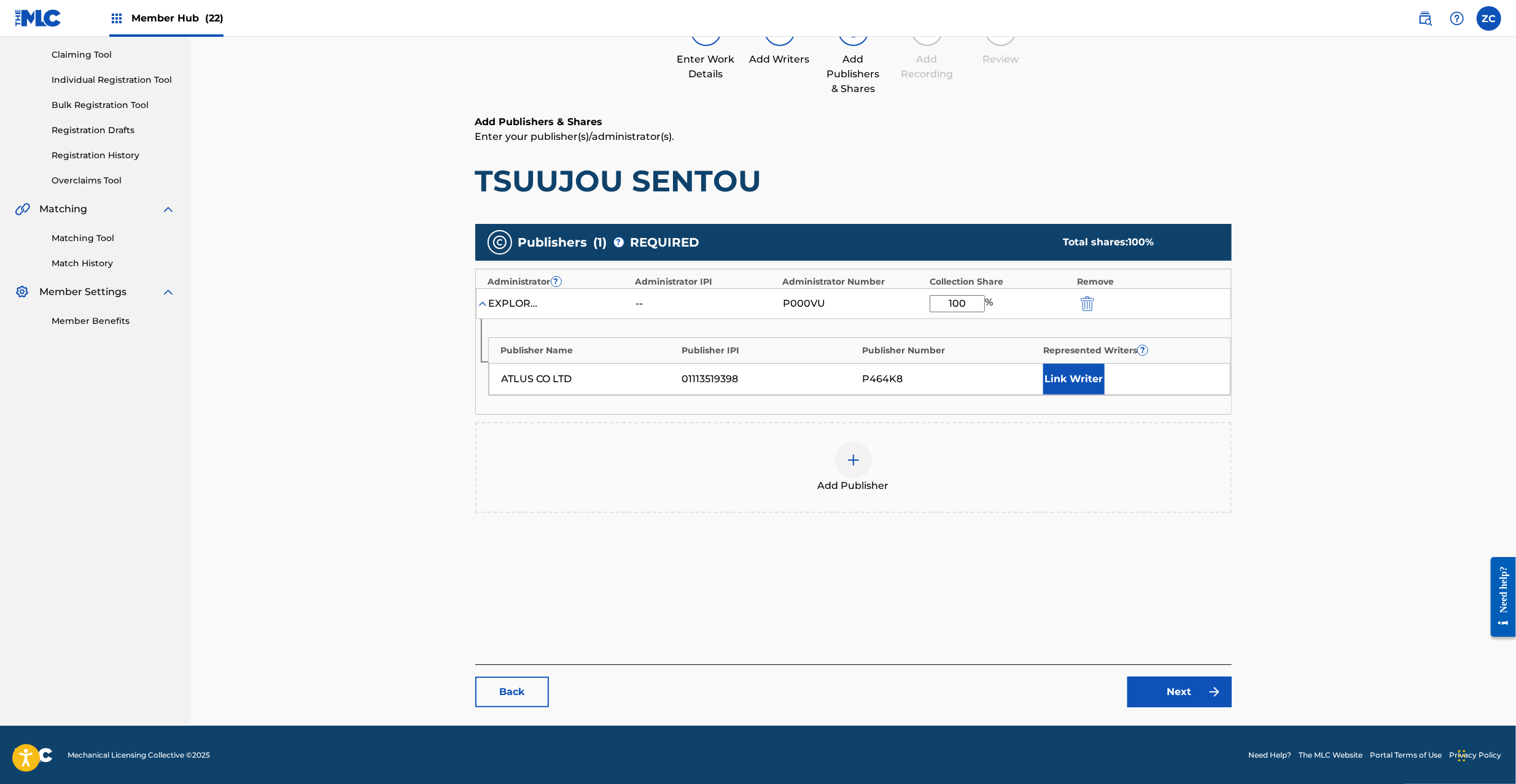
scroll to position [126, 0]
click at [1089, 303] on img "submit" at bounding box center [1087, 303] width 14 height 15
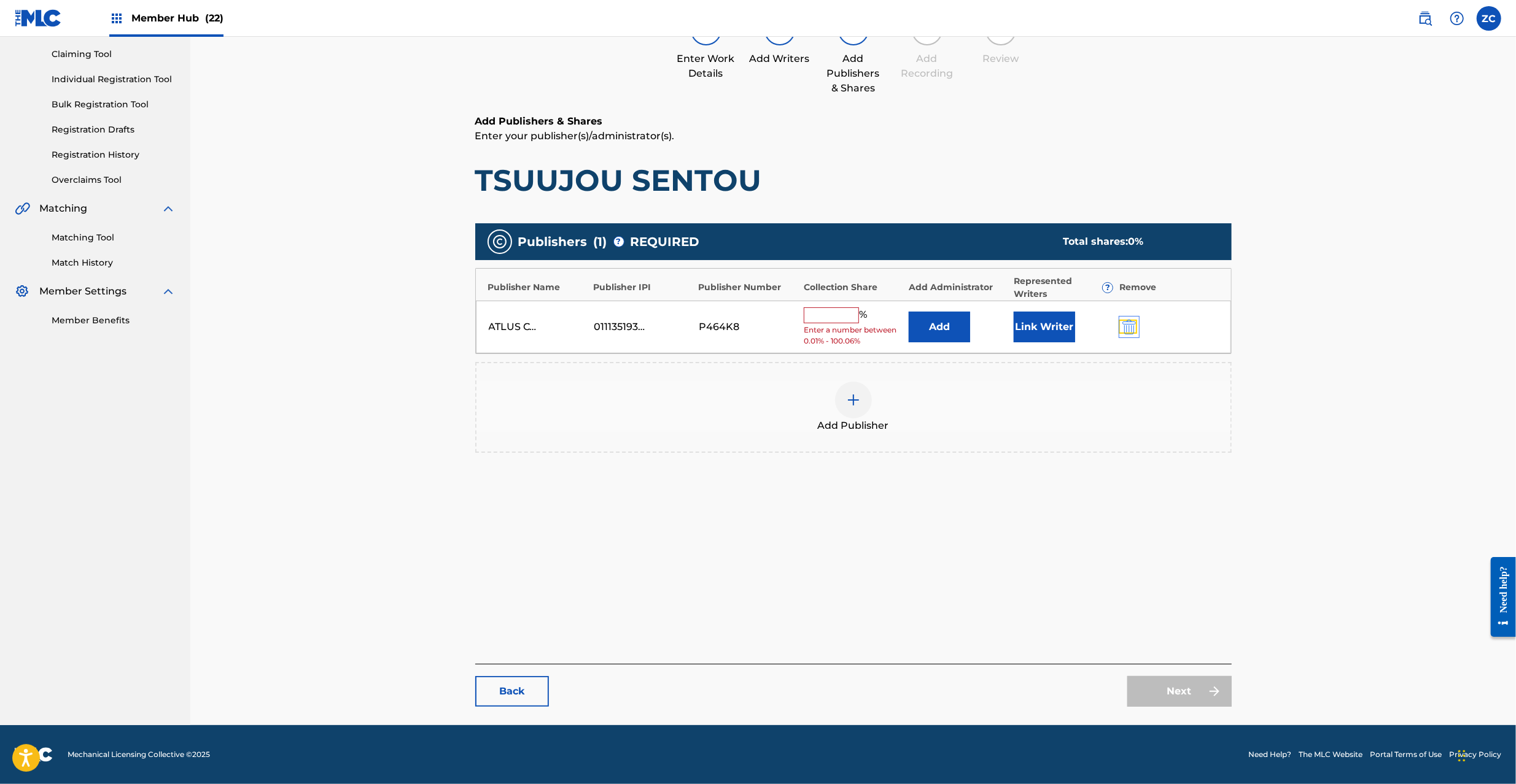
click at [1130, 327] on img "submit" at bounding box center [1129, 327] width 14 height 15
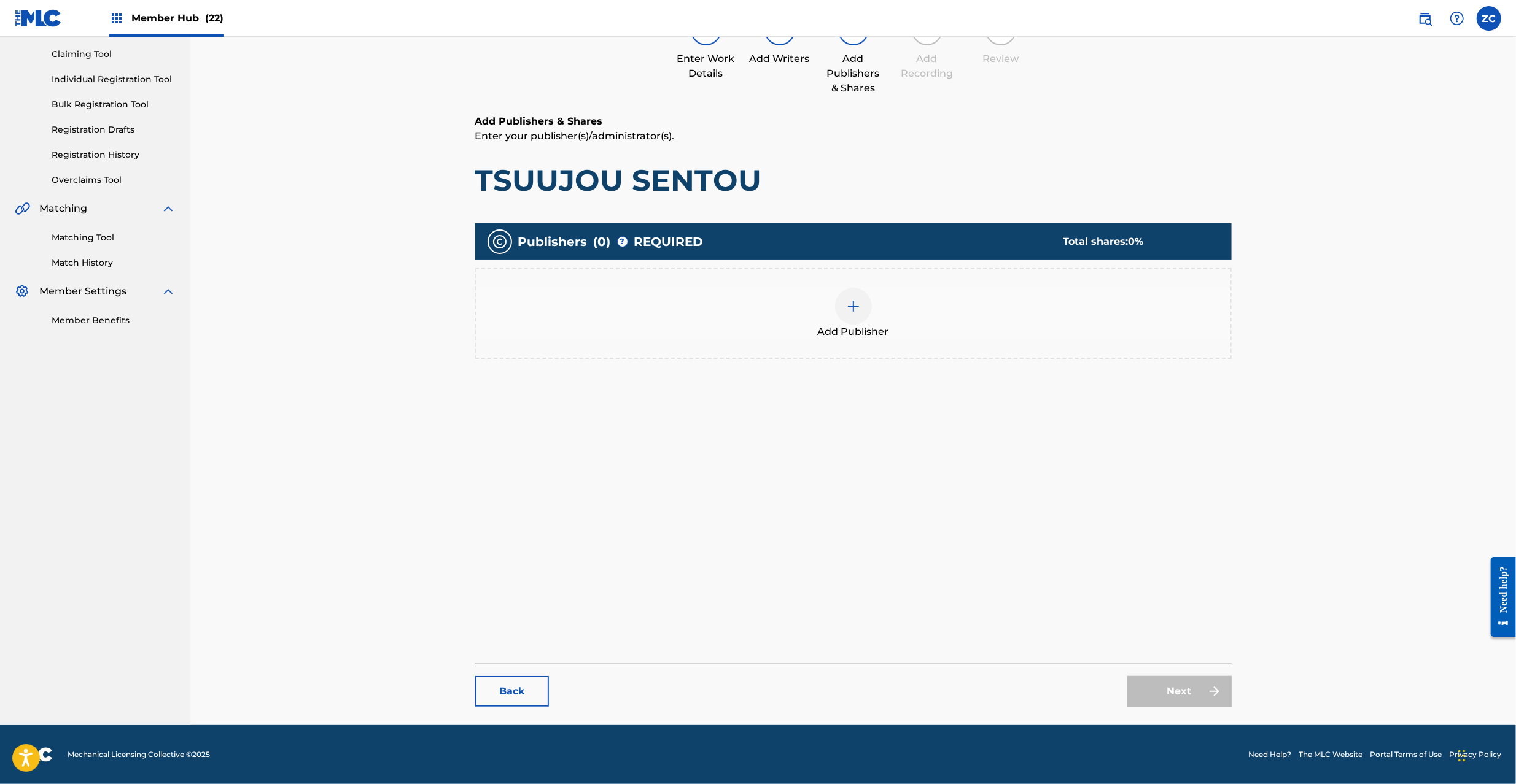
click at [858, 303] on img at bounding box center [853, 306] width 15 height 15
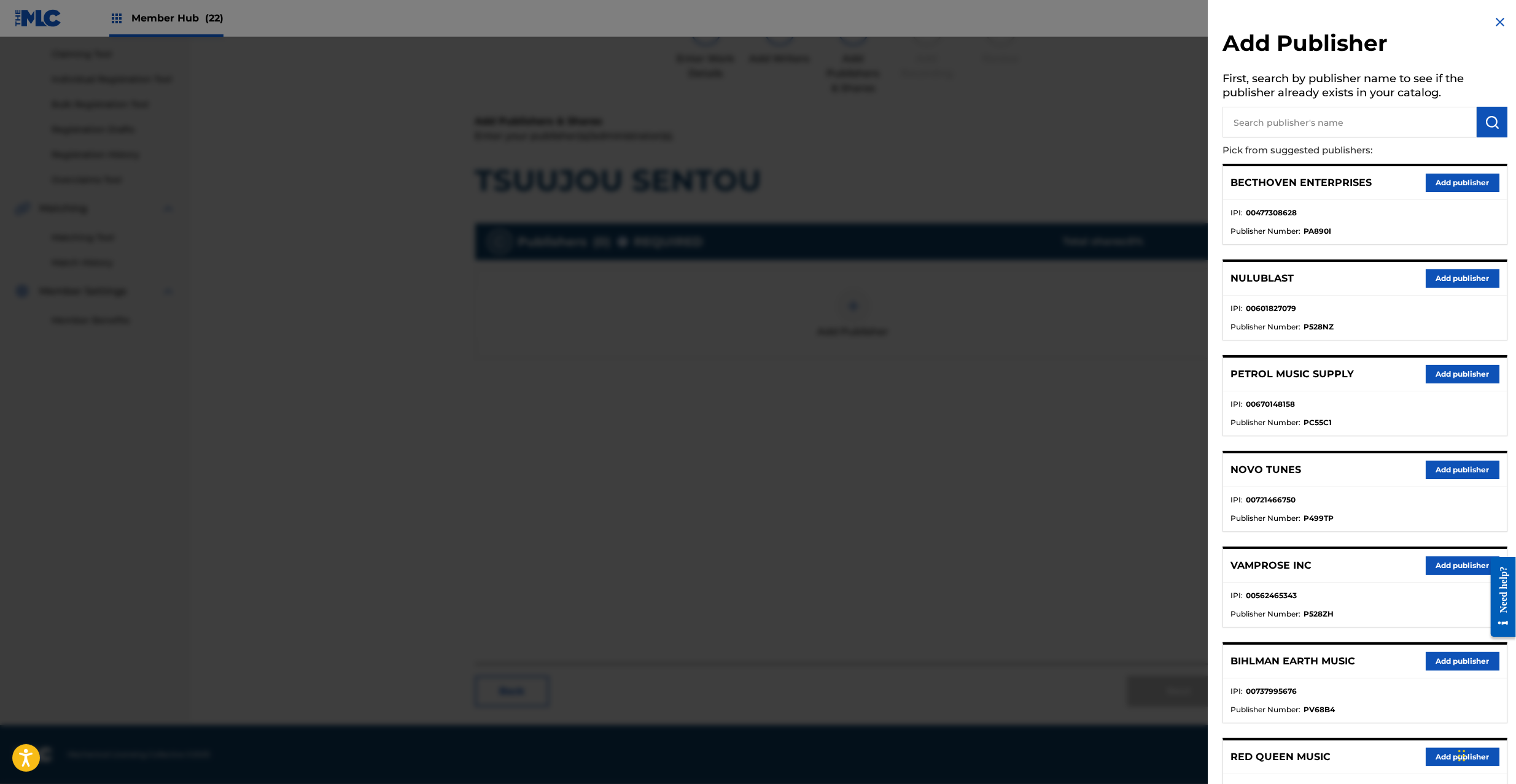
click at [1282, 123] on input "text" at bounding box center [1350, 122] width 254 height 31
type input "atlus"
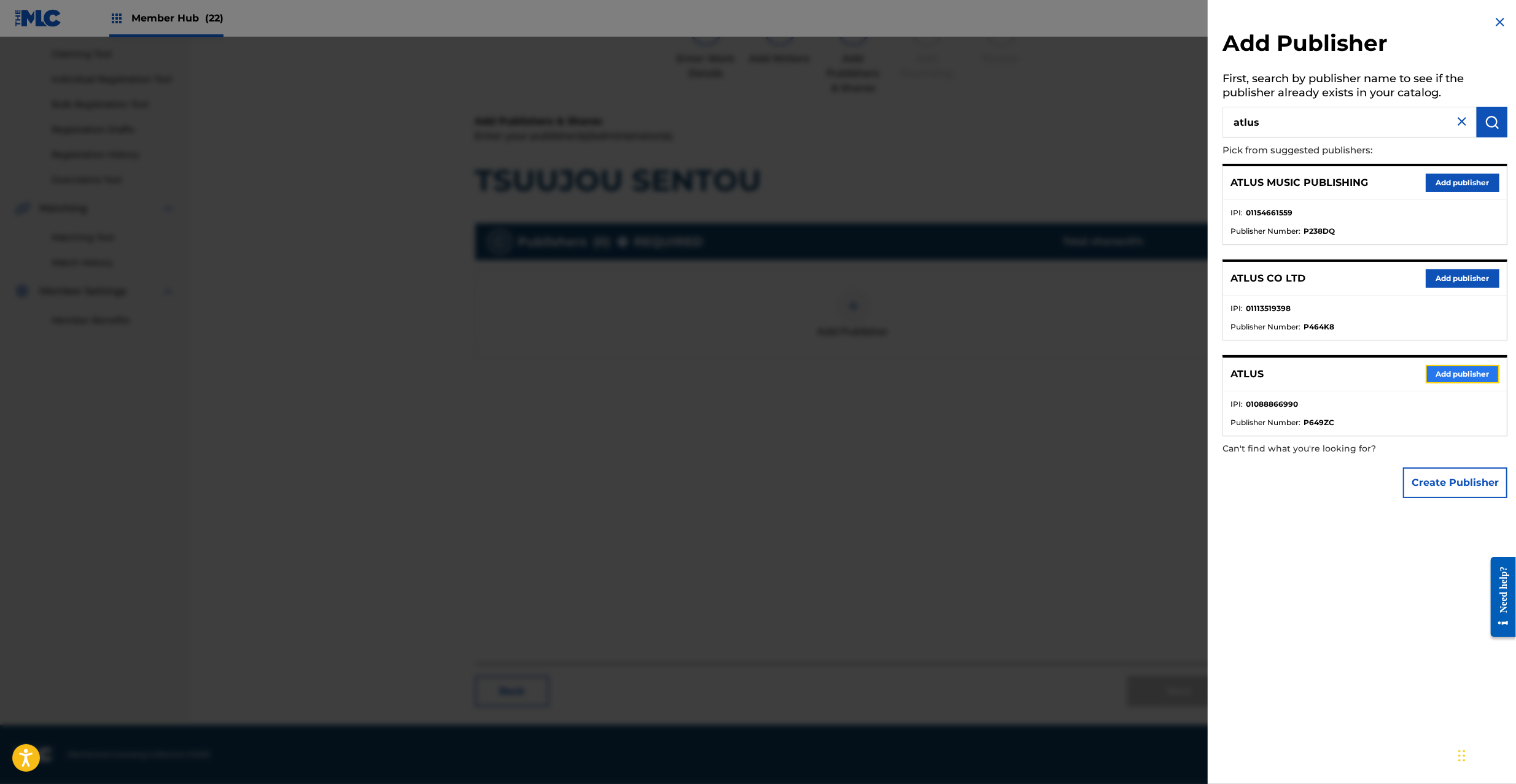
click at [1477, 371] on button "Add publisher" at bounding box center [1462, 374] width 73 height 18
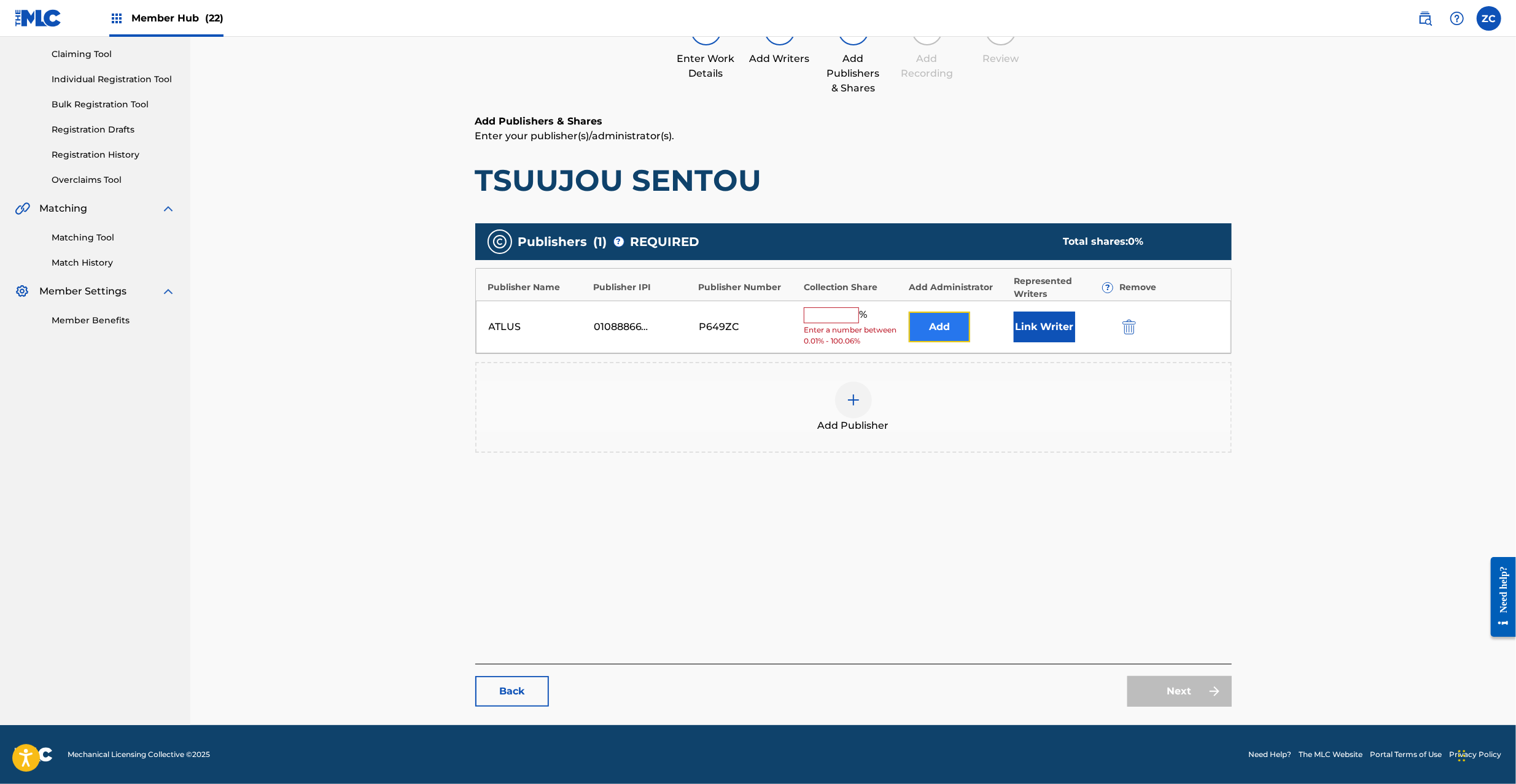
click at [943, 317] on button "Add" at bounding box center [939, 326] width 61 height 31
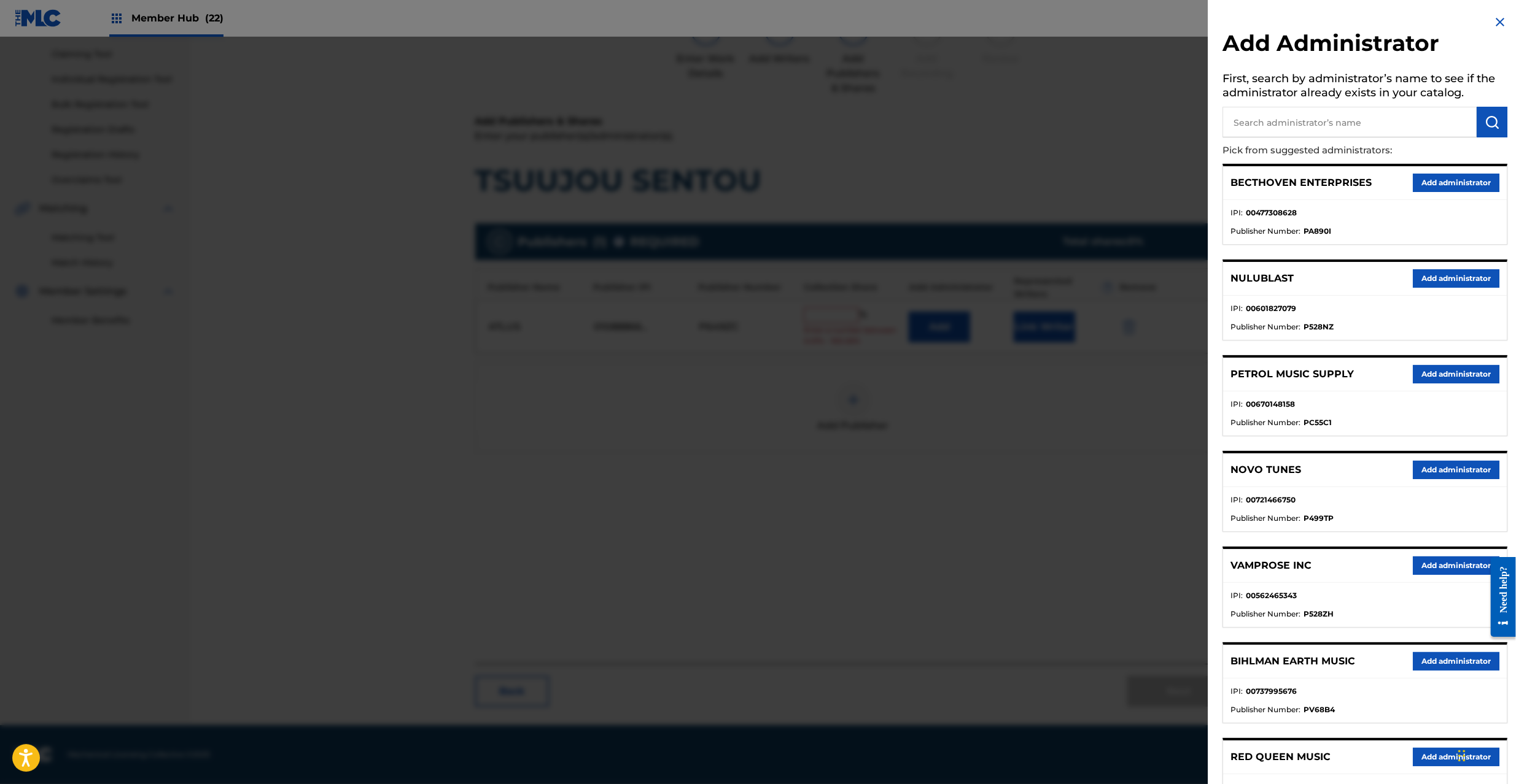
click at [1293, 129] on input "text" at bounding box center [1350, 122] width 254 height 31
type input "explora"
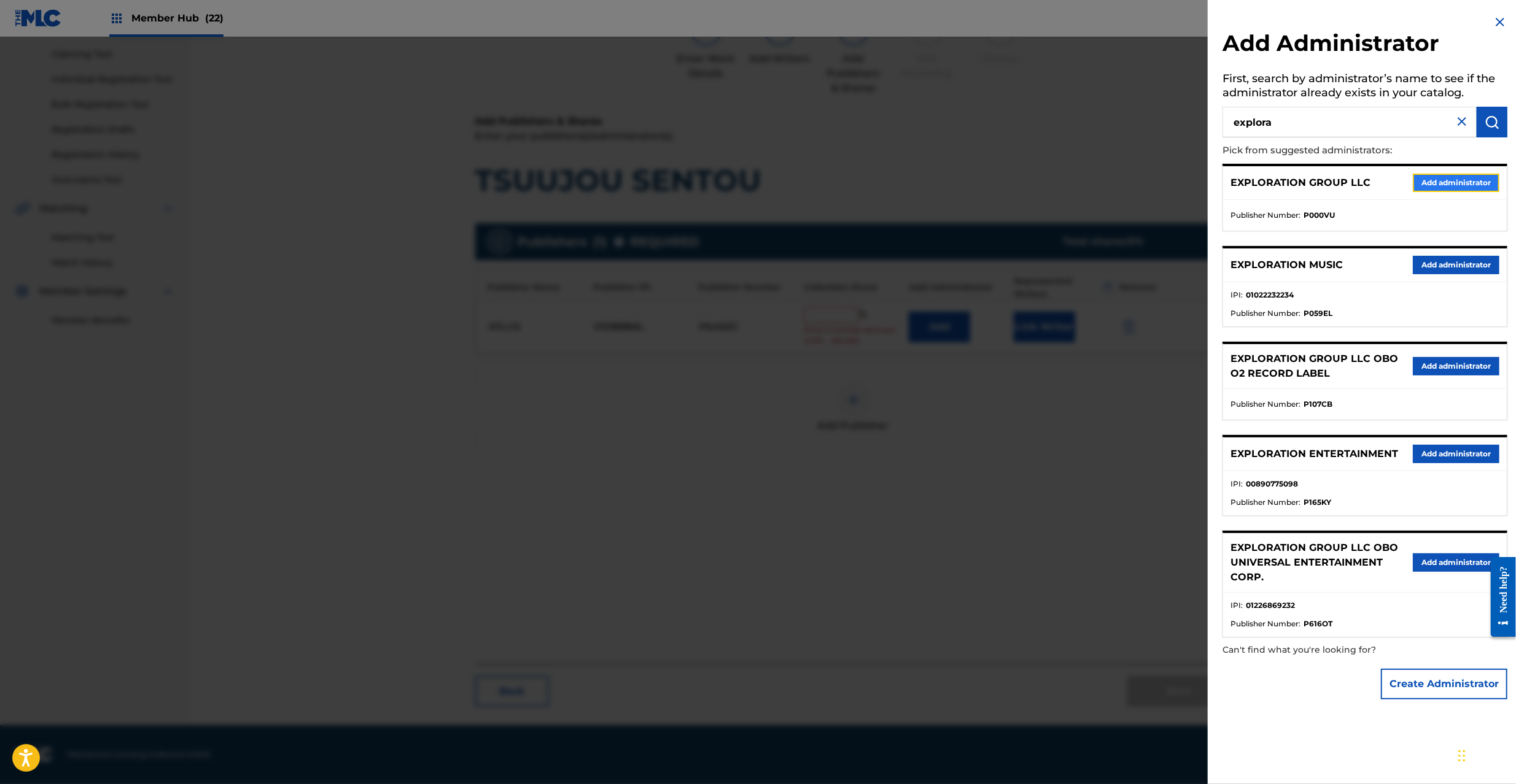
click at [1449, 183] on button "Add administrator" at bounding box center [1456, 183] width 86 height 18
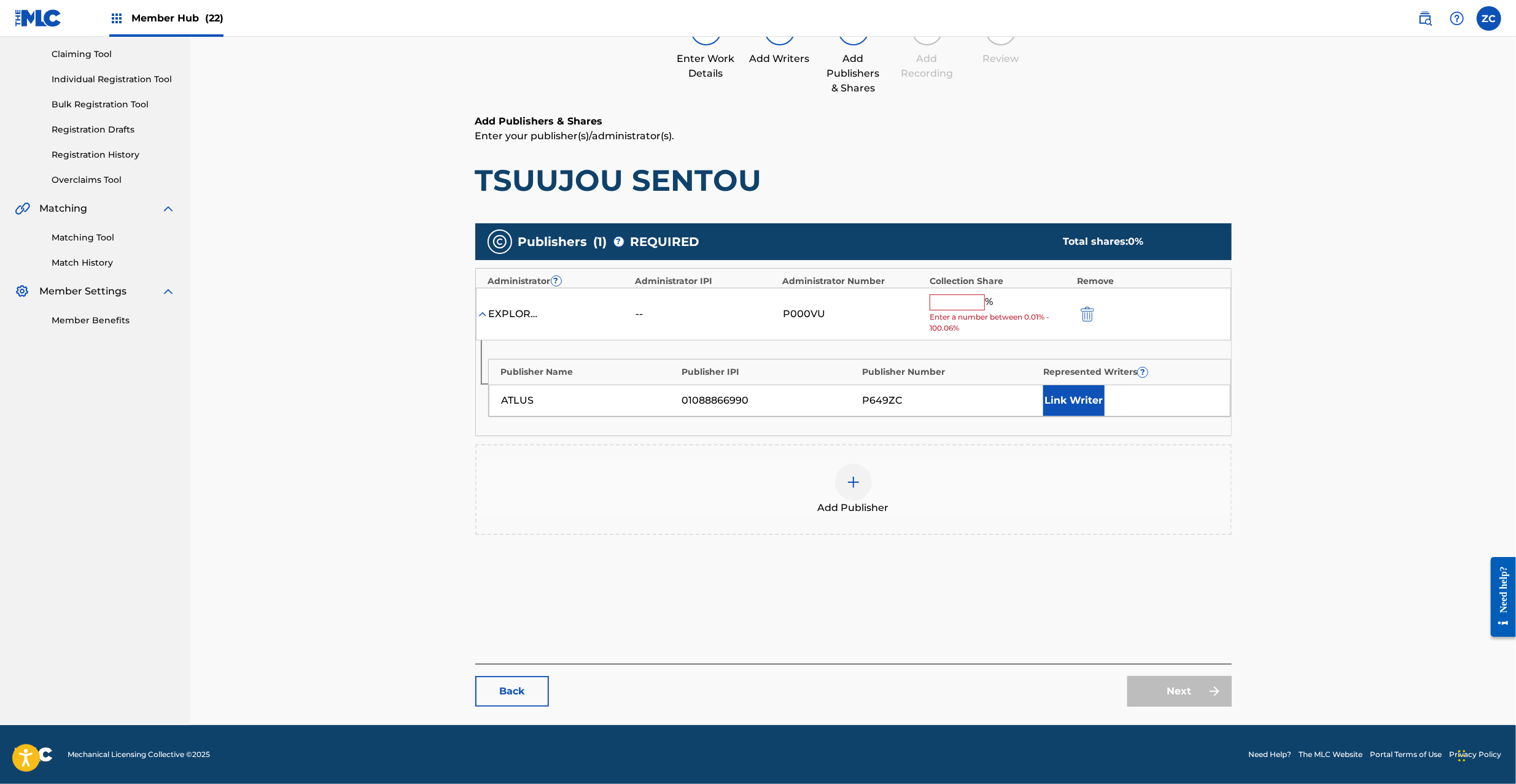
click at [947, 307] on input "text" at bounding box center [956, 302] width 55 height 16
type input "100"
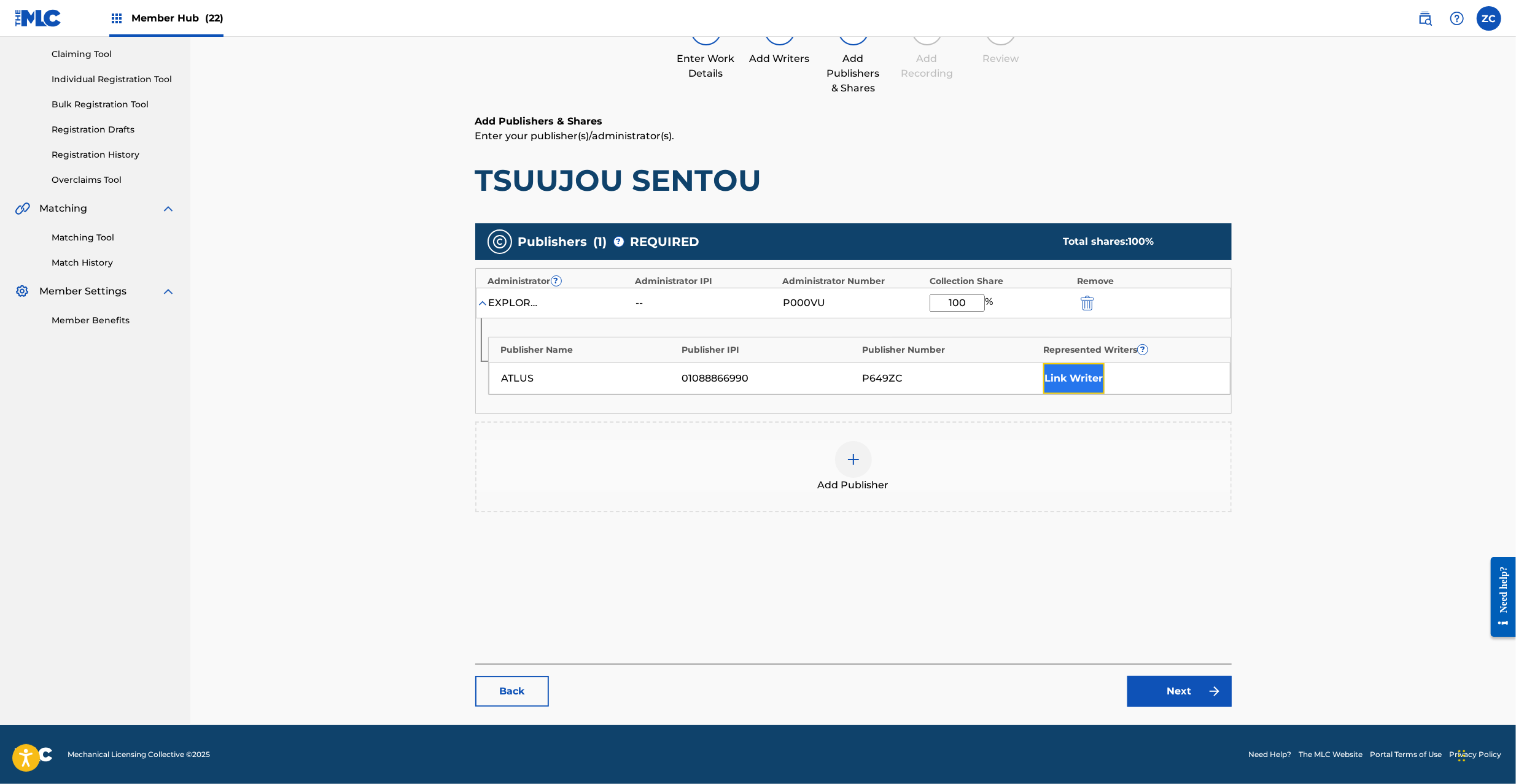
click at [1064, 373] on button "Link Writer" at bounding box center [1074, 378] width 61 height 31
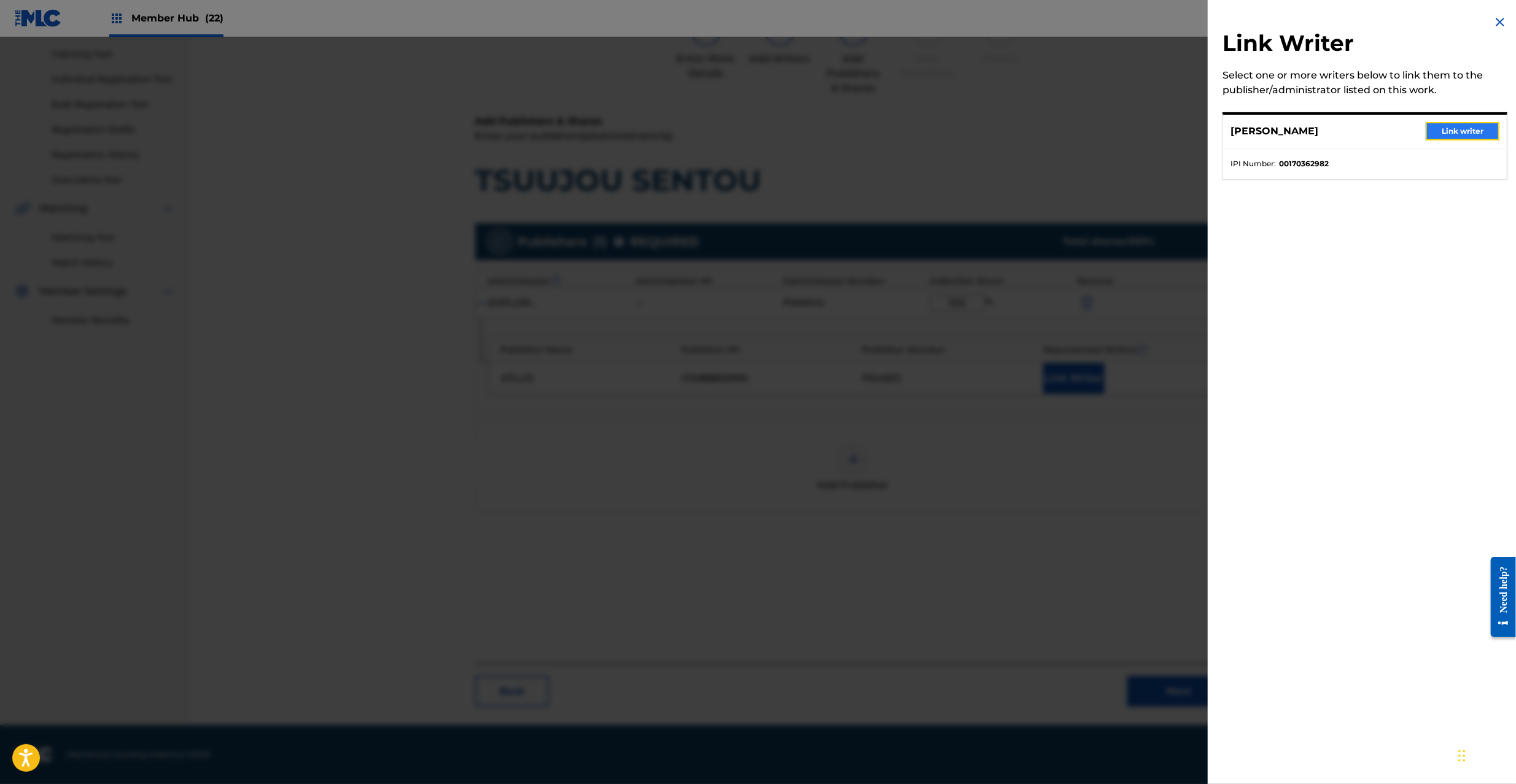
click at [1456, 129] on button "Link writer" at bounding box center [1462, 131] width 73 height 18
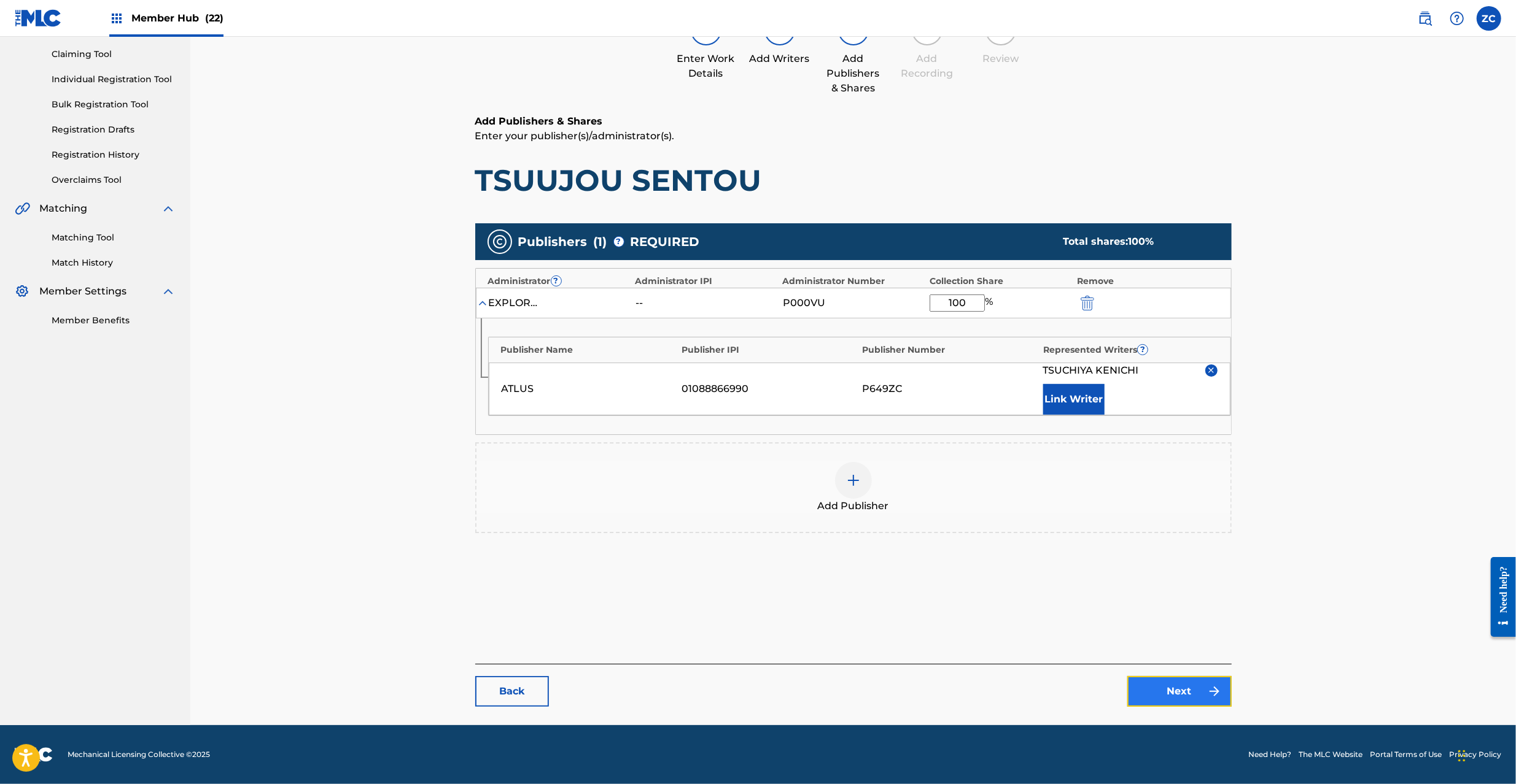
click at [1210, 691] on img at bounding box center [1214, 692] width 15 height 15
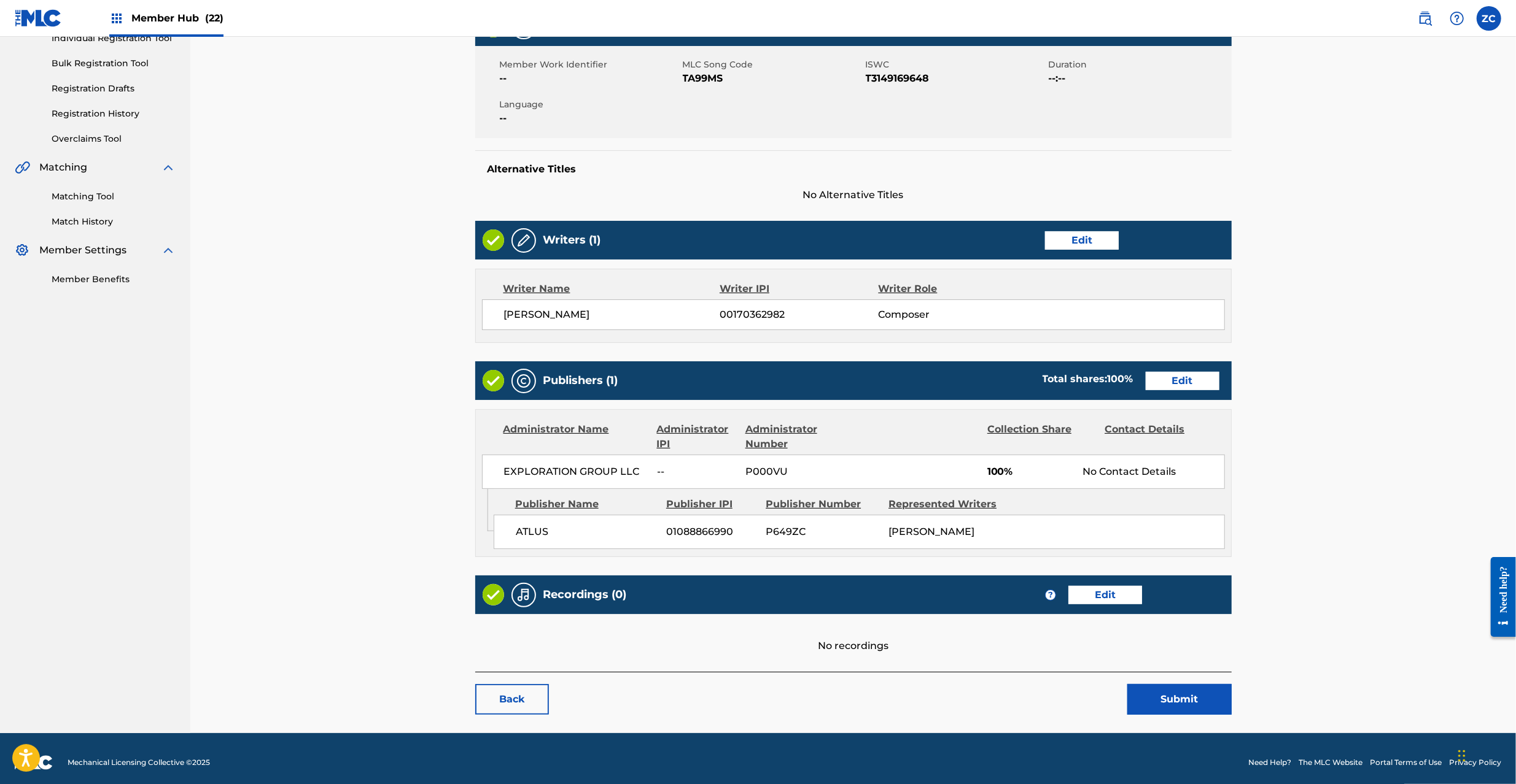
scroll to position [176, 0]
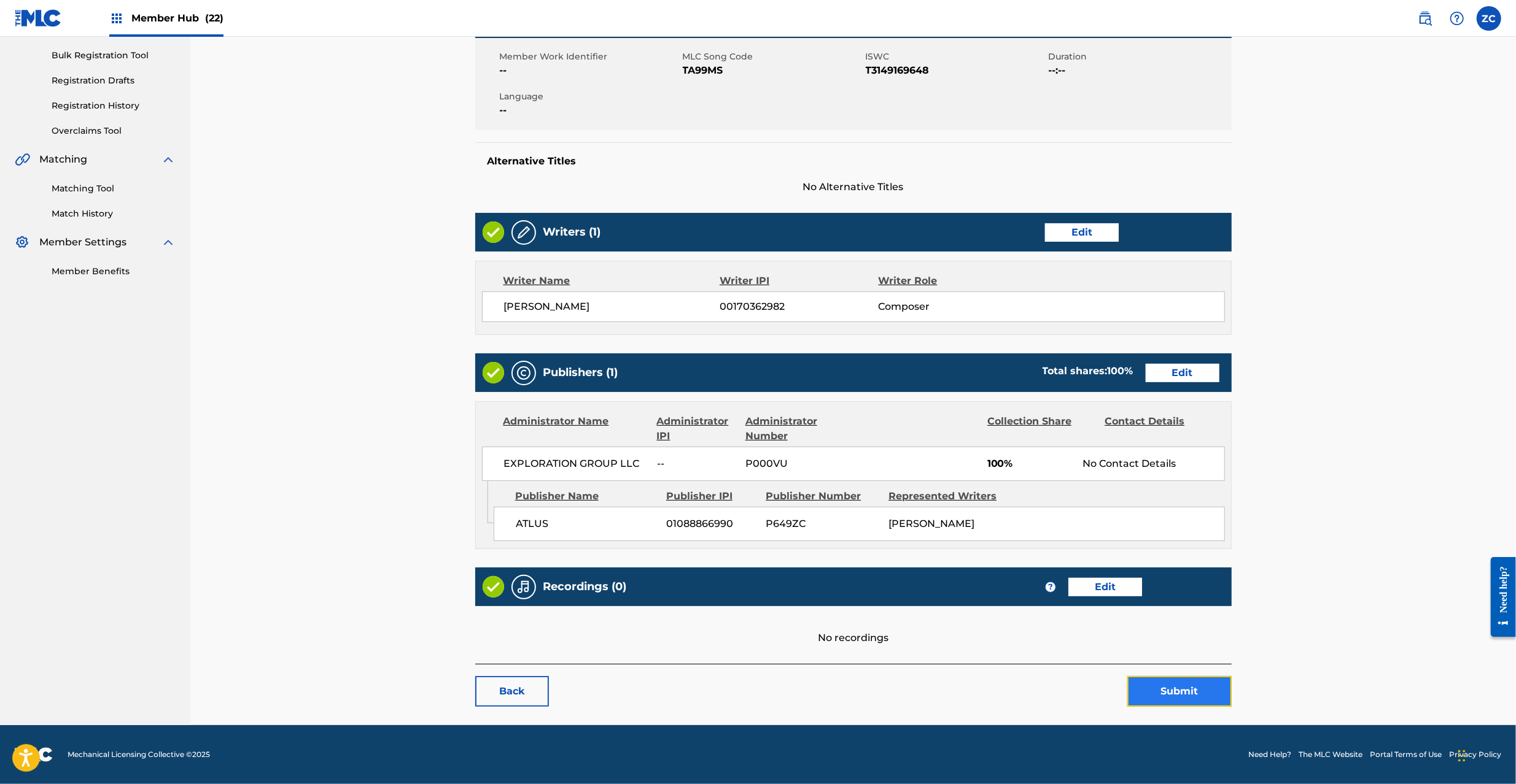
click at [1167, 684] on button "Submit" at bounding box center [1179, 691] width 105 height 31
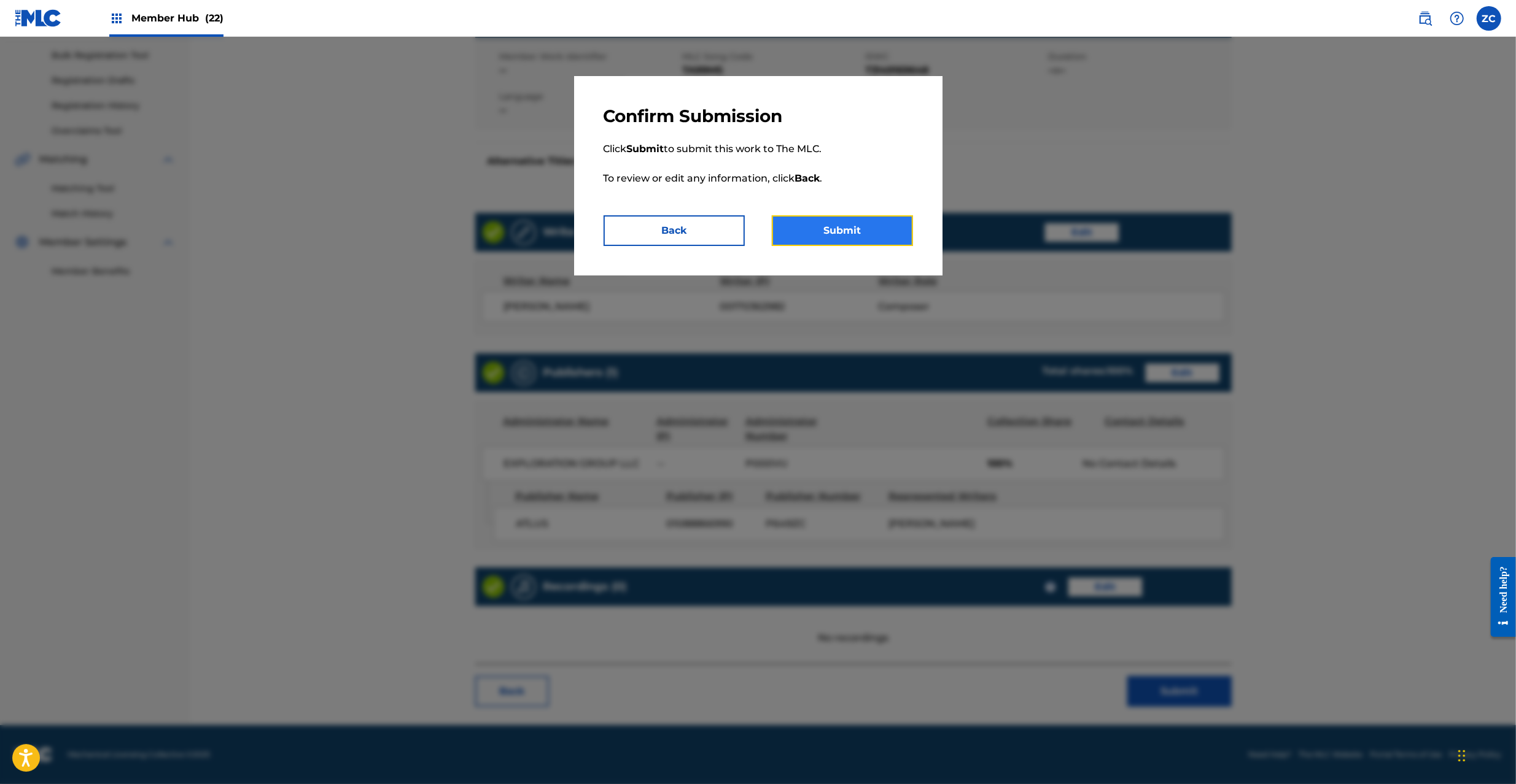
click at [872, 242] on button "Submit" at bounding box center [842, 230] width 141 height 31
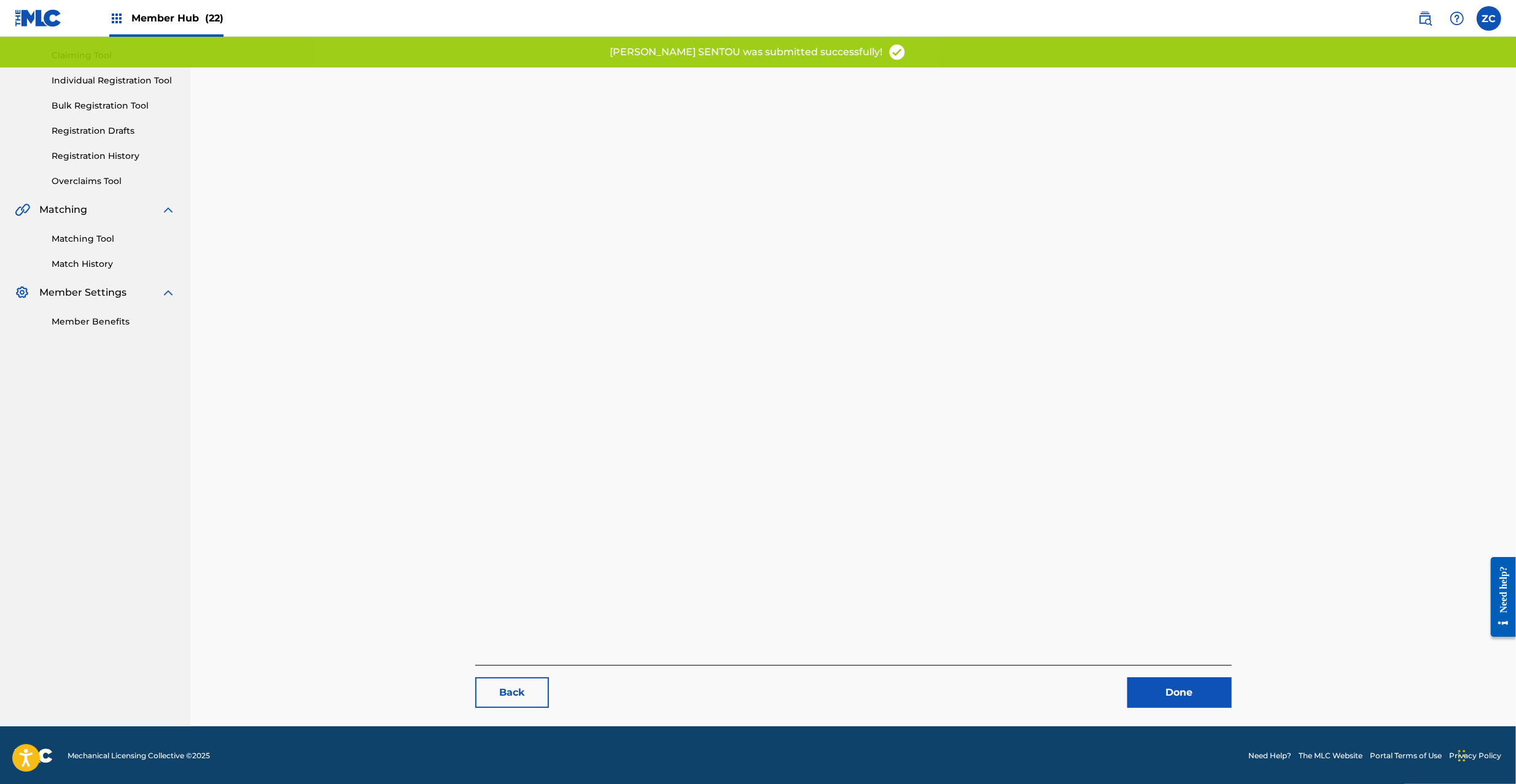
scroll to position [126, 0]
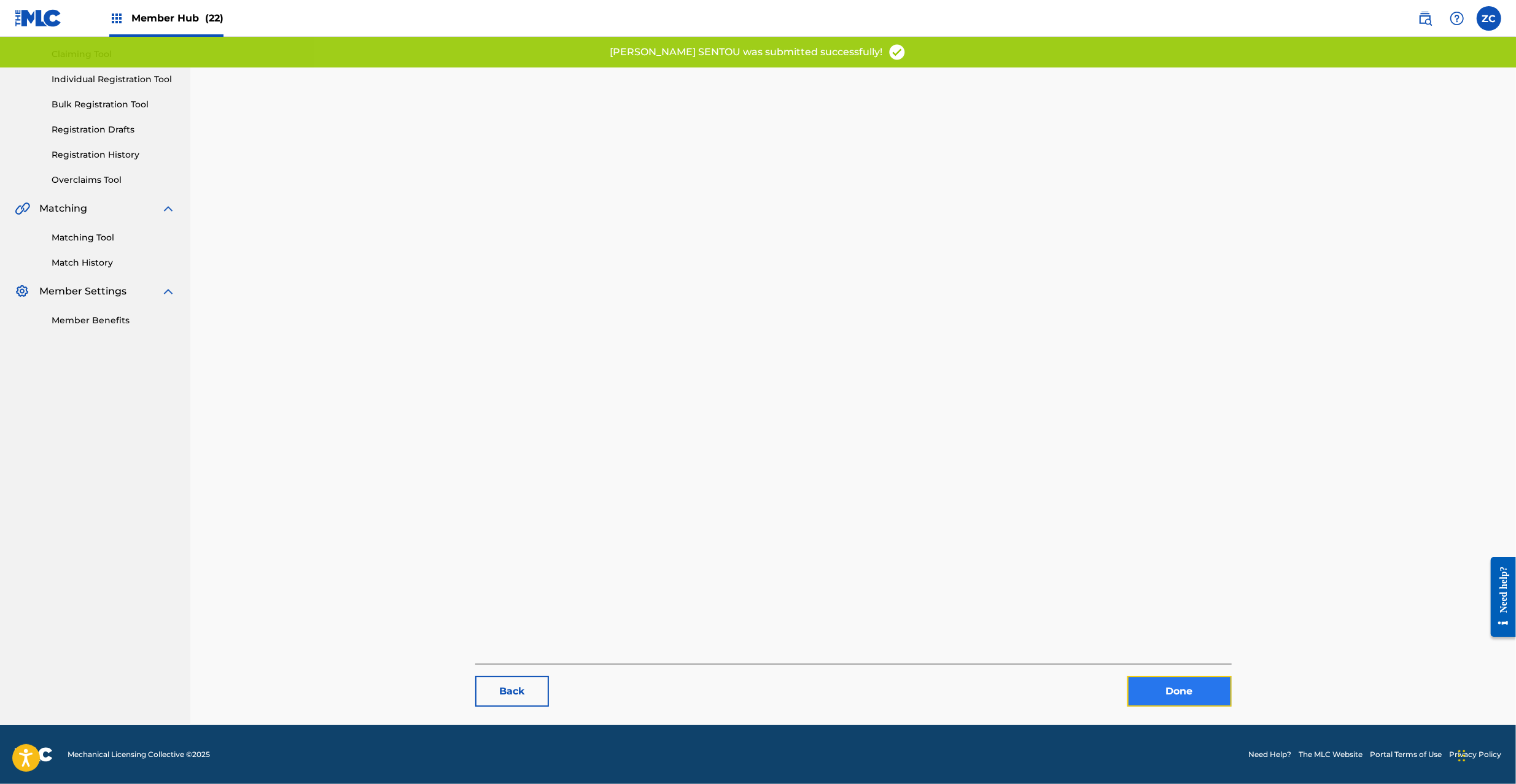
click at [1179, 700] on link "Done" at bounding box center [1179, 691] width 105 height 31
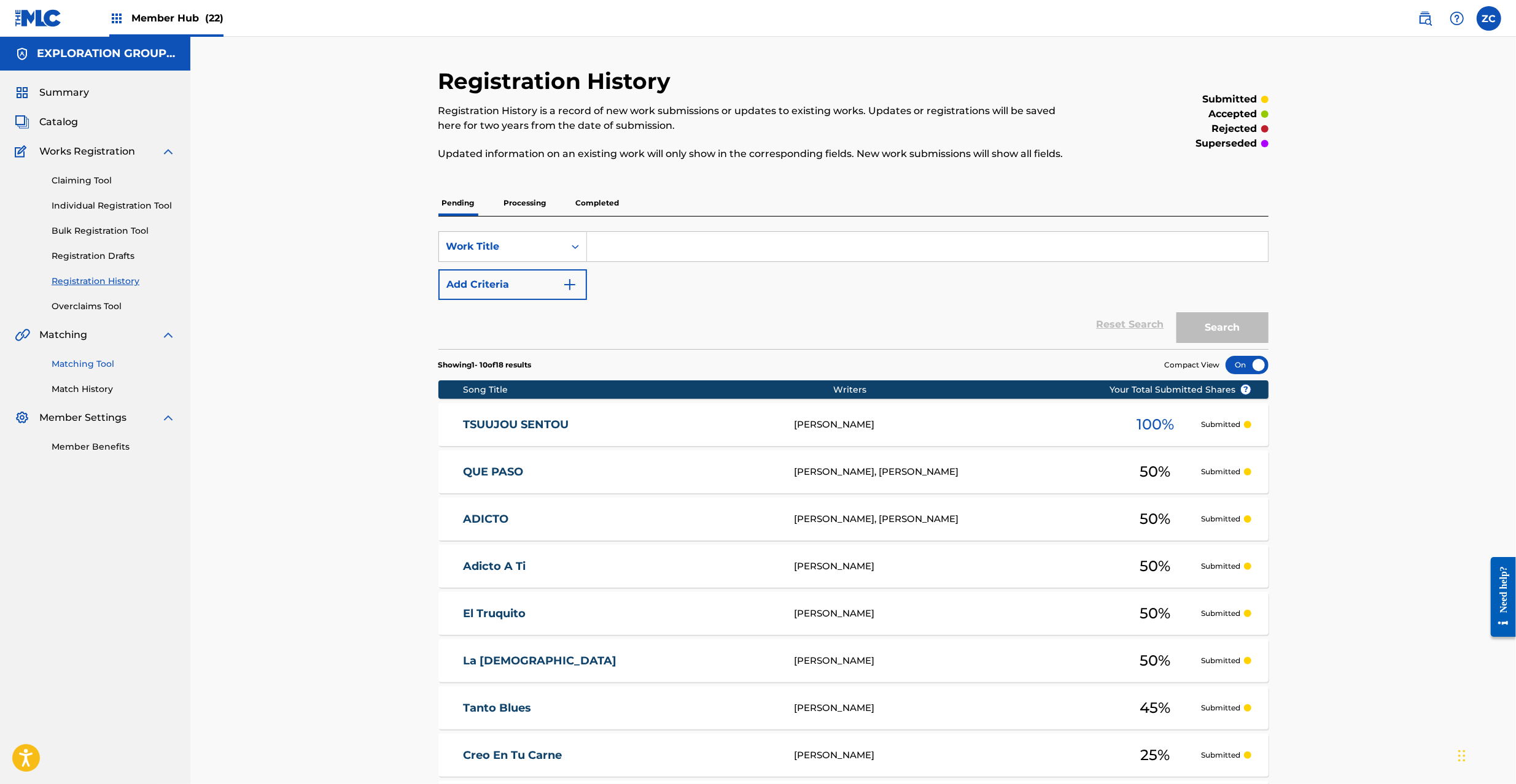
click at [84, 364] on link "Matching Tool" at bounding box center [113, 364] width 124 height 13
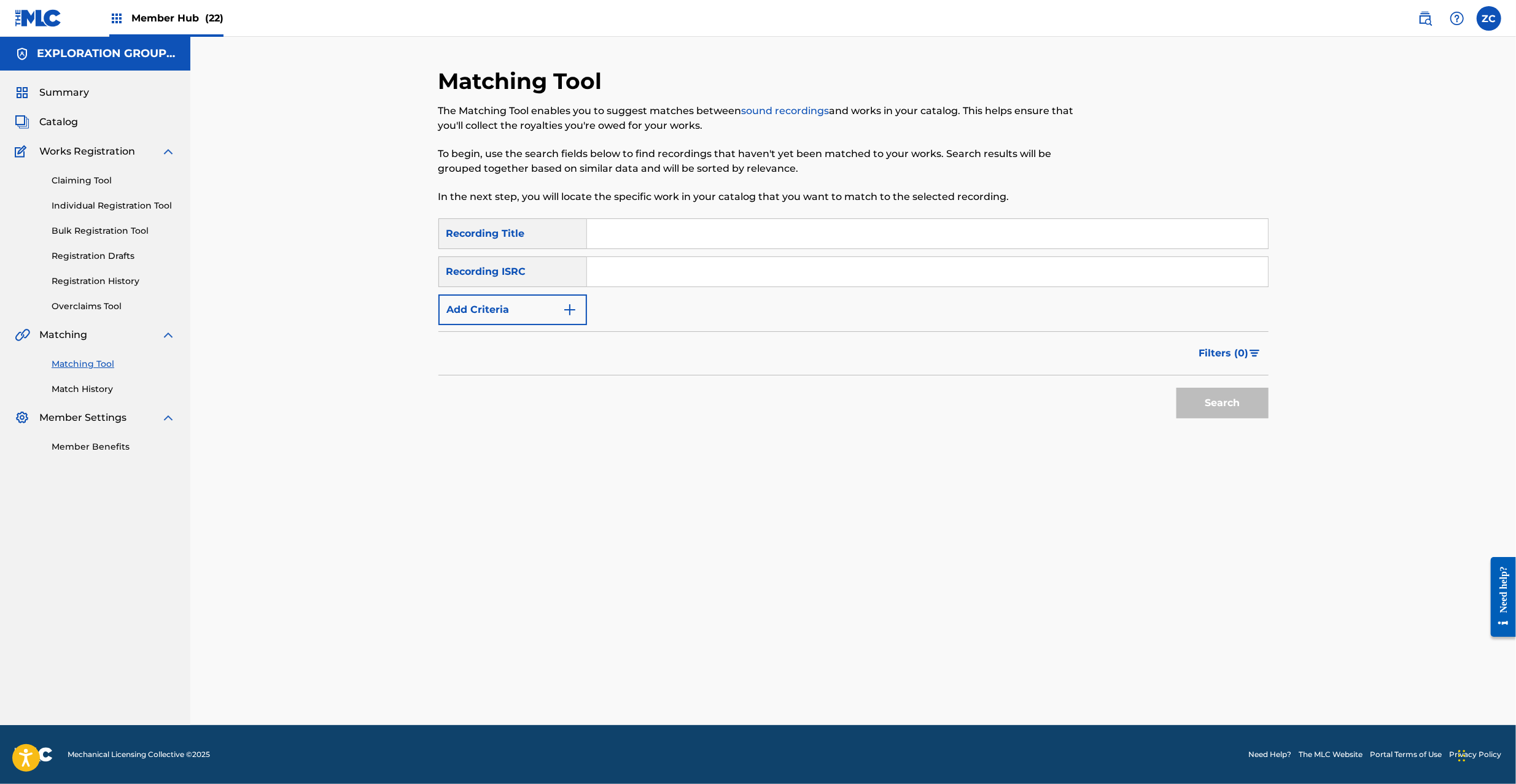
drag, startPoint x: 635, startPoint y: 271, endPoint x: 658, endPoint y: 276, distance: 23.5
click at [635, 271] on input "Search Form" at bounding box center [927, 272] width 681 height 29
paste input "JPK651161224"
type input "JPK651161224"
click at [1204, 392] on button "Search" at bounding box center [1223, 403] width 92 height 31
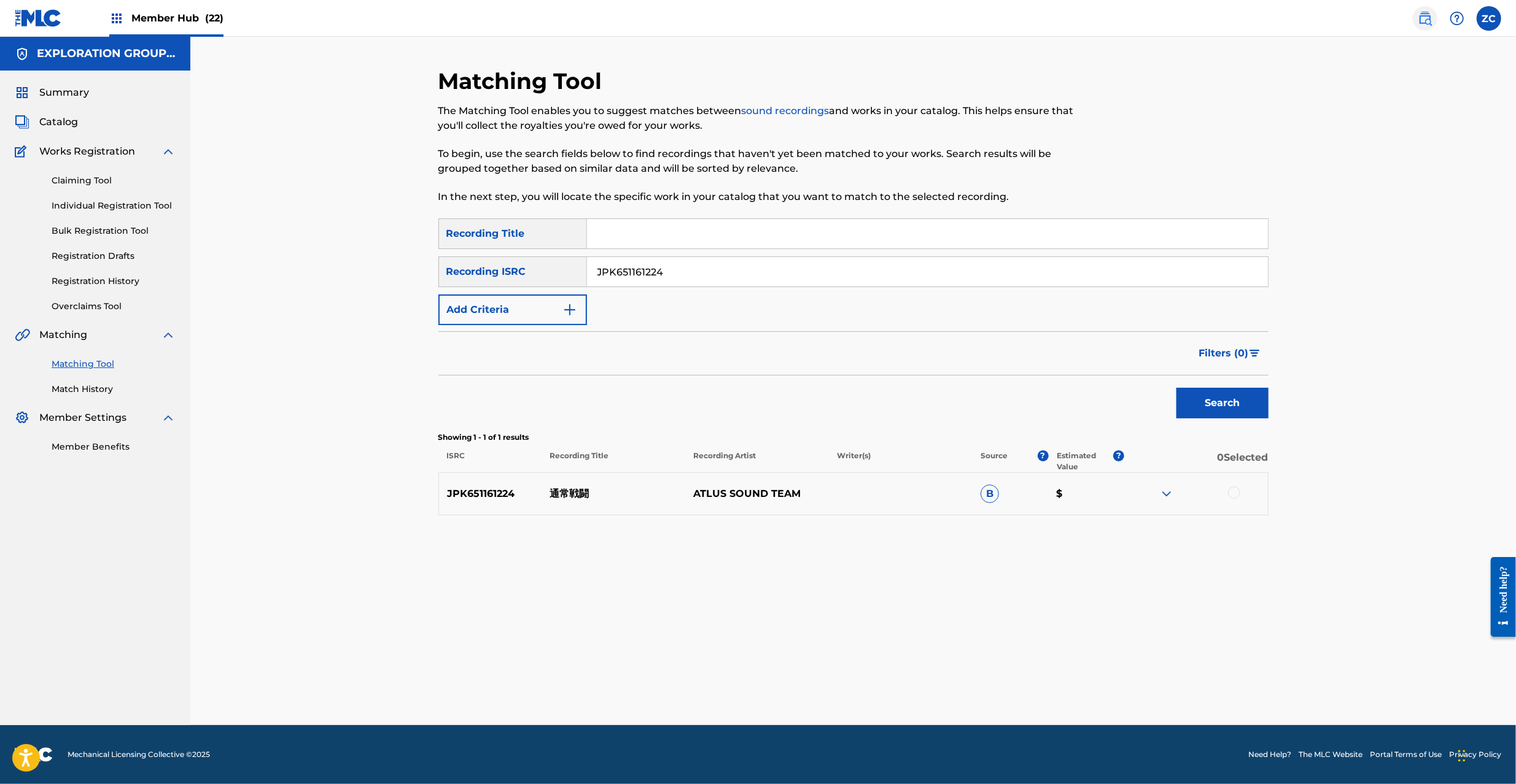
click at [1418, 20] on img at bounding box center [1425, 18] width 15 height 15
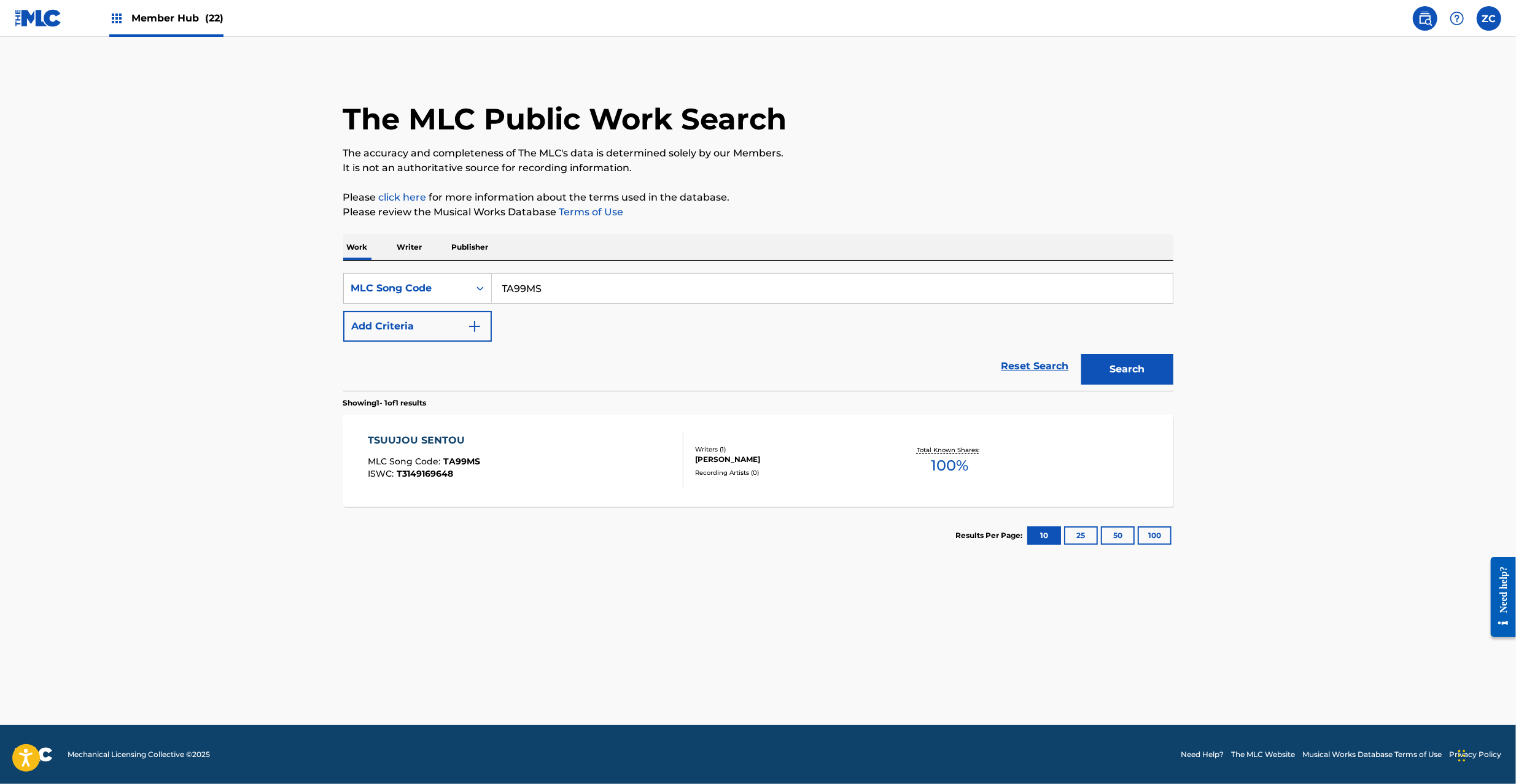
click at [565, 290] on input "TA99MS" at bounding box center [832, 288] width 681 height 29
paste input "MG8H6H"
click at [1081, 354] on button "Search" at bounding box center [1127, 369] width 92 height 31
paste input "EC2QTB"
click at [1081, 354] on button "Search" at bounding box center [1127, 369] width 92 height 31
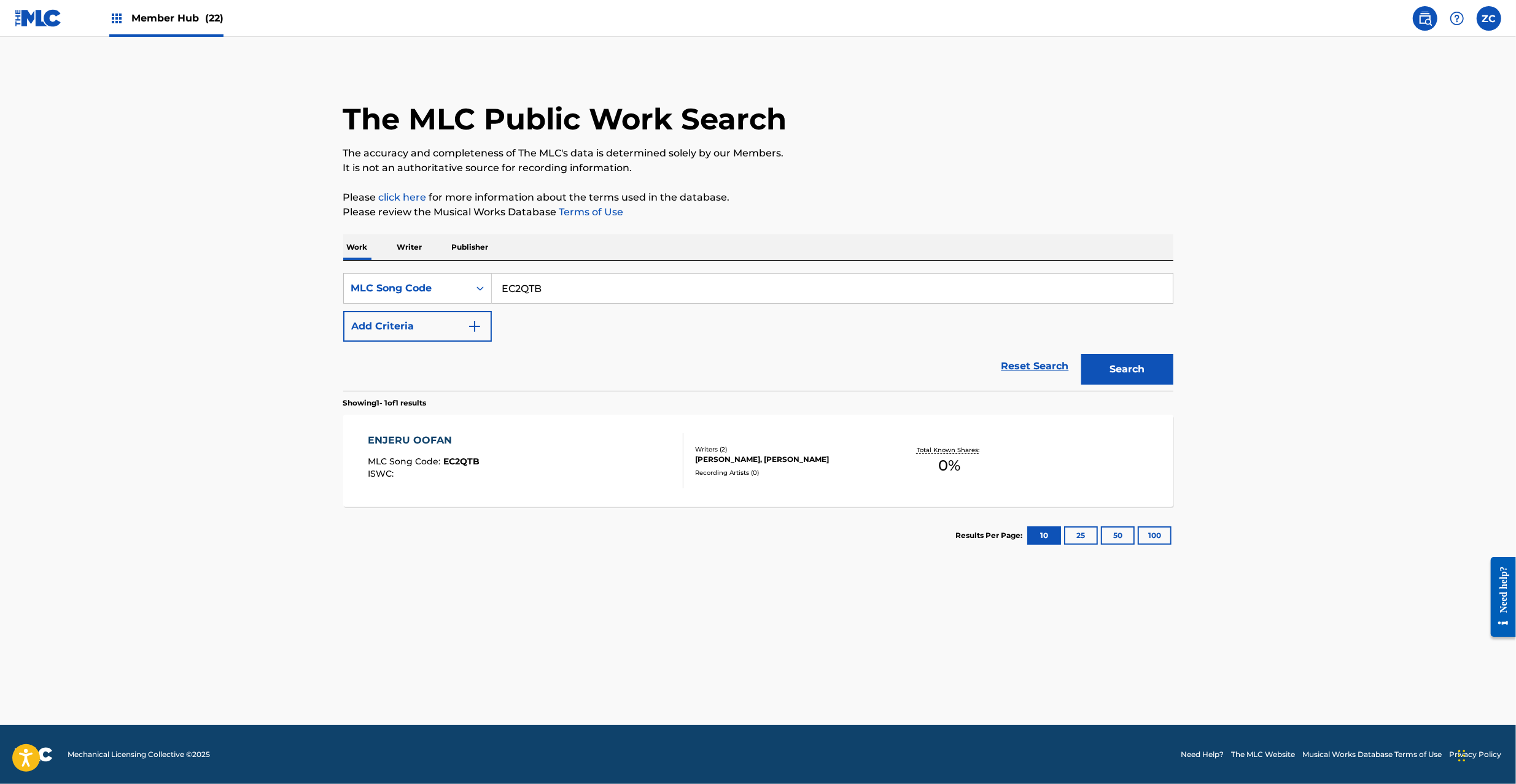
paste input "DC122F"
type input "DC122F"
click at [1081, 354] on button "Search" at bounding box center [1127, 369] width 92 height 31
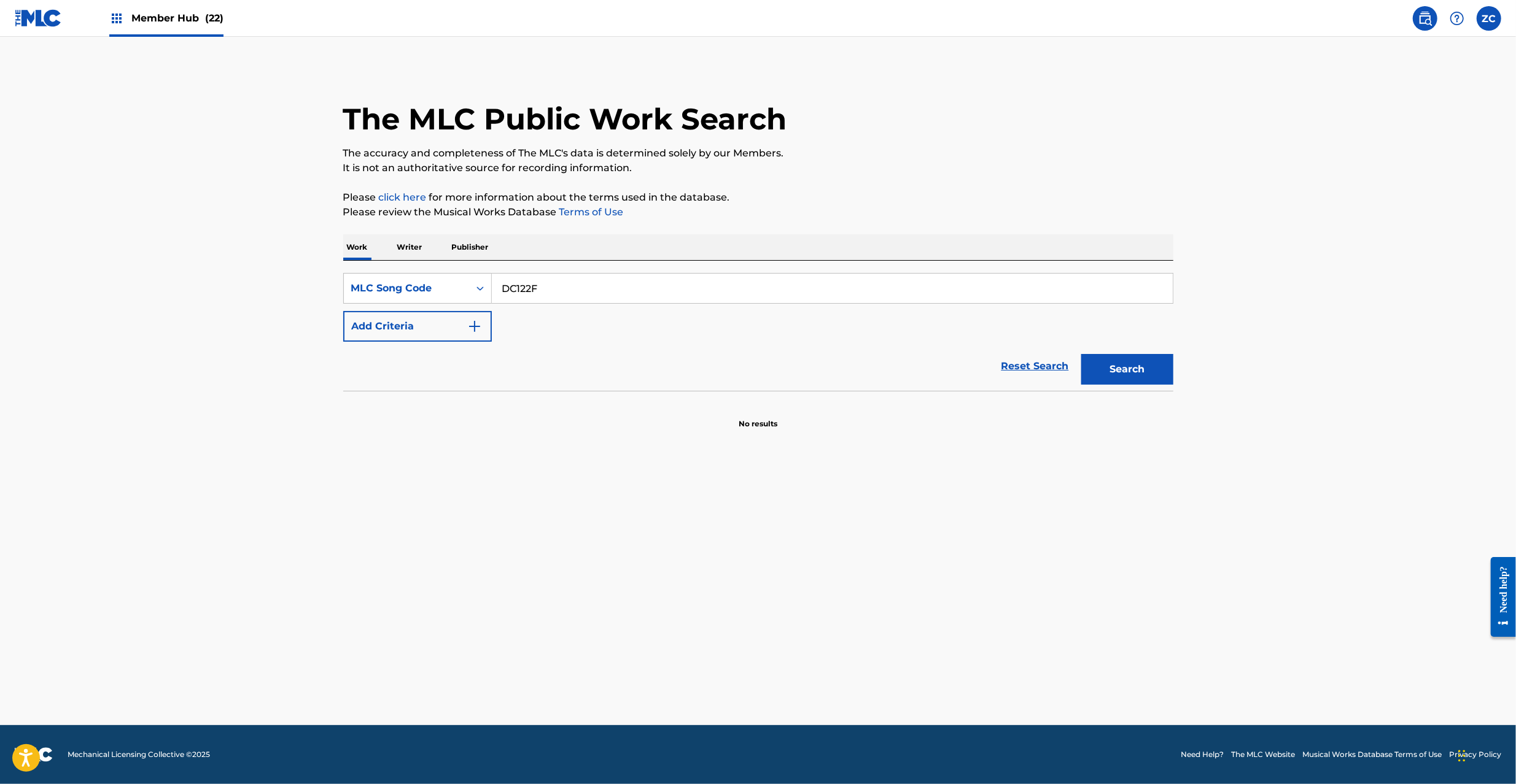
click at [666, 274] on input "DC122F" at bounding box center [832, 288] width 681 height 29
click at [1081, 354] on button "Search" at bounding box center [1127, 369] width 92 height 31
click at [24, 20] on img at bounding box center [39, 18] width 48 height 18
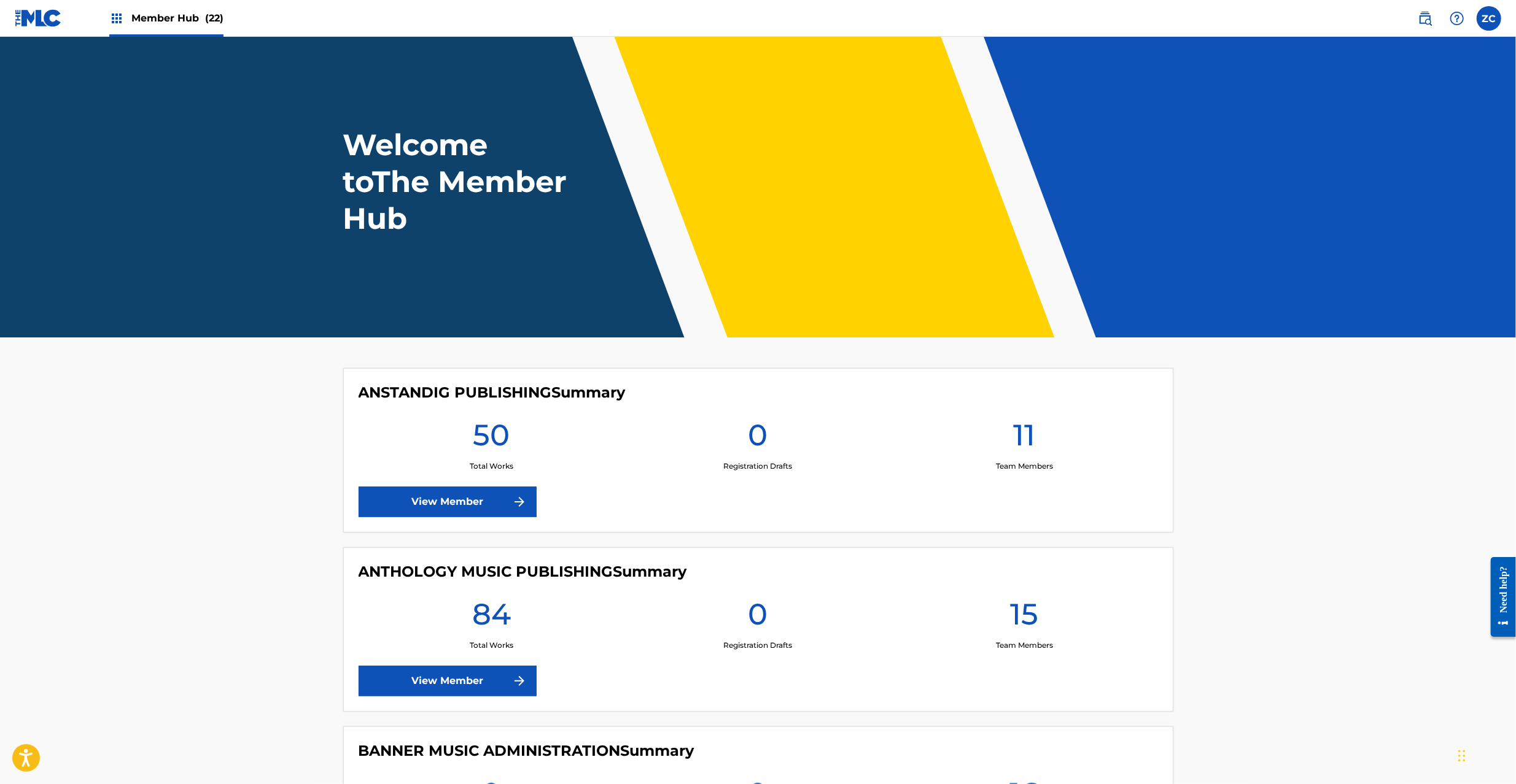
drag, startPoint x: 1430, startPoint y: 22, endPoint x: 1358, endPoint y: 28, distance: 72.2
click at [1430, 22] on img at bounding box center [1425, 18] width 15 height 15
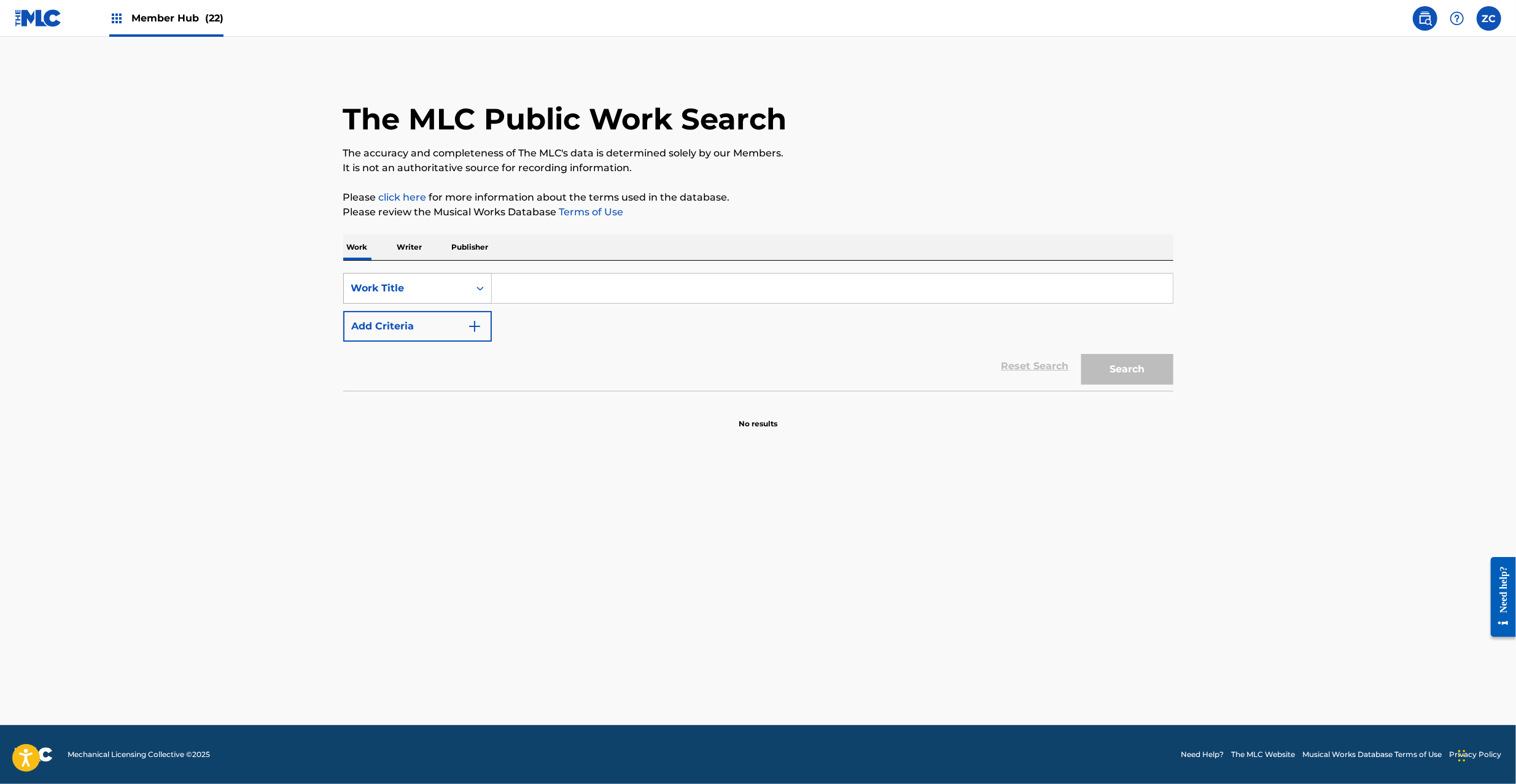
click at [418, 278] on div "Work Title" at bounding box center [406, 288] width 125 height 23
click at [405, 322] on div "MLC Song Code" at bounding box center [417, 318] width 147 height 31
drag, startPoint x: 427, startPoint y: 310, endPoint x: 545, endPoint y: 281, distance: 121.5
click at [545, 281] on input "Search Form" at bounding box center [832, 288] width 681 height 29
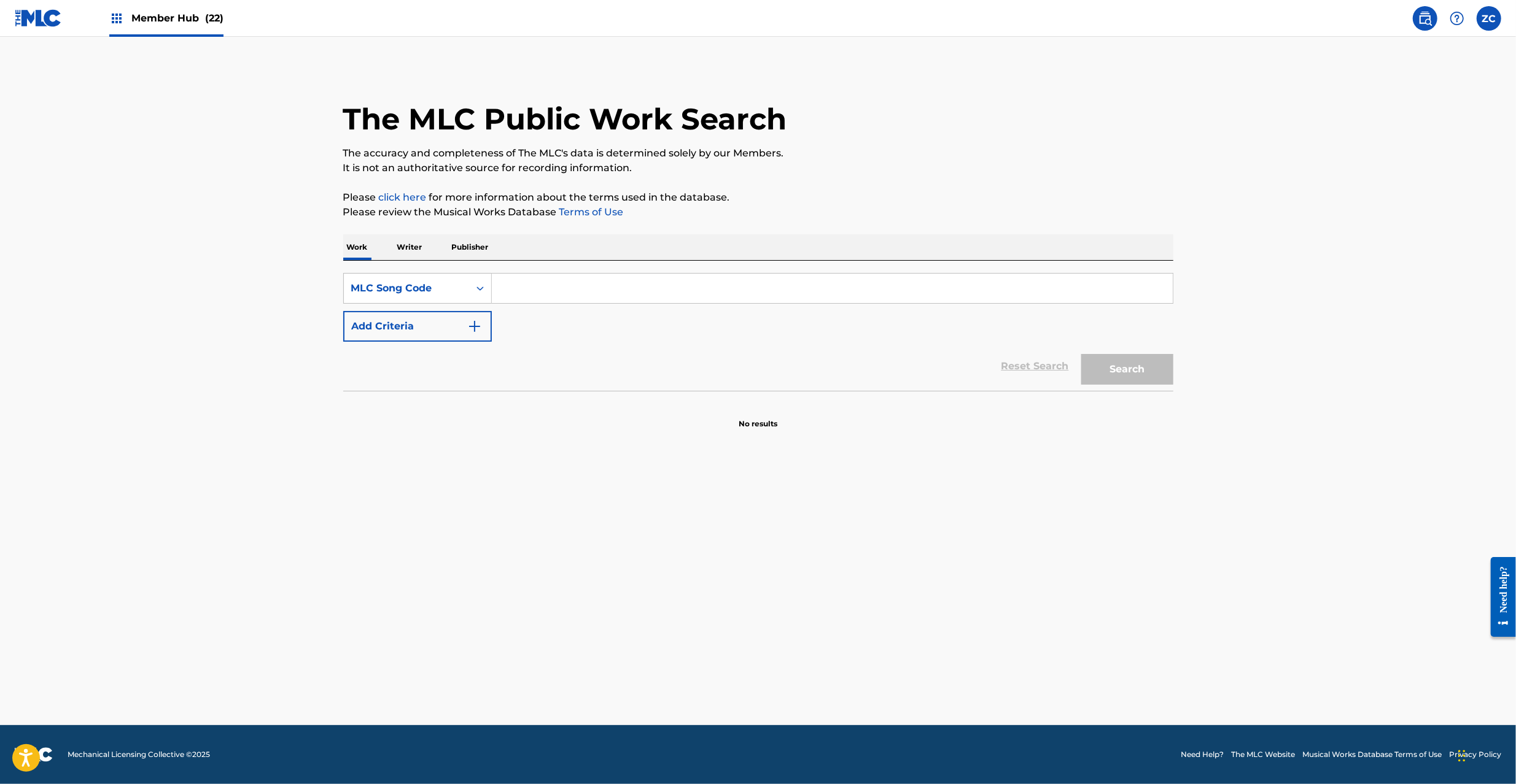
paste input "DC122F"
type input "DC122F"
click at [1081, 354] on button "Search" at bounding box center [1127, 369] width 92 height 31
click at [590, 282] on input "DC122F" at bounding box center [832, 288] width 681 height 29
click at [1081, 354] on button "Search" at bounding box center [1127, 369] width 92 height 31
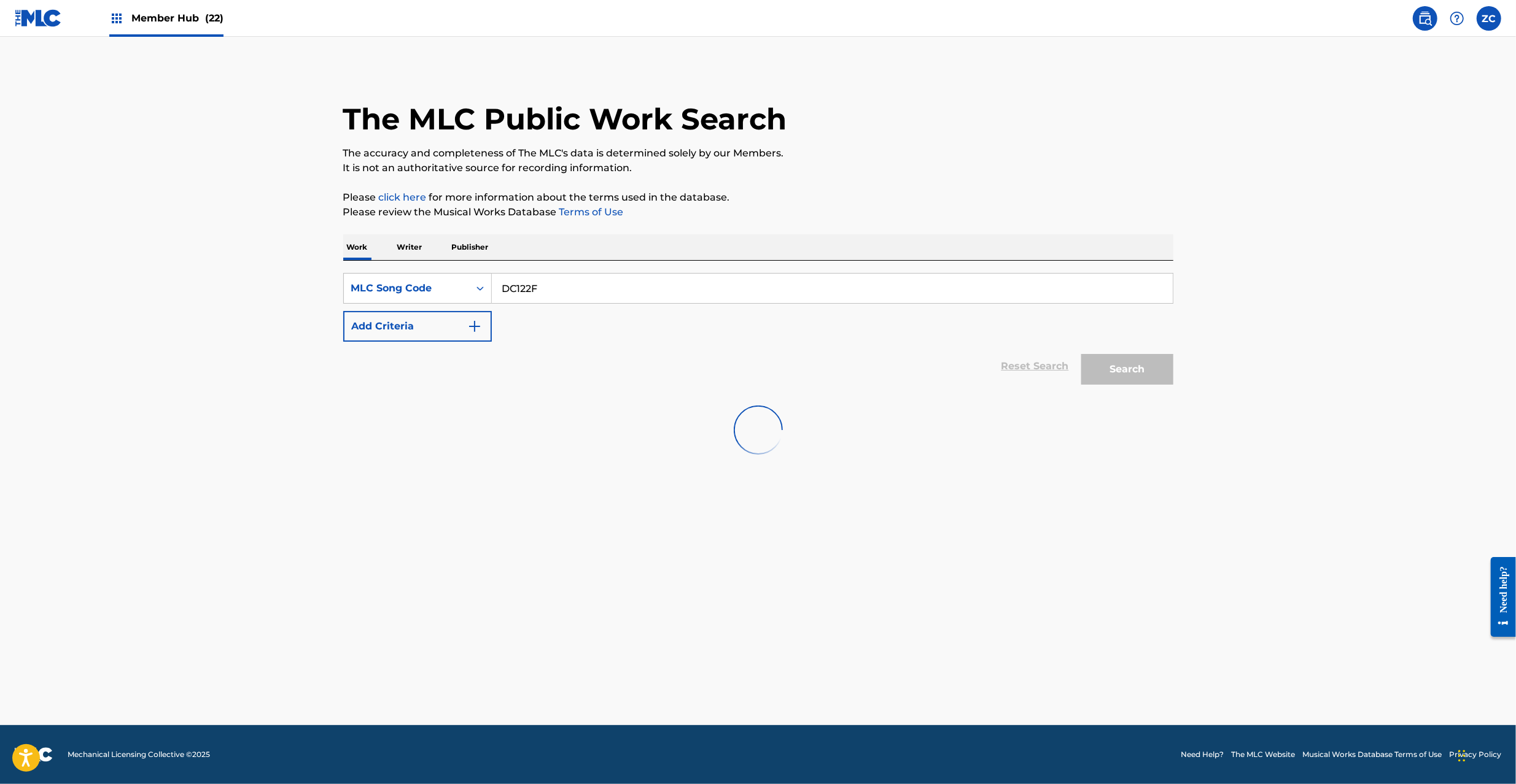
click at [39, 20] on img at bounding box center [39, 18] width 48 height 18
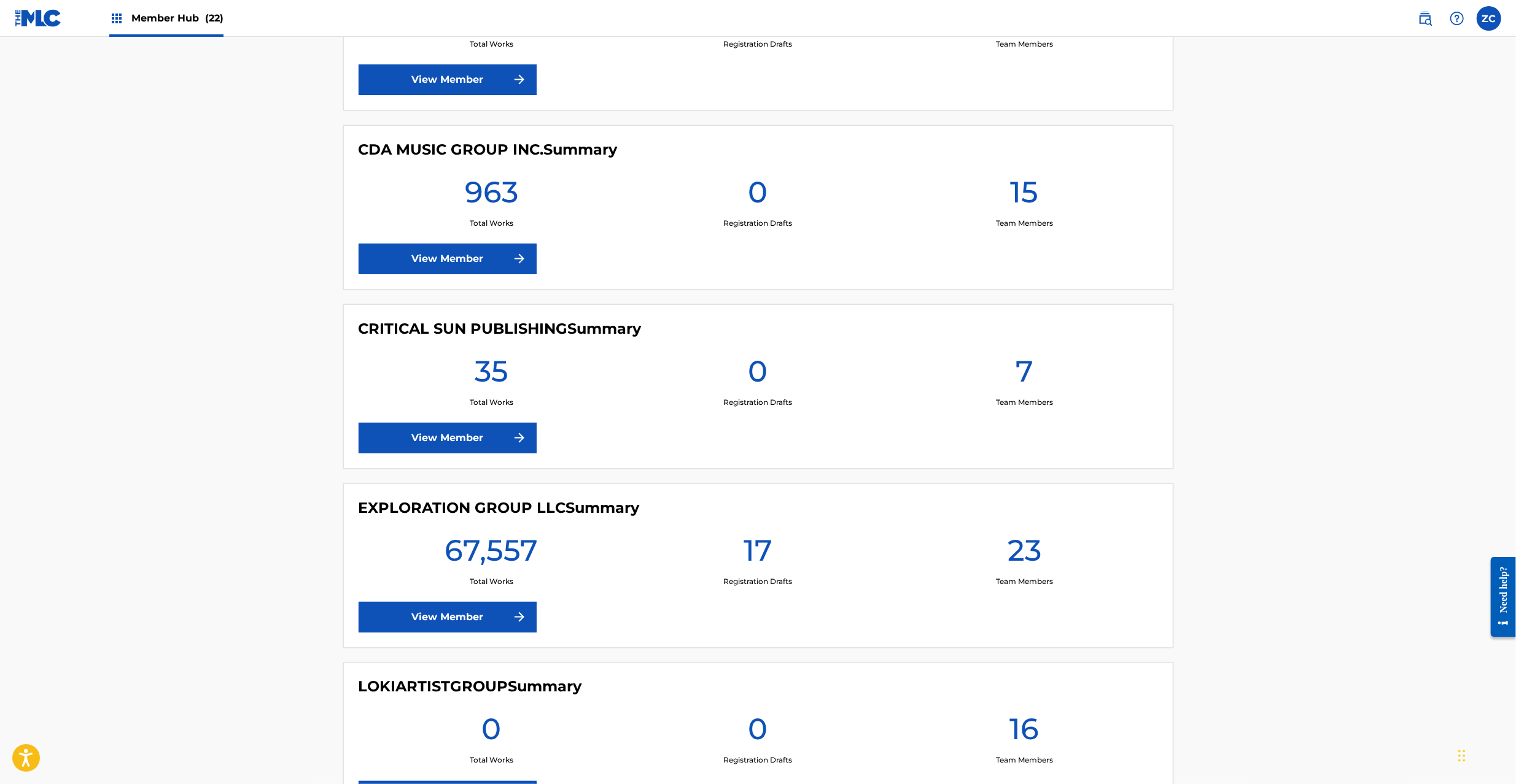
scroll to position [1745, 0]
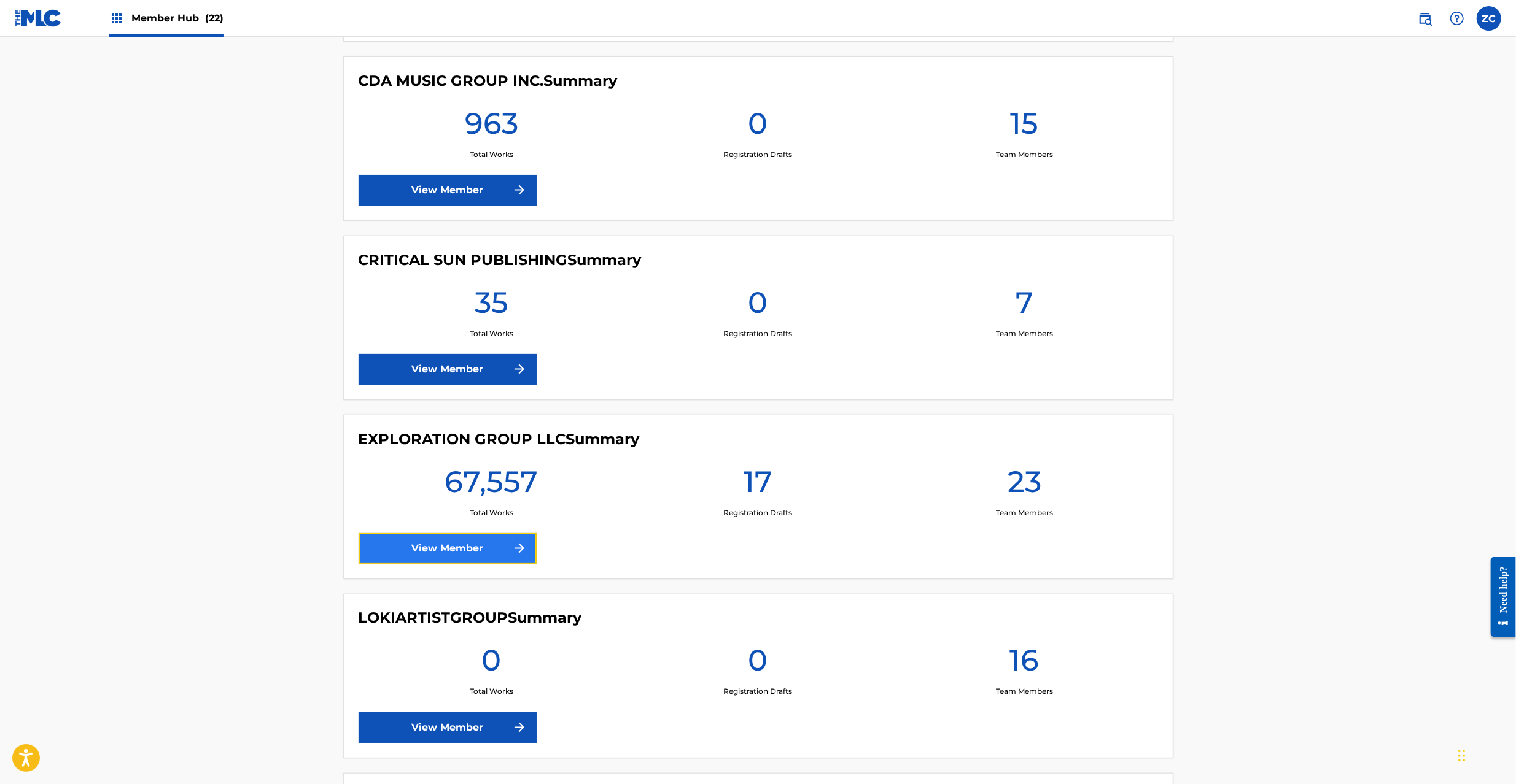
click at [435, 543] on link "View Member" at bounding box center [448, 548] width 178 height 31
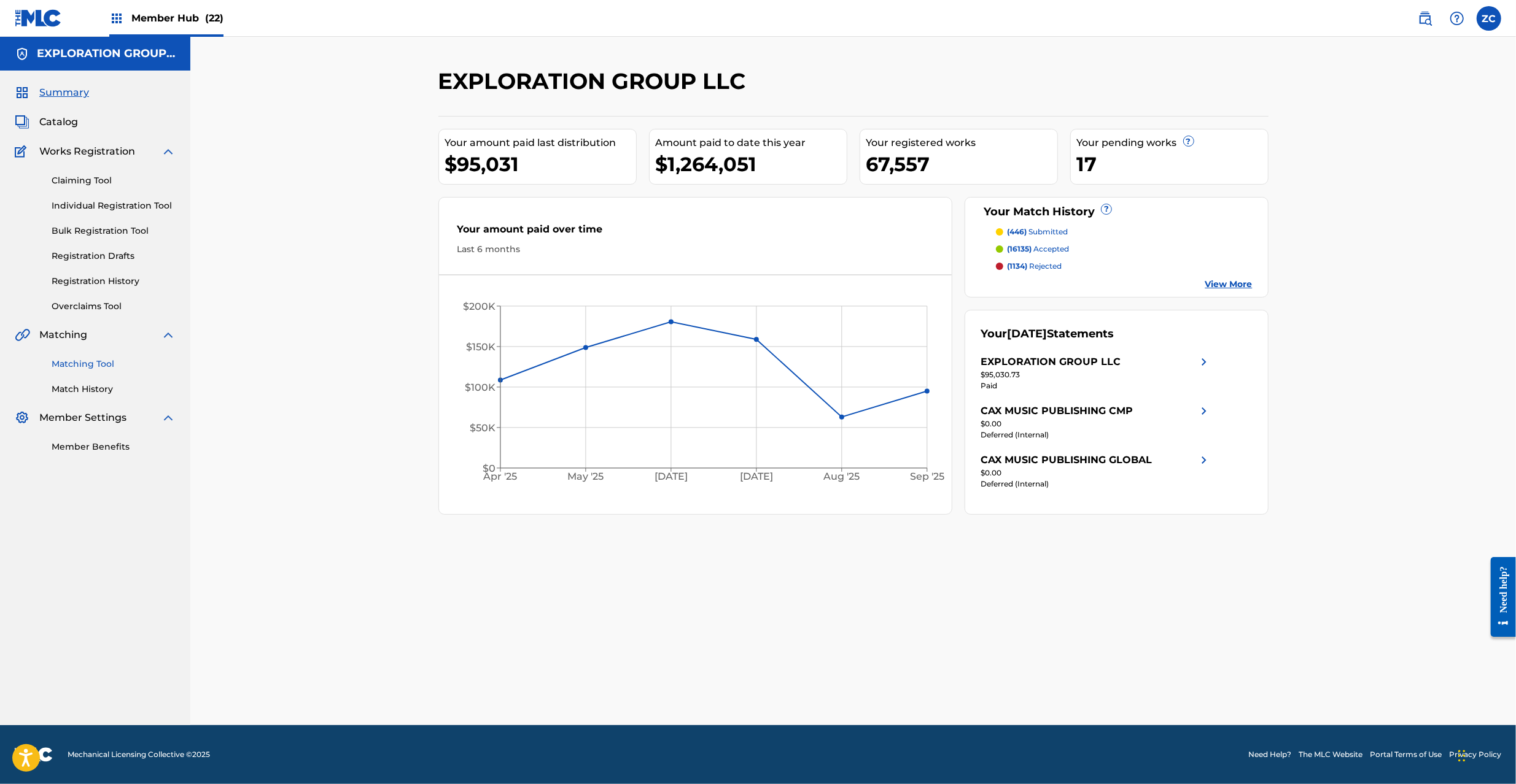
click at [90, 363] on link "Matching Tool" at bounding box center [113, 364] width 124 height 13
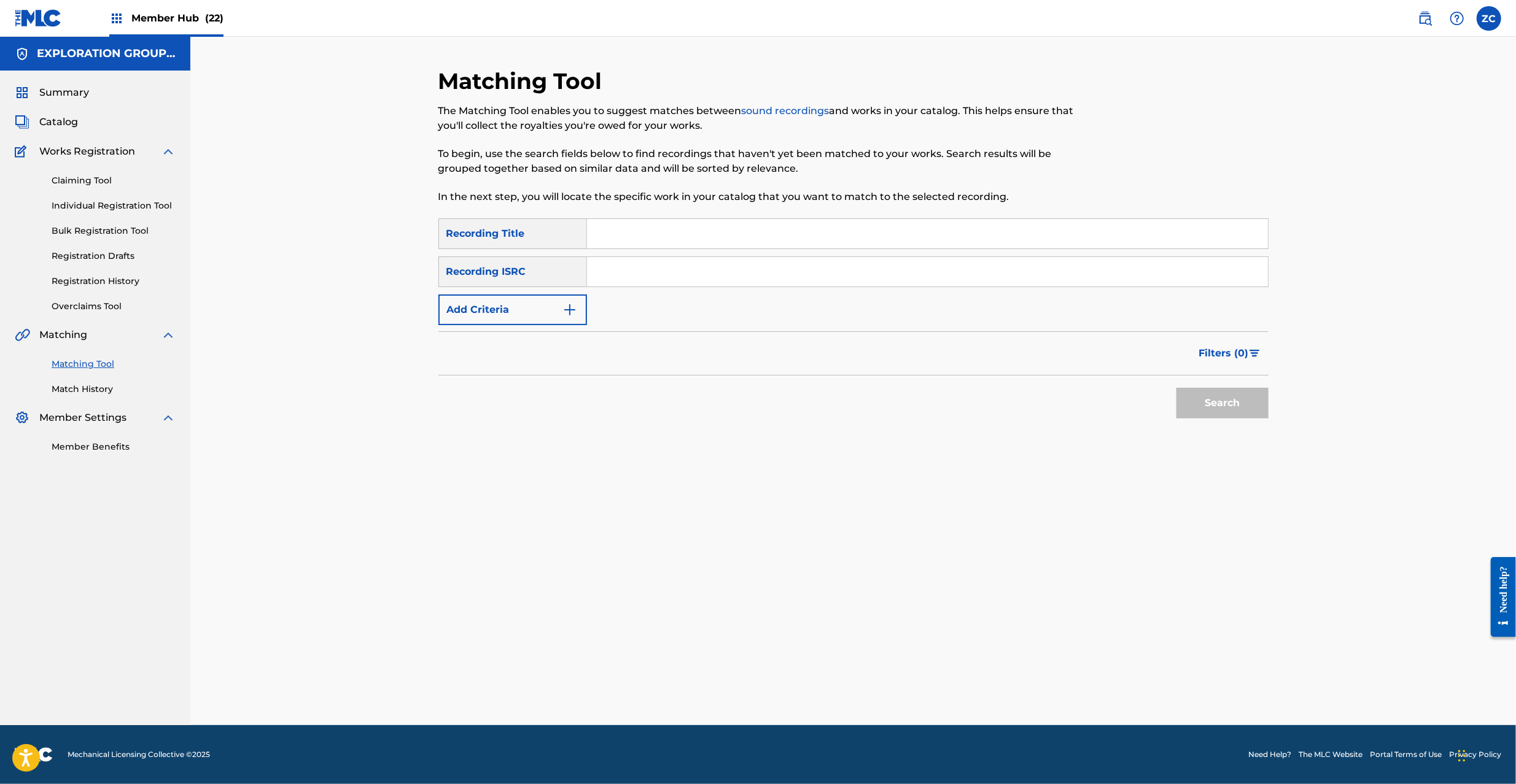
click at [101, 173] on div "Claiming Tool Individual Registration Tool Bulk Registration Tool Registration …" at bounding box center [95, 236] width 161 height 154
click at [104, 185] on link "Claiming Tool" at bounding box center [113, 181] width 124 height 13
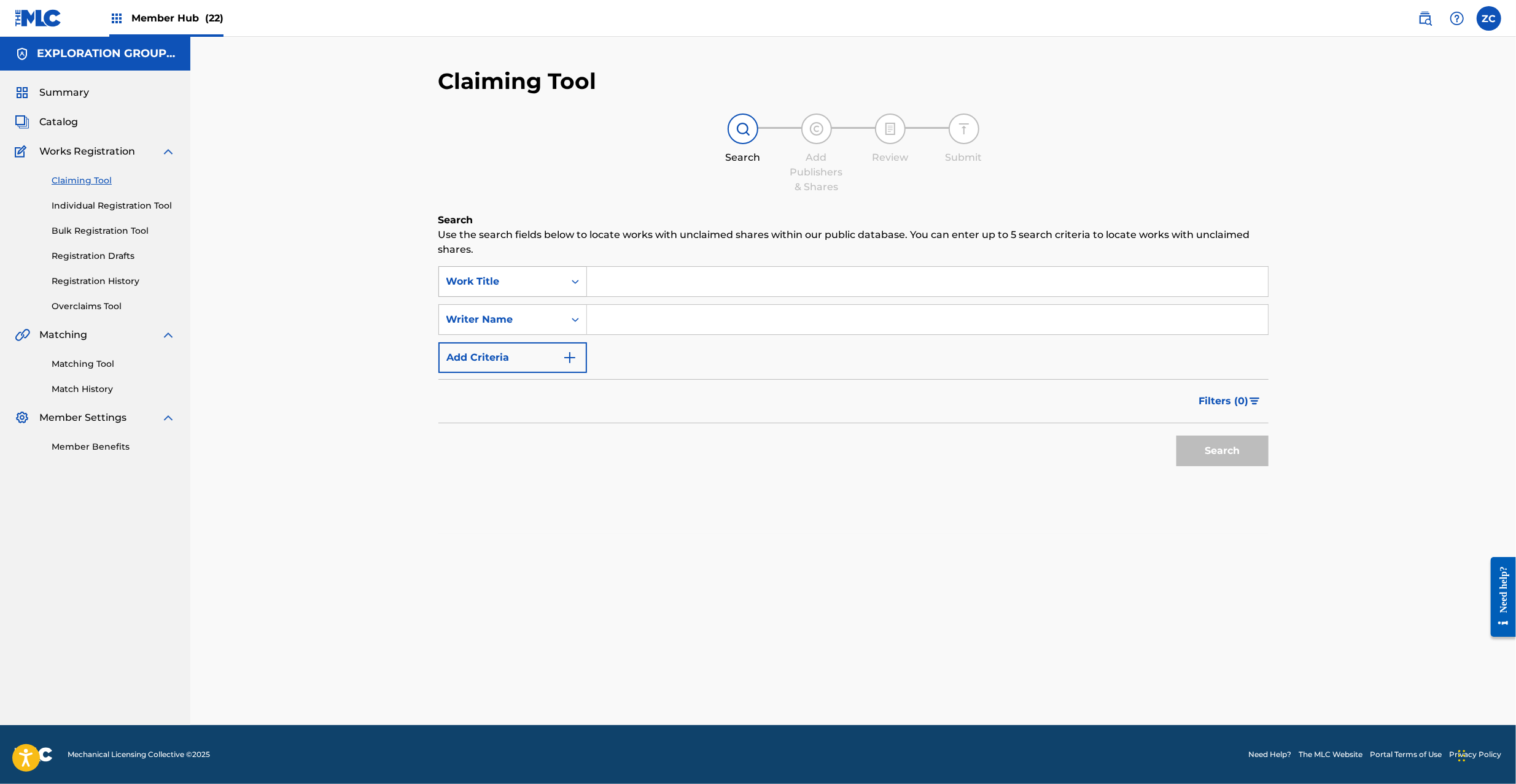
click at [556, 271] on div "Work Title" at bounding box center [501, 282] width 125 height 23
click at [528, 308] on div "MLC Song Code" at bounding box center [512, 312] width 147 height 31
click at [702, 278] on input "Search Form" at bounding box center [927, 281] width 681 height 29
paste input "DC122F"
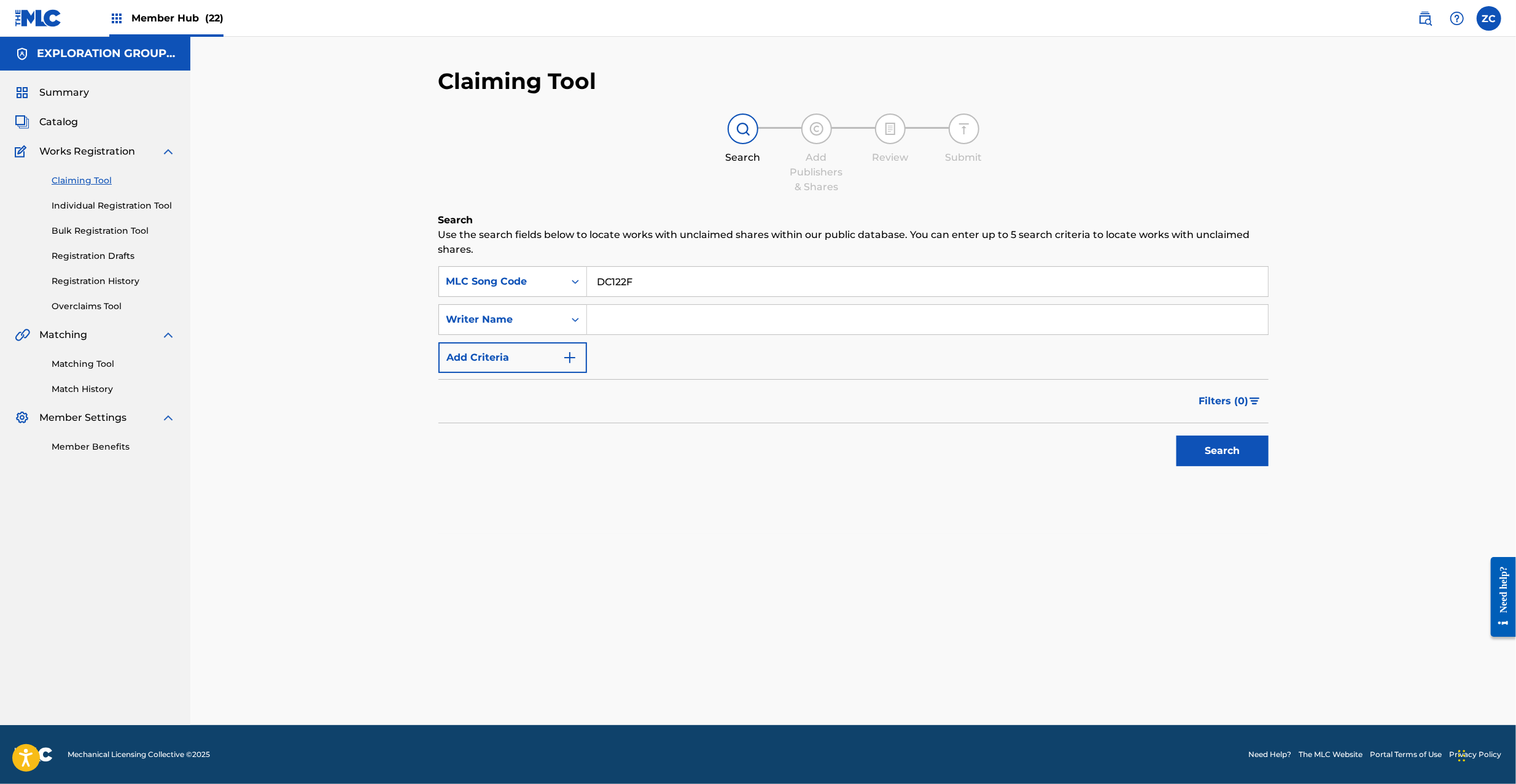
type input "DC122F"
click at [1176, 436] on button "Search" at bounding box center [1223, 451] width 92 height 31
drag, startPoint x: 1422, startPoint y: 18, endPoint x: 1380, endPoint y: 35, distance: 45.3
click at [1422, 17] on img at bounding box center [1425, 18] width 15 height 15
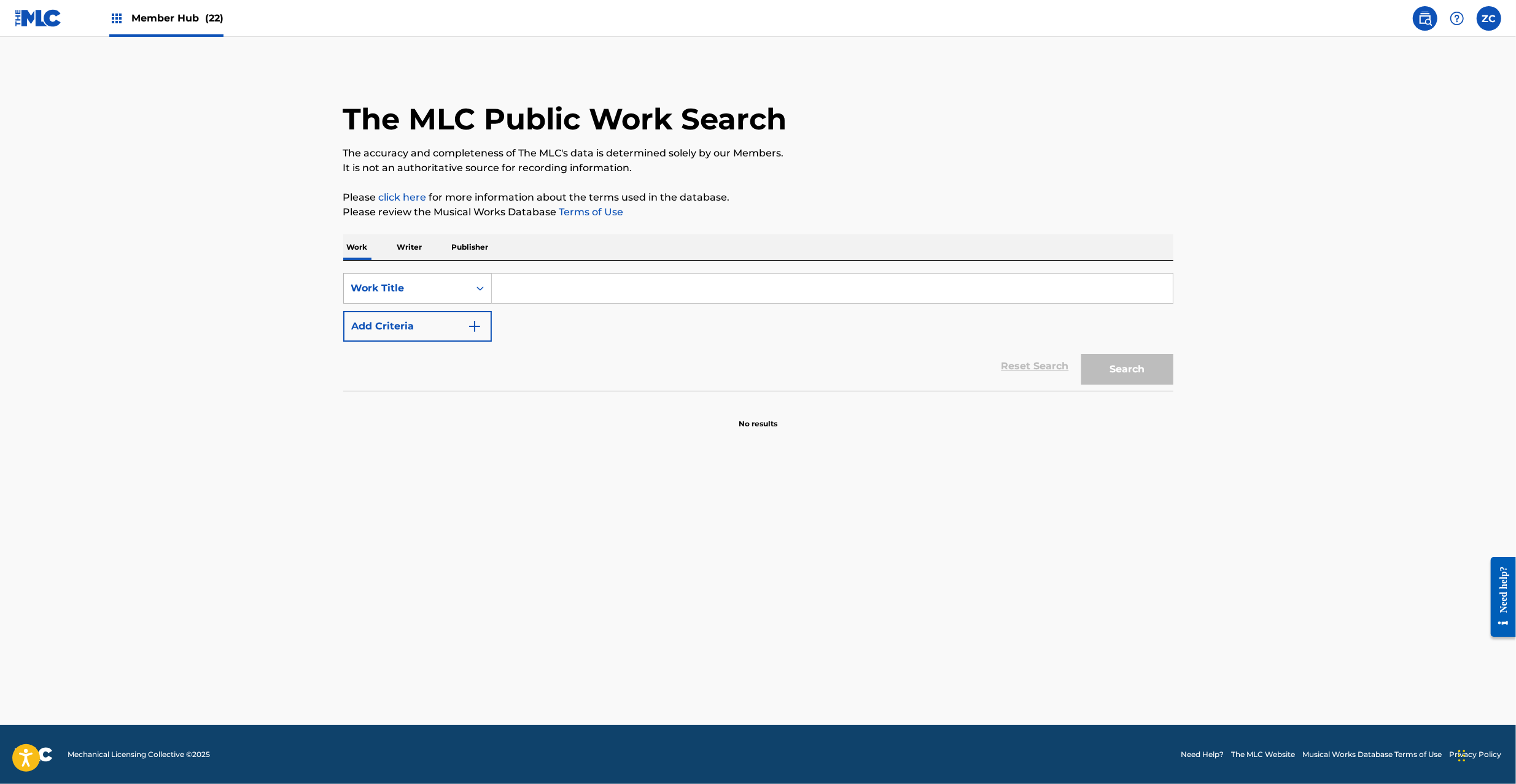
click at [425, 288] on div "Work Title" at bounding box center [406, 288] width 111 height 15
drag, startPoint x: 405, startPoint y: 320, endPoint x: 488, endPoint y: 305, distance: 84.3
click at [406, 320] on div "MLC Song Code" at bounding box center [417, 318] width 147 height 31
drag, startPoint x: 488, startPoint y: 305, endPoint x: 509, endPoint y: 300, distance: 21.6
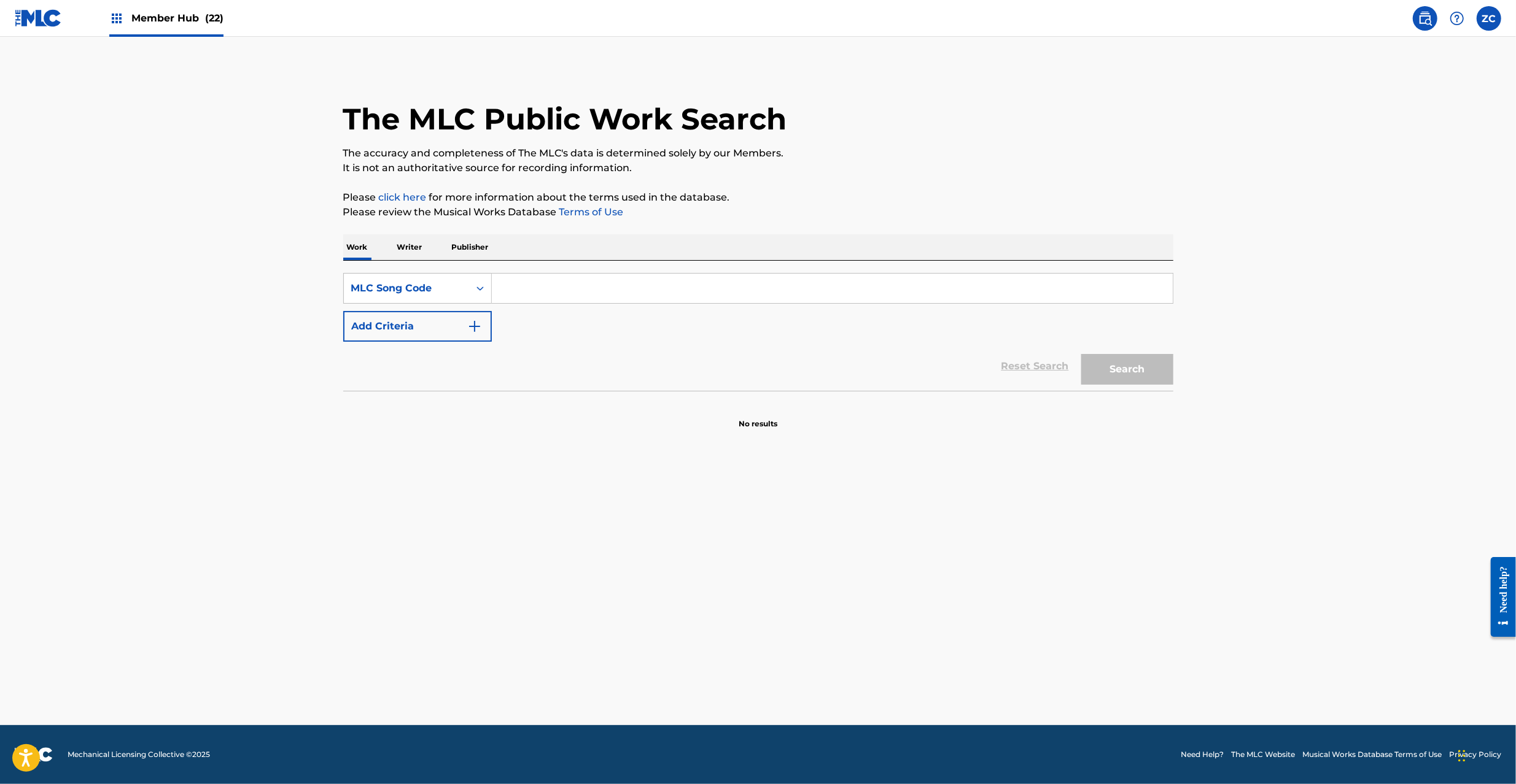
click at [509, 300] on input "Search Form" at bounding box center [832, 288] width 681 height 29
paste input "PJ78W4"
type input "PJ78W4"
click at [1081, 354] on button "Search" at bounding box center [1127, 369] width 92 height 31
click at [616, 286] on input "PJ78W4" at bounding box center [832, 288] width 681 height 29
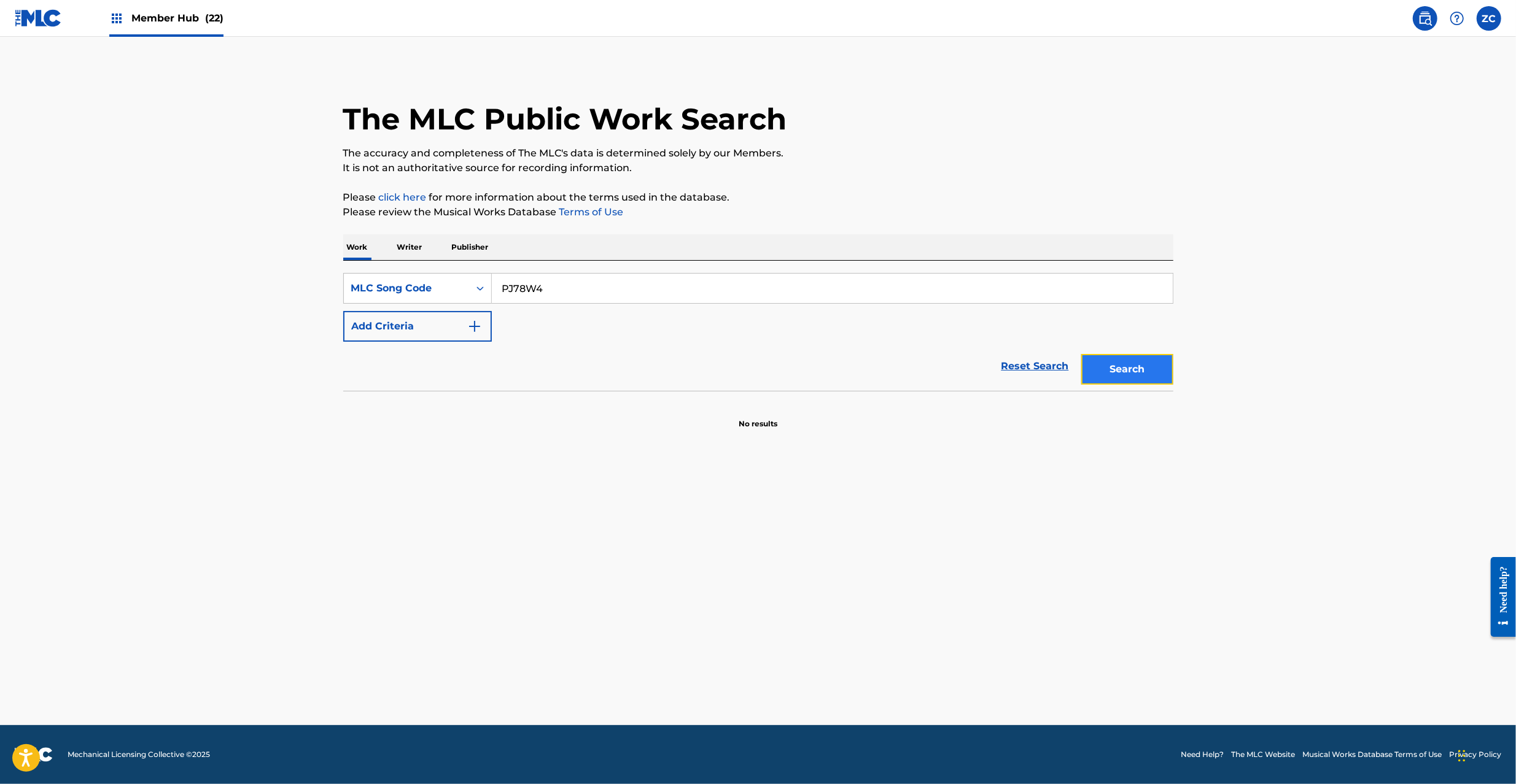
click at [1147, 360] on button "Search" at bounding box center [1127, 369] width 92 height 31
click at [1491, 21] on label at bounding box center [1489, 18] width 24 height 24
click at [1489, 18] on input "ZC Zorayda Cariaso zorayda.cariaso@exploration.io Notification Preferences Prof…" at bounding box center [1489, 18] width 0 height 0
click at [1374, 175] on p "Log out" at bounding box center [1370, 174] width 29 height 11
click at [1489, 18] on input "ZC Zorayda Cariaso zorayda.cariaso@exploration.io Notification Preferences Prof…" at bounding box center [1489, 18] width 0 height 0
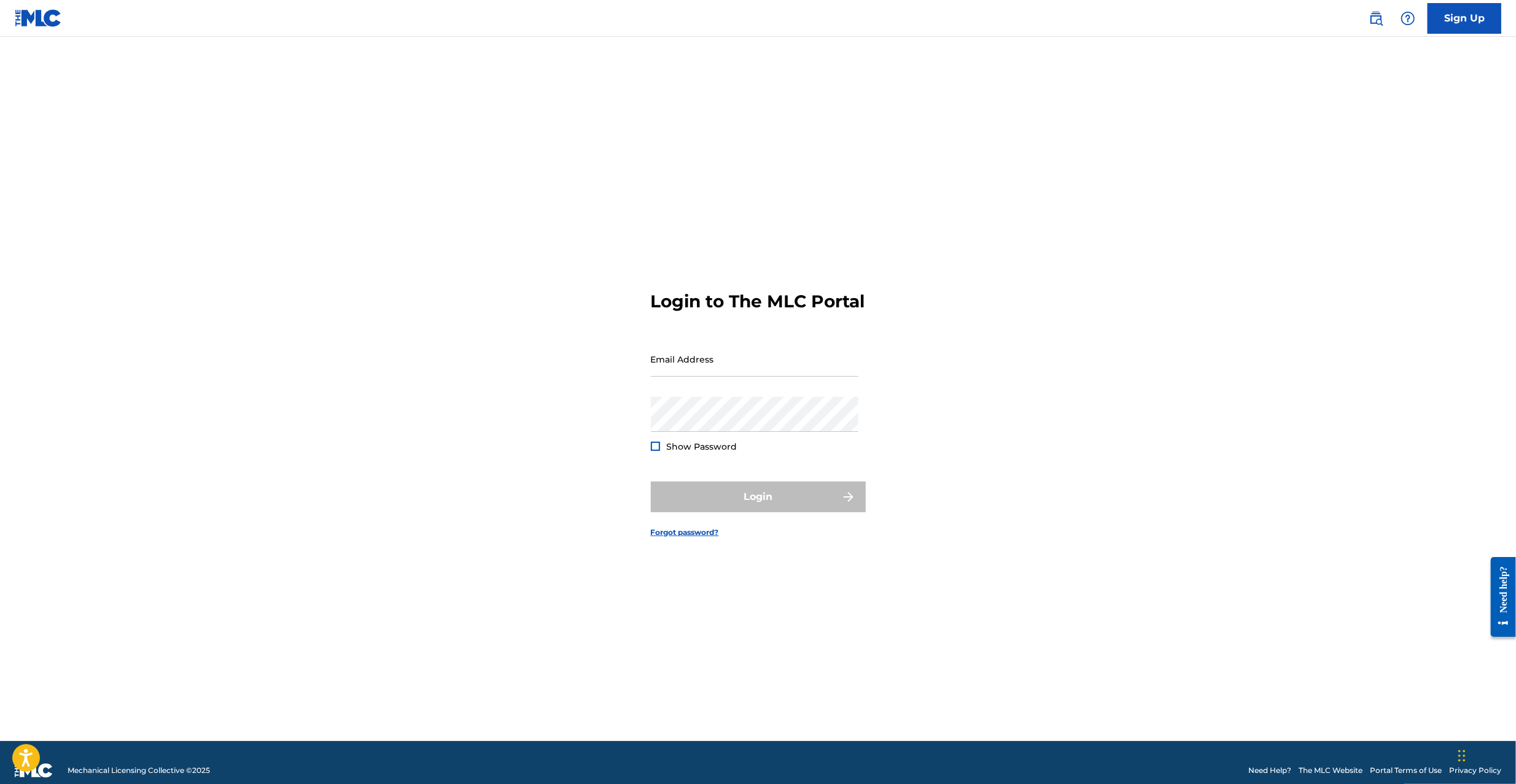
click at [1393, 16] on div "Sign Up" at bounding box center [1428, 18] width 145 height 31
click at [1370, 21] on img at bounding box center [1376, 18] width 15 height 15
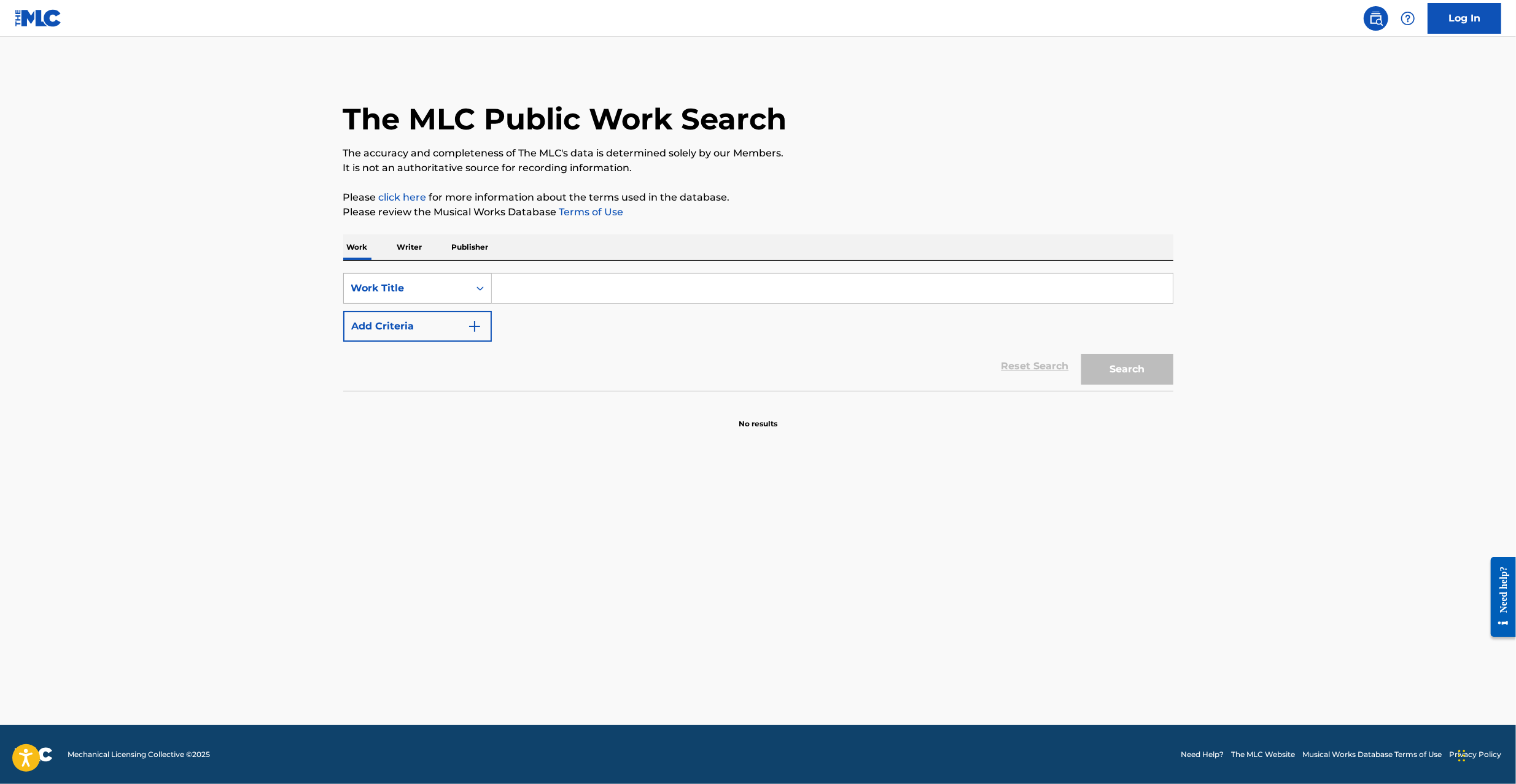
click at [405, 284] on div "Work Title" at bounding box center [406, 288] width 111 height 15
click at [411, 322] on div "MLC Song Code" at bounding box center [417, 318] width 147 height 31
click at [681, 293] on input "Search Form" at bounding box center [832, 288] width 681 height 29
paste input "RC1CXW"
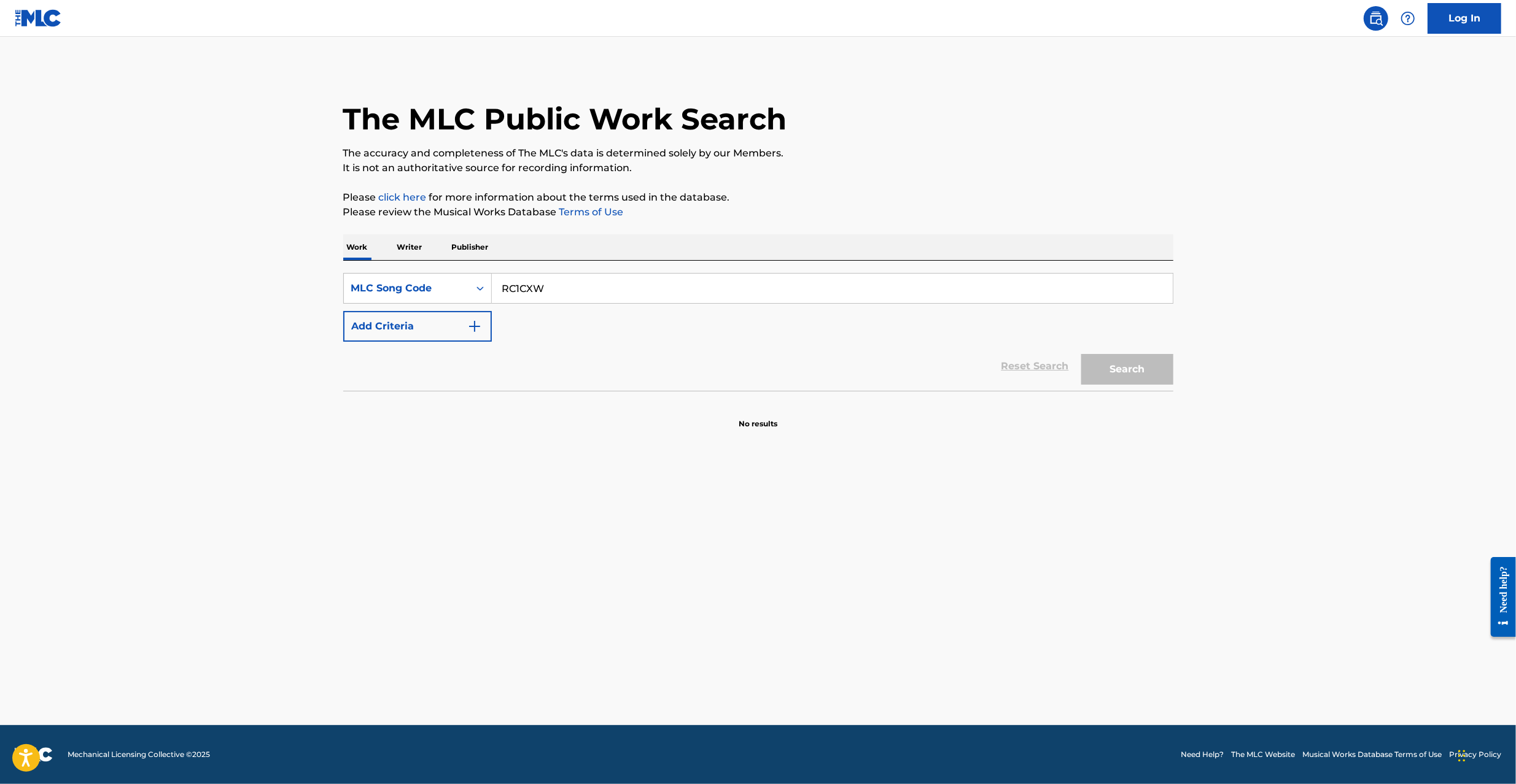
click at [1081, 354] on button "Search" at bounding box center [1127, 369] width 92 height 31
click at [642, 292] on input "RC1CXW" at bounding box center [832, 288] width 681 height 29
paste input "NG3IA2"
type input "NG3IA2"
click at [1151, 373] on button "Search" at bounding box center [1127, 369] width 92 height 31
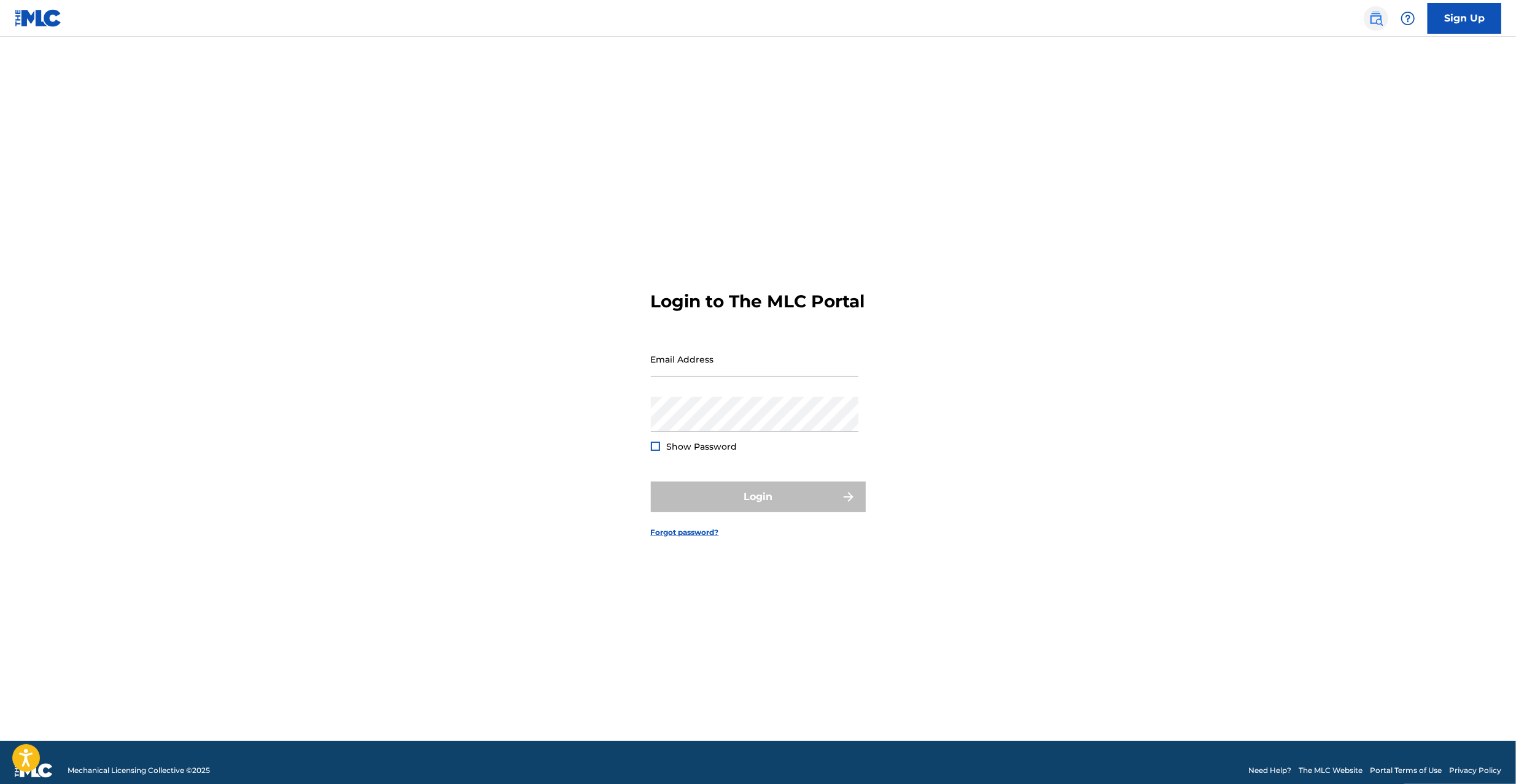
click at [1382, 24] on img at bounding box center [1376, 18] width 15 height 15
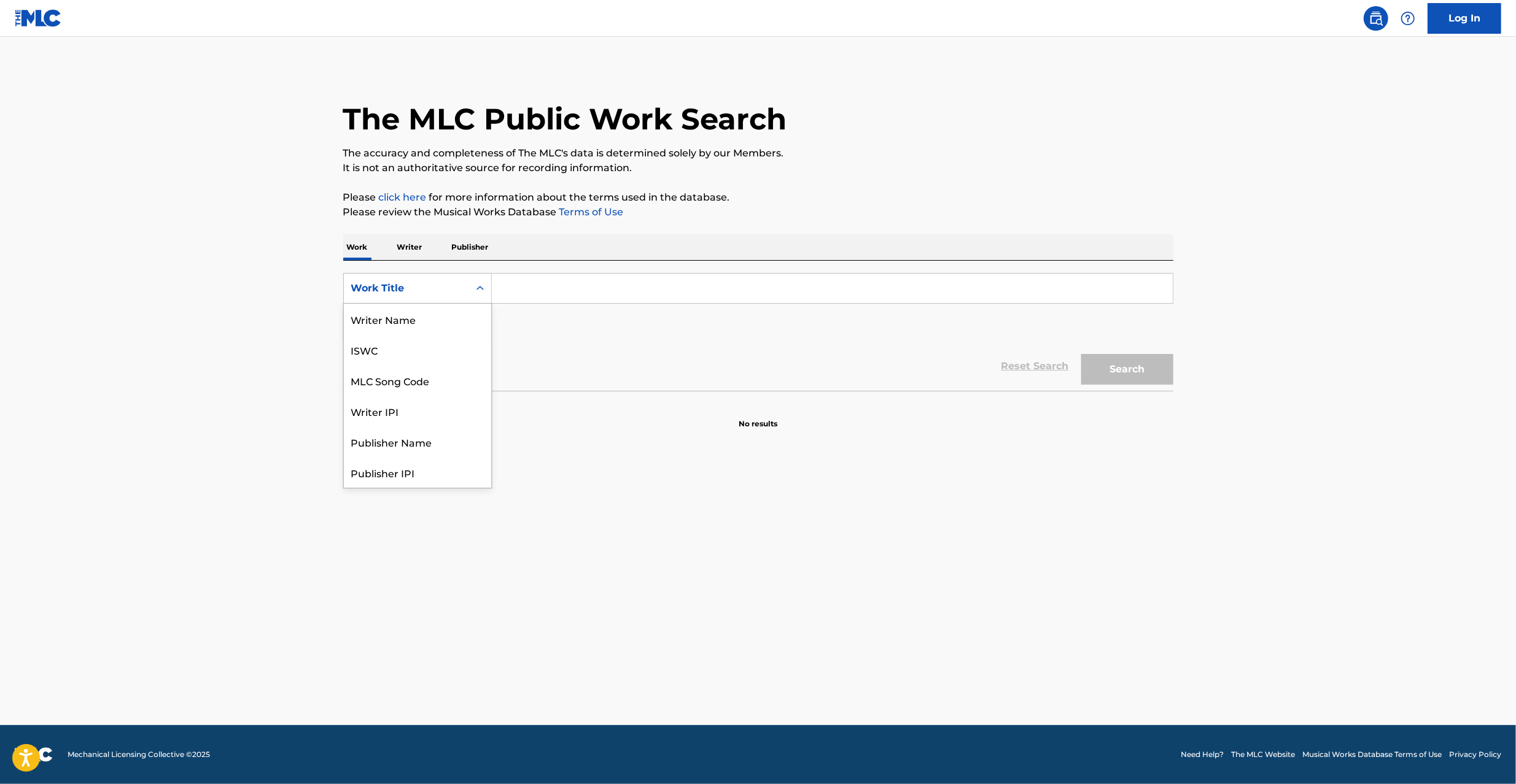
click at [412, 280] on div "Work Title" at bounding box center [406, 288] width 125 height 23
drag, startPoint x: 418, startPoint y: 316, endPoint x: 482, endPoint y: 310, distance: 64.3
click at [418, 316] on div "MLC Song Code" at bounding box center [417, 318] width 147 height 31
drag, startPoint x: 482, startPoint y: 310, endPoint x: 626, endPoint y: 297, distance: 144.6
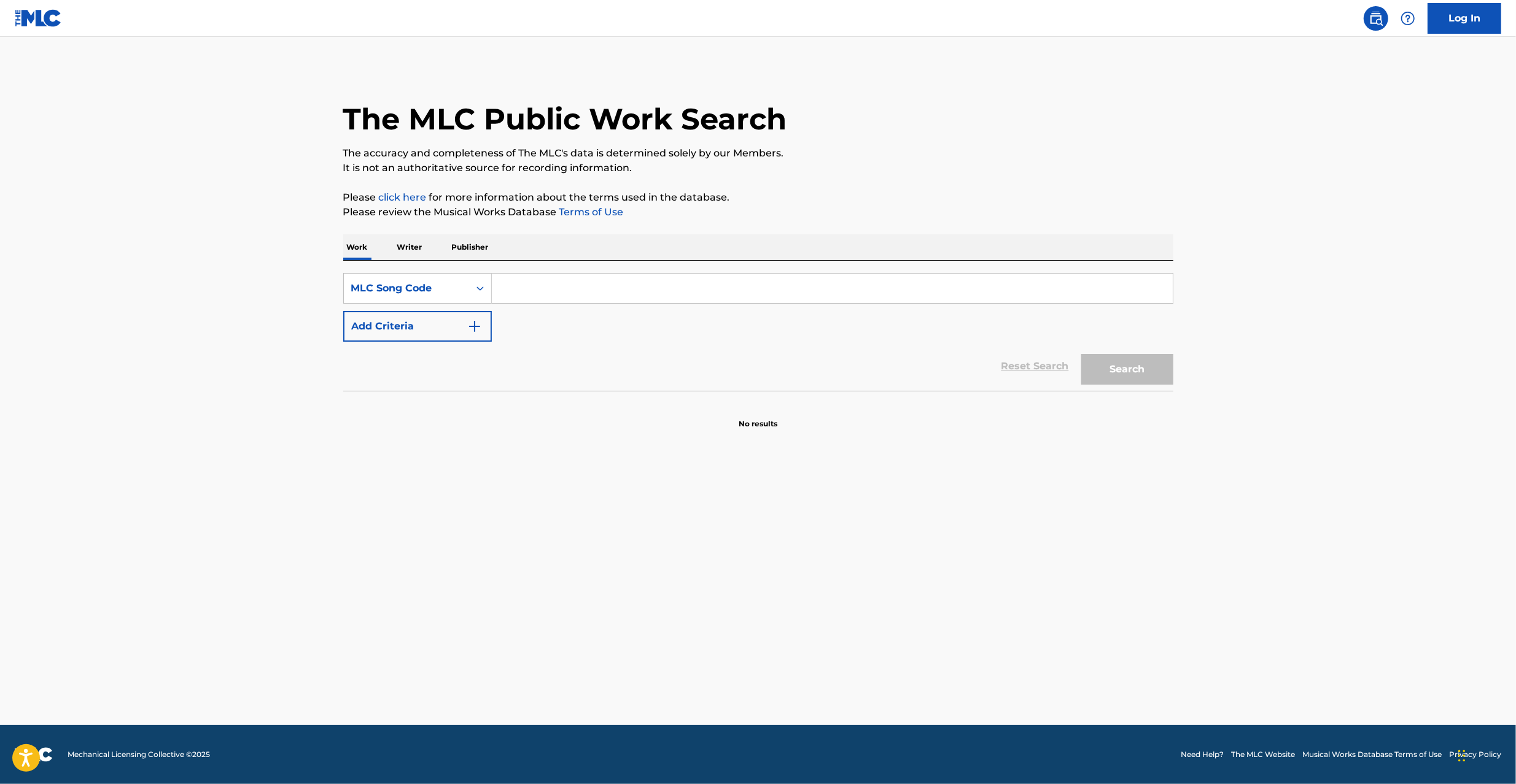
click at [587, 286] on input "Search Form" at bounding box center [832, 288] width 681 height 29
paste input "NG3IA2"
type input "NG3IA2"
click at [1118, 372] on button "Search" at bounding box center [1127, 369] width 92 height 31
